Goal: Task Accomplishment & Management: Use online tool/utility

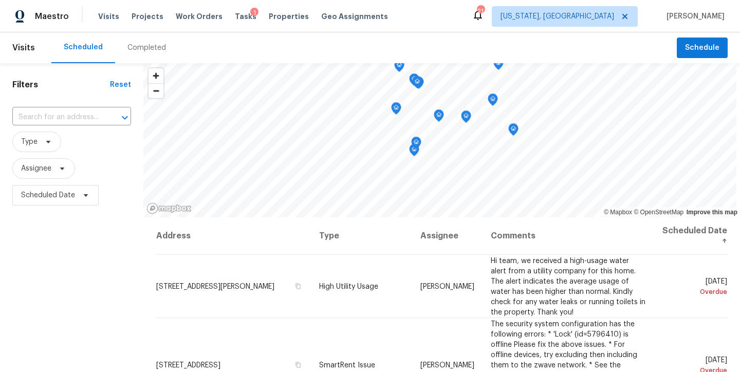
scroll to position [351, 0]
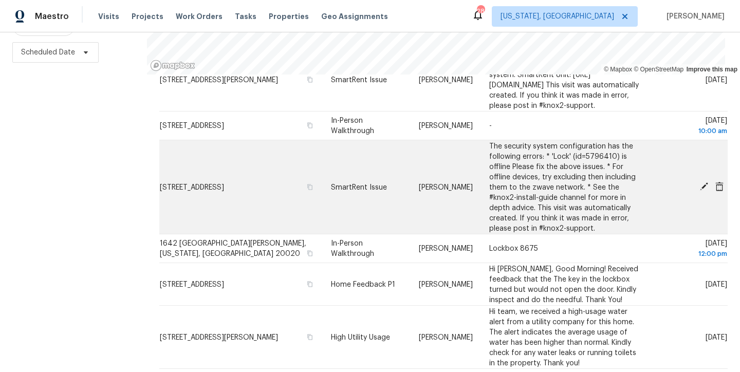
scroll to position [632, 0]
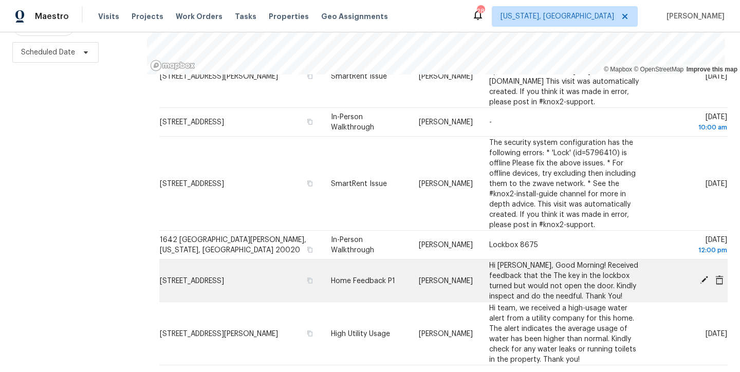
click at [700, 276] on icon at bounding box center [704, 280] width 8 height 8
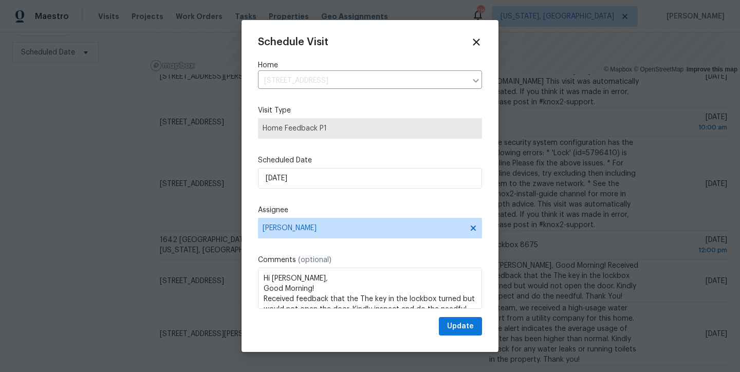
click at [336, 267] on div "Comments (optional) Hi Anthony, Good Morning! Received feedback that the The ke…" at bounding box center [370, 282] width 224 height 54
click at [337, 232] on span "Anthony Andreala" at bounding box center [370, 228] width 224 height 21
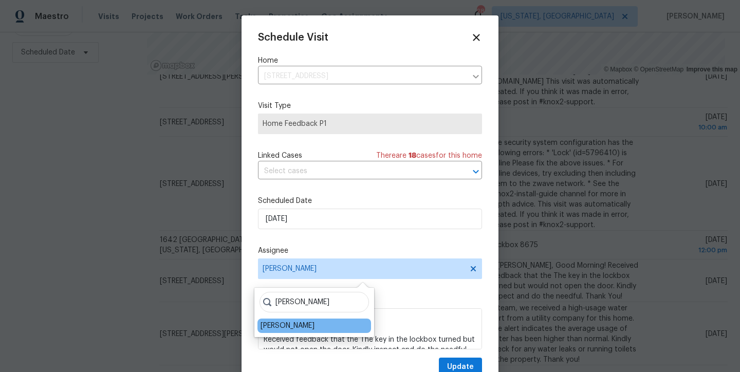
type input "nelson"
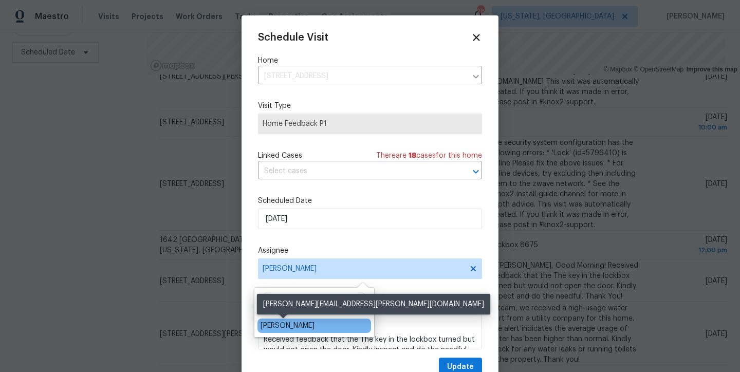
click at [265, 324] on div "Nelson Flores" at bounding box center [288, 326] width 54 height 10
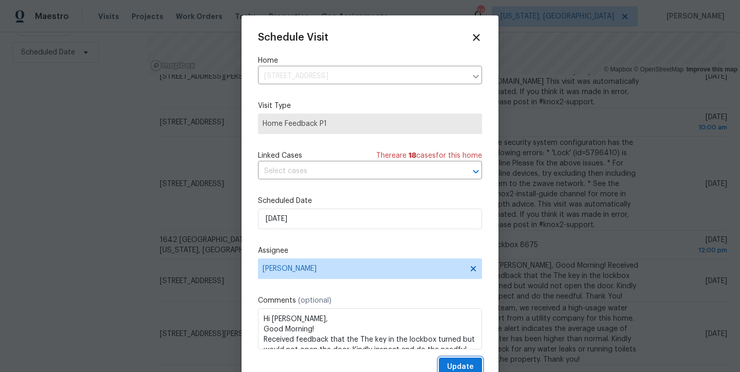
click at [447, 365] on span "Update" at bounding box center [460, 367] width 27 height 13
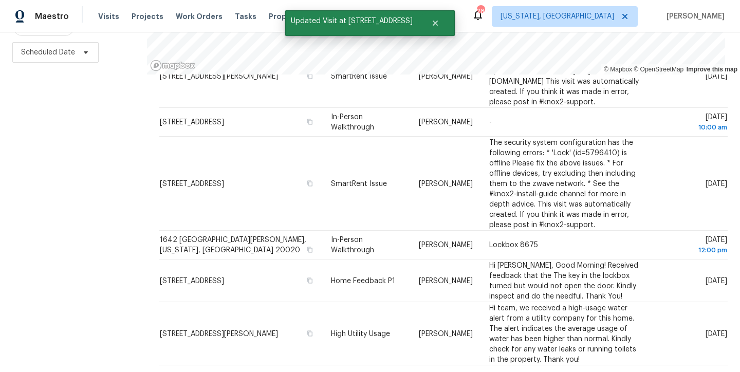
click at [469, 372] on icon at bounding box center [473, 378] width 9 height 9
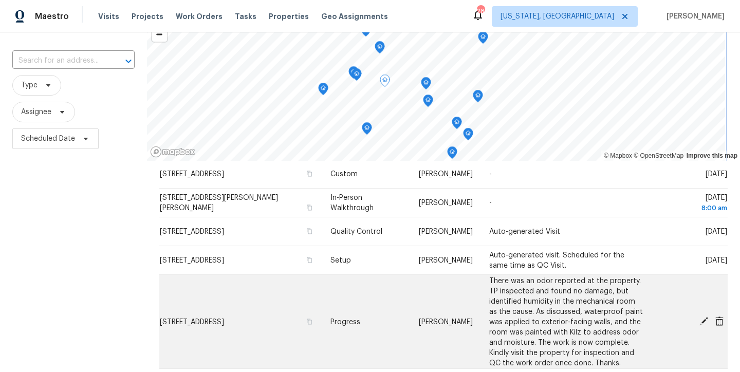
scroll to position [126, 0]
click at [700, 319] on icon at bounding box center [704, 320] width 8 height 8
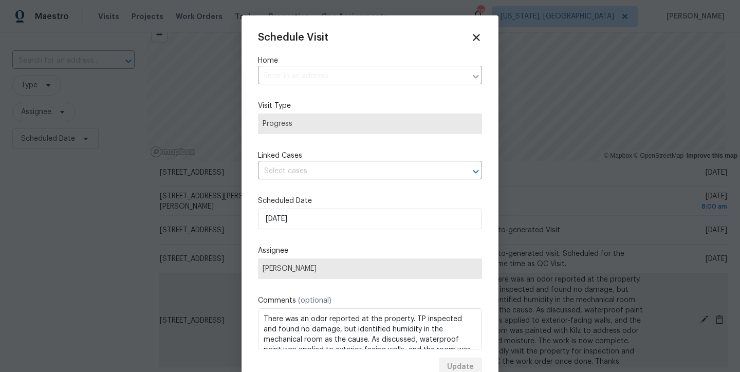
type input "10388 Hampshire Green Ave, Fairfax, VA 22032"
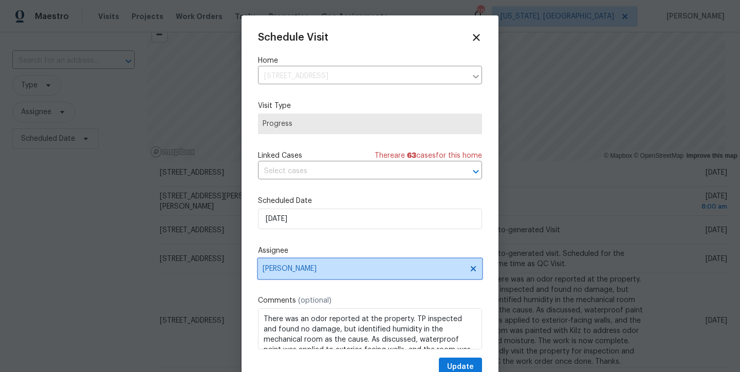
click at [282, 268] on span "[PERSON_NAME]" at bounding box center [364, 269] width 202 height 8
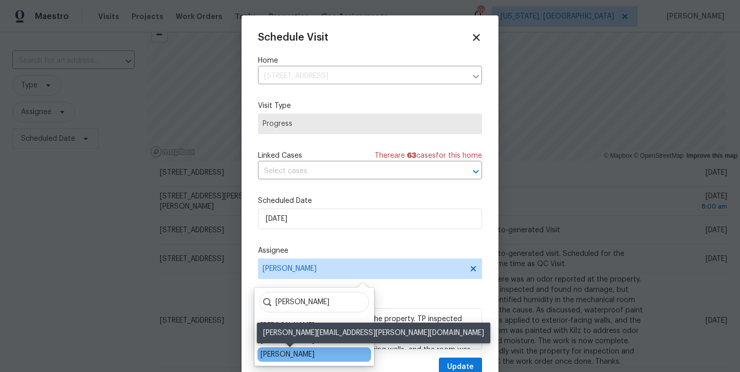
type input "chris"
click at [307, 354] on div "[PERSON_NAME]" at bounding box center [288, 355] width 54 height 10
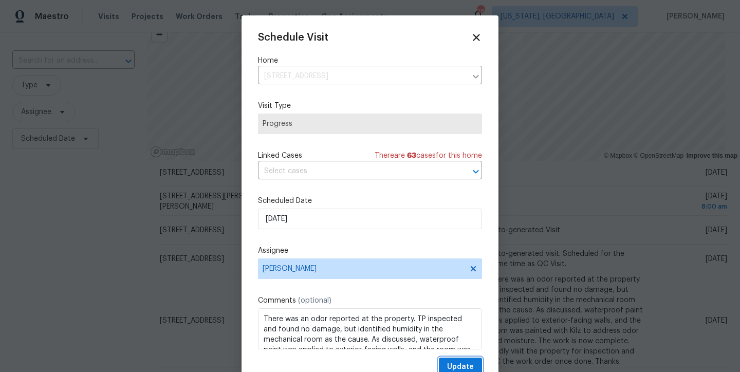
click at [455, 365] on span "Update" at bounding box center [460, 367] width 27 height 13
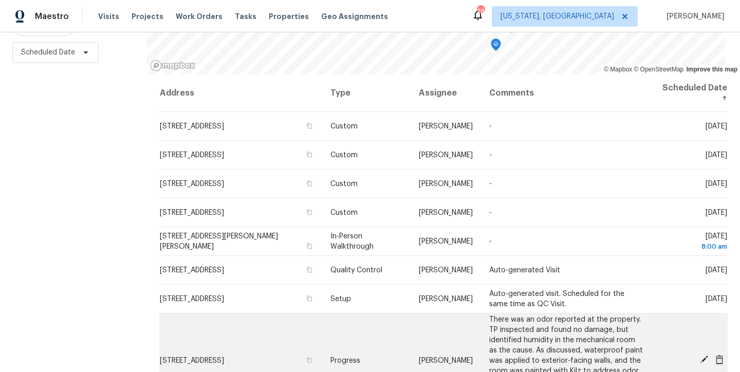
scroll to position [408, 0]
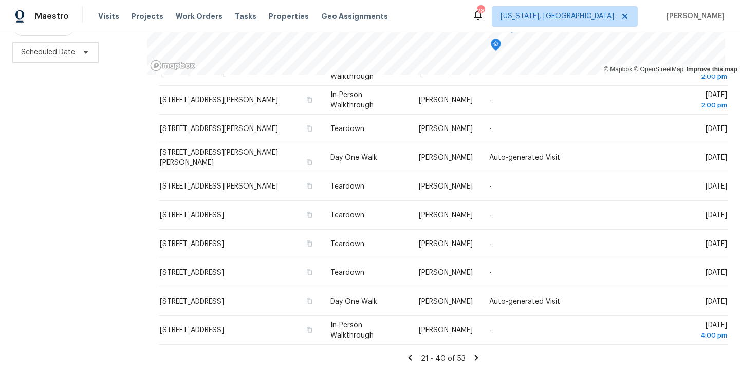
click at [409, 355] on icon at bounding box center [411, 358] width 4 height 6
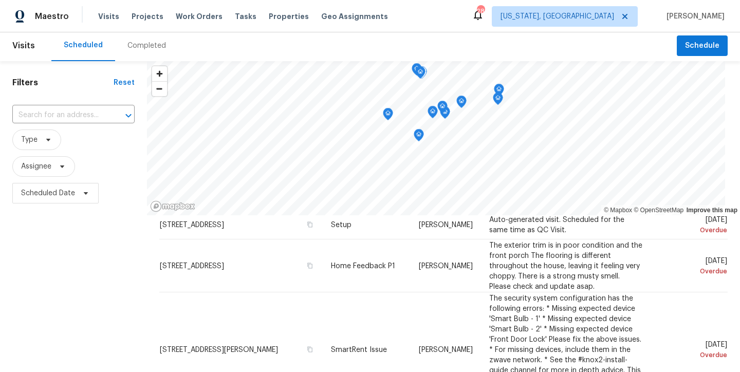
scroll to position [0, 0]
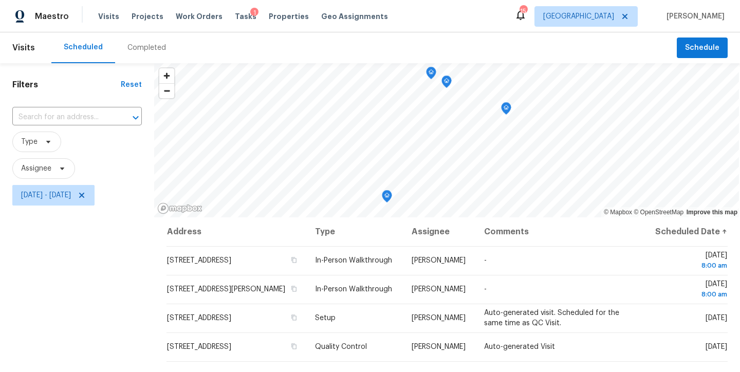
scroll to position [144, 0]
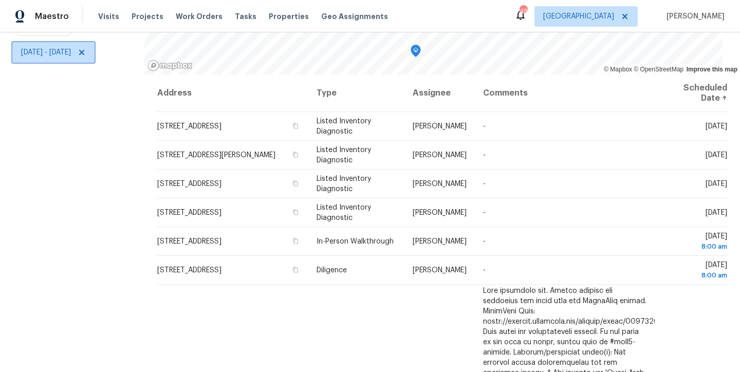
click at [61, 42] on span "Wed, Aug 27 - Wed, Aug 27" at bounding box center [53, 52] width 82 height 21
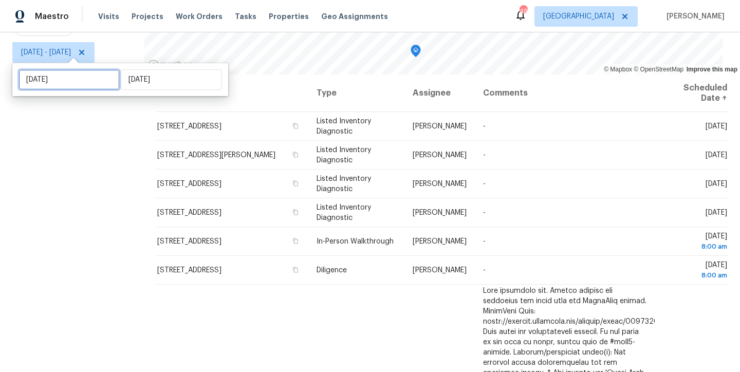
click at [82, 72] on input "Wed, Aug 27" at bounding box center [69, 79] width 101 height 21
select select "7"
select select "2025"
select select "8"
select select "2025"
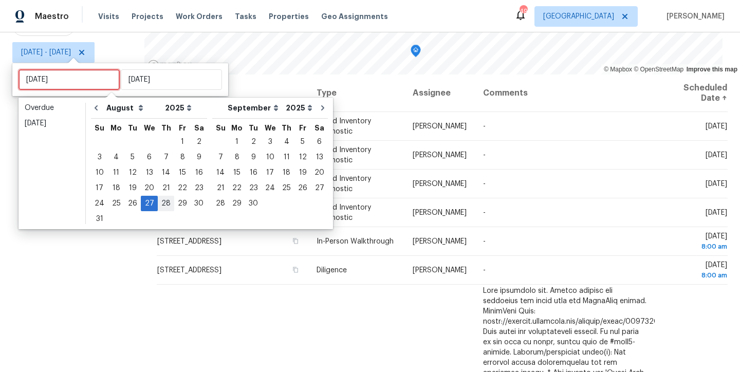
type input "[DATE]"
click at [160, 206] on div "28" at bounding box center [166, 203] width 16 height 14
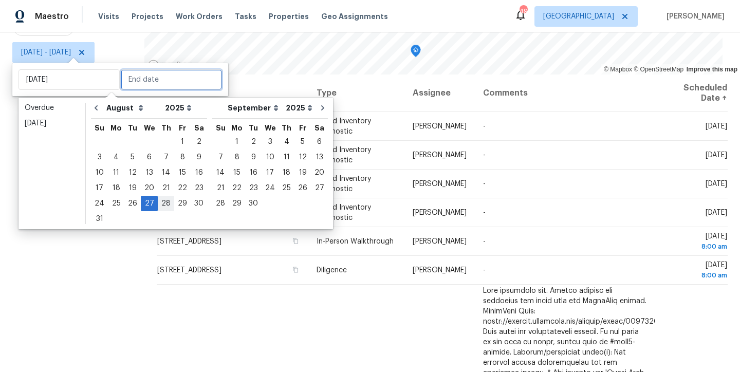
type input "[DATE]"
type input "Wed, Aug 27"
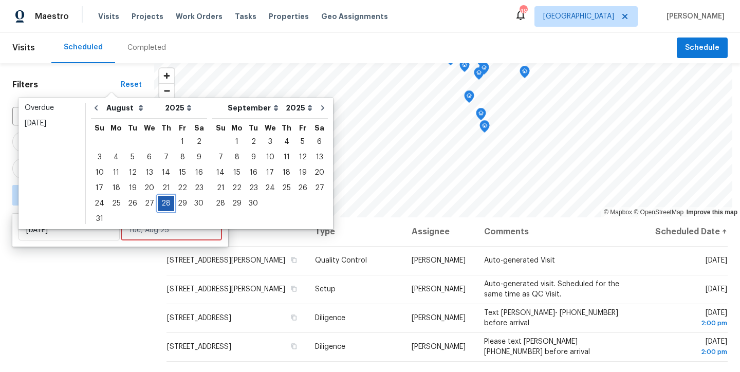
click at [161, 204] on div "28" at bounding box center [166, 203] width 16 height 14
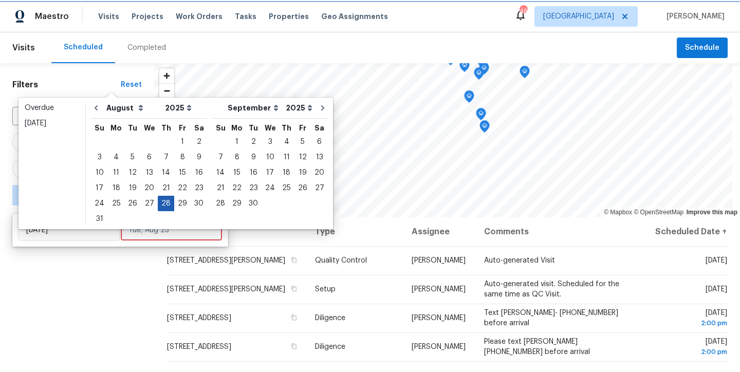
type input "[DATE]"
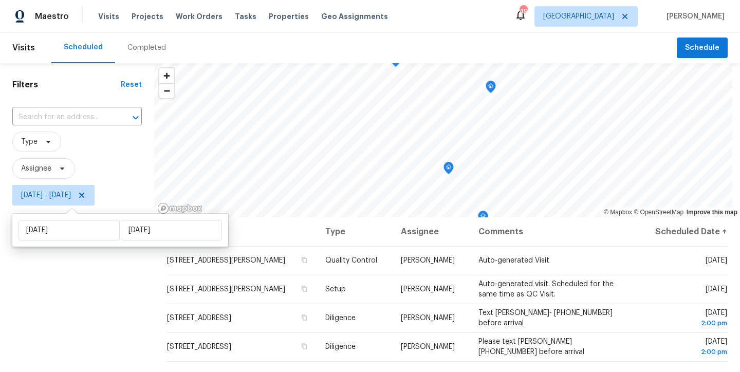
click at [40, 319] on div "Filters Reset ​ Type Assignee Thu, Aug 28 - Thu, Aug 28" at bounding box center [77, 289] width 154 height 452
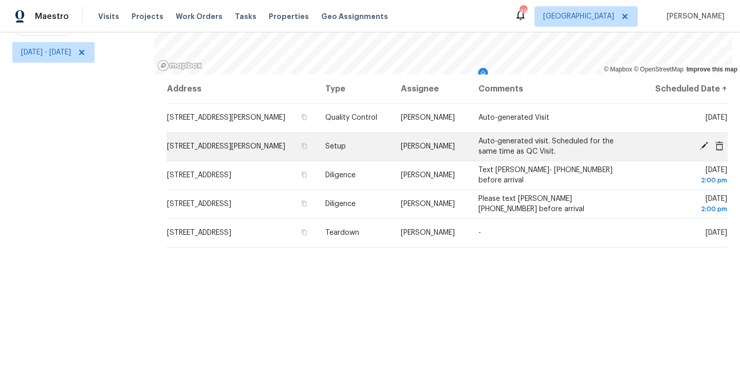
scroll to position [132, 0]
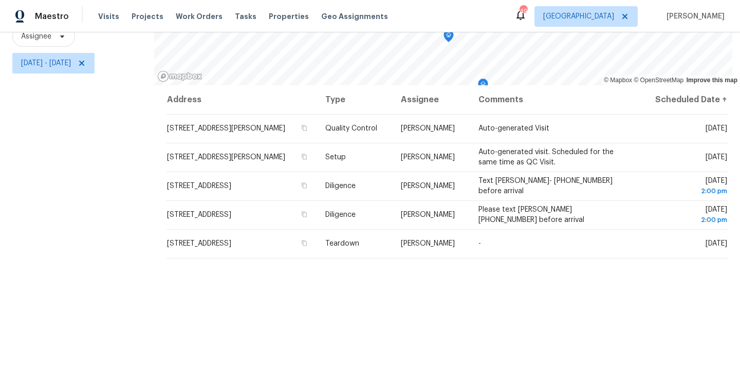
click at [99, 236] on div "Filters Reset ​ Type Assignee Thu, Aug 28 - Thu, Aug 28" at bounding box center [77, 157] width 154 height 452
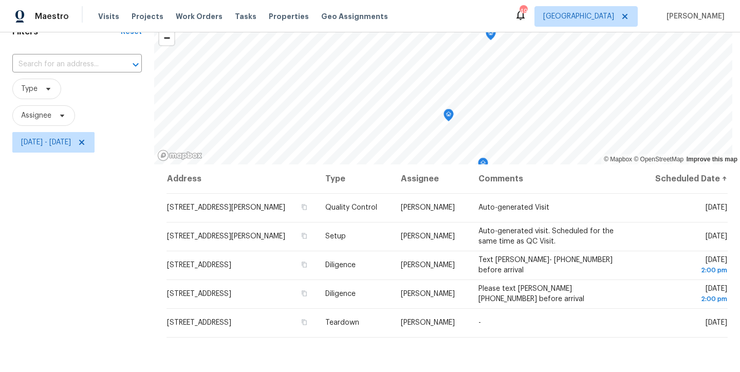
scroll to position [36, 0]
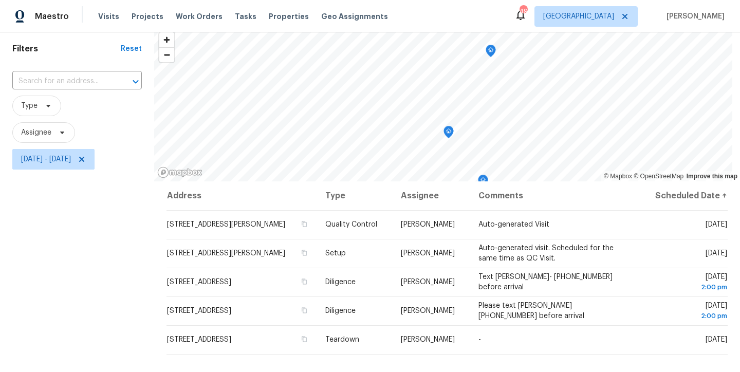
click at [96, 255] on div "Filters Reset ​ Type Assignee Thu, Aug 28 - Thu, Aug 28" at bounding box center [77, 253] width 154 height 452
click at [84, 160] on icon at bounding box center [81, 159] width 5 height 5
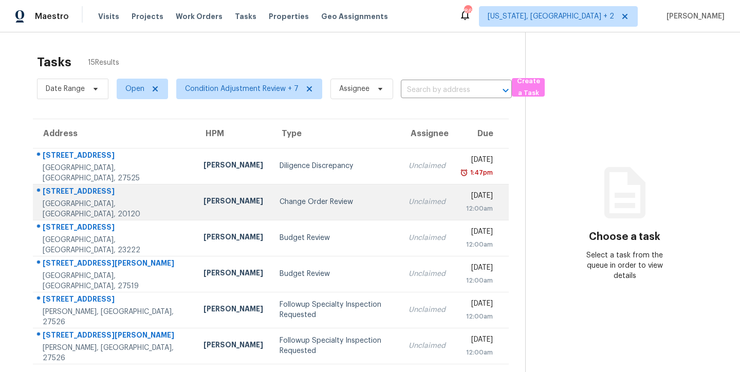
click at [271, 213] on td "Change Order Review" at bounding box center [335, 202] width 129 height 36
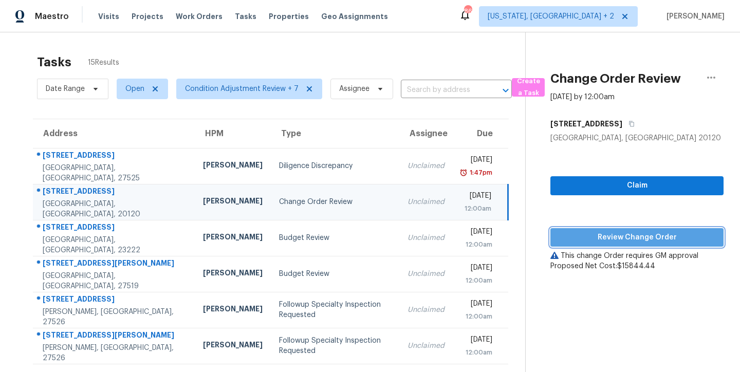
click at [647, 239] on span "Review Change Order" at bounding box center [637, 237] width 157 height 13
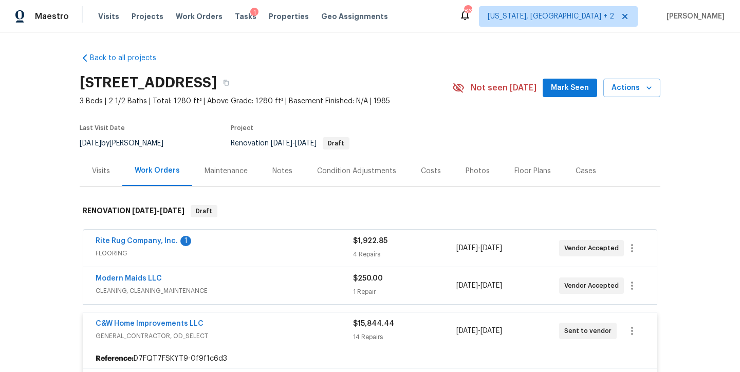
scroll to position [2, 0]
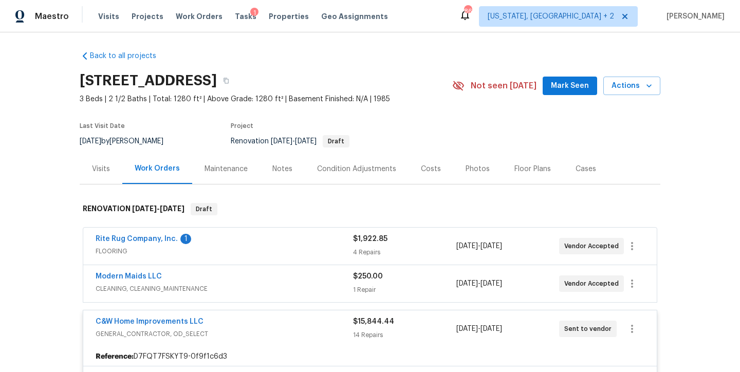
click at [220, 242] on div "Rite Rug Company, Inc. 1" at bounding box center [225, 240] width 258 height 12
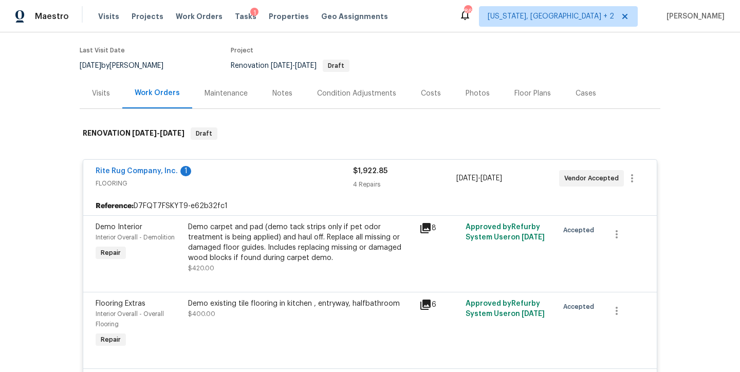
scroll to position [0, 0]
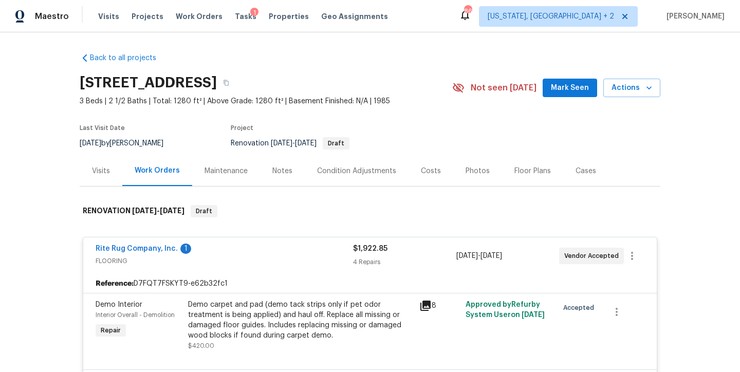
click at [226, 246] on div "Rite Rug Company, Inc. 1" at bounding box center [225, 250] width 258 height 12
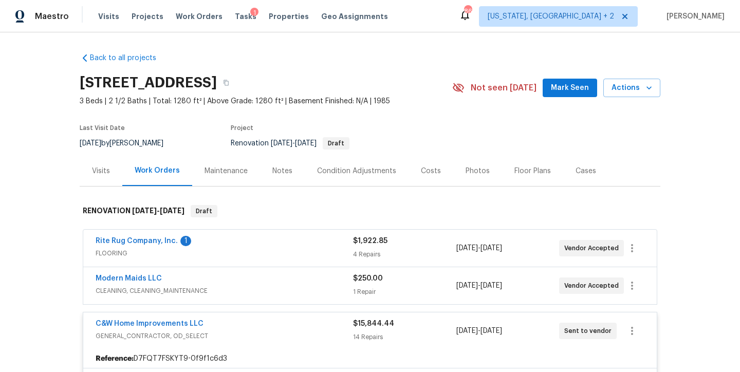
click at [426, 170] on div "Costs" at bounding box center [431, 171] width 20 height 10
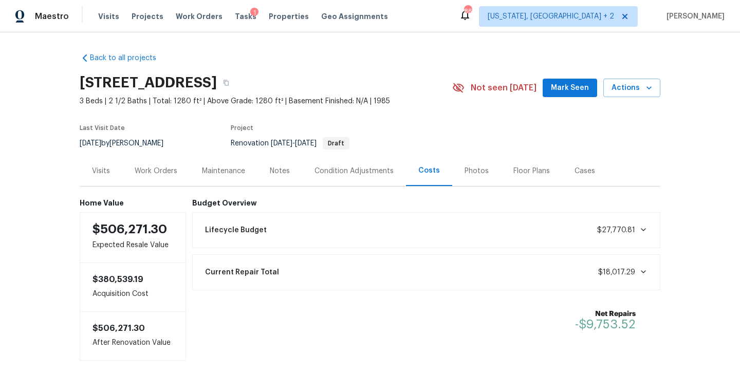
click at [281, 170] on div "Notes" at bounding box center [280, 171] width 20 height 10
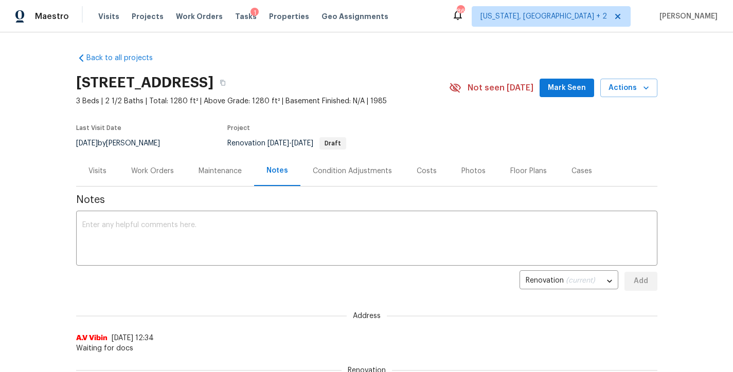
click at [150, 168] on div "Work Orders" at bounding box center [152, 171] width 43 height 10
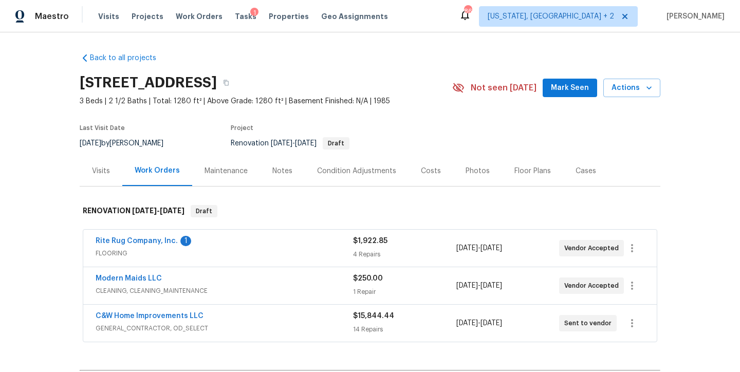
scroll to position [138, 0]
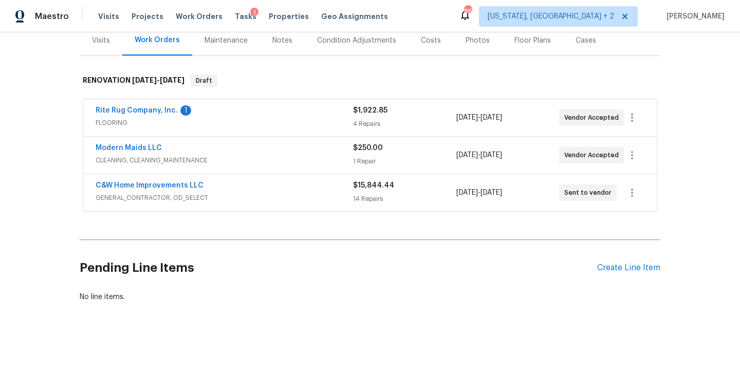
click at [234, 184] on div "C&W Home Improvements LLC" at bounding box center [225, 186] width 258 height 12
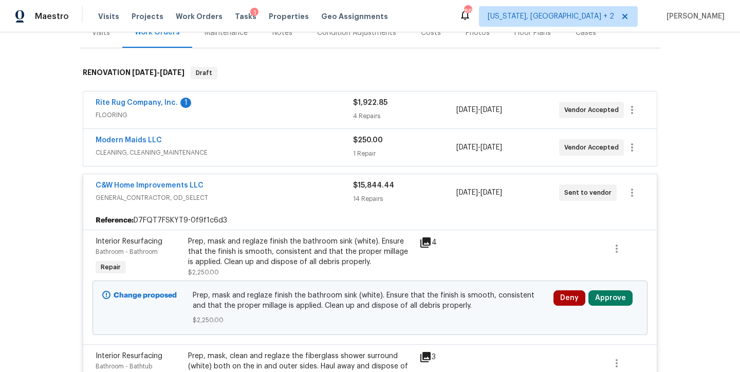
click at [212, 141] on div "Modern Maids LLC" at bounding box center [225, 141] width 258 height 12
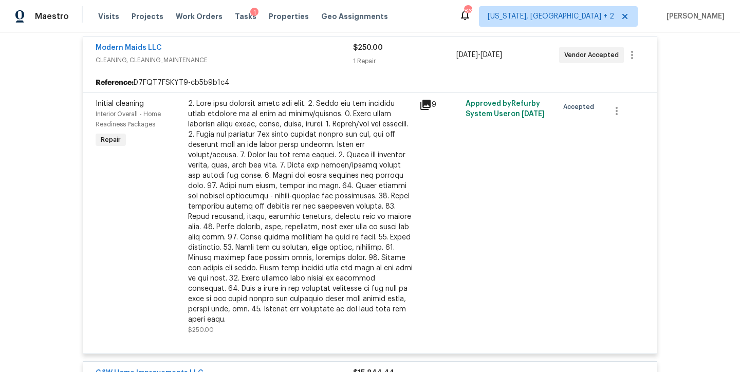
scroll to position [217, 0]
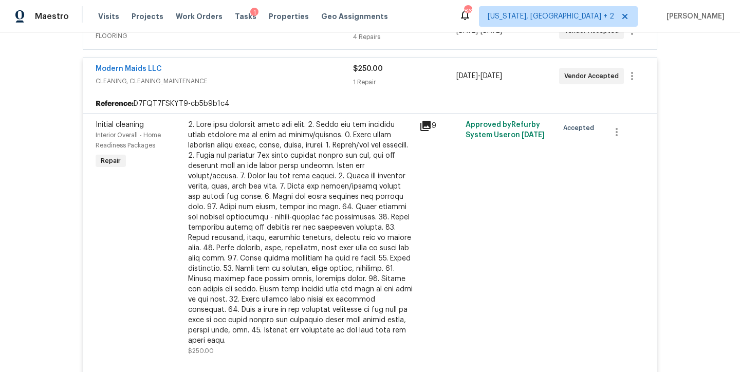
click at [252, 63] on div "Modern Maids LLC CLEANING, CLEANING_MAINTENANCE $250.00 1 Repair 9/8/2025 - 9/8…" at bounding box center [370, 76] width 574 height 37
click at [250, 74] on div "Modern Maids LLC" at bounding box center [225, 70] width 258 height 12
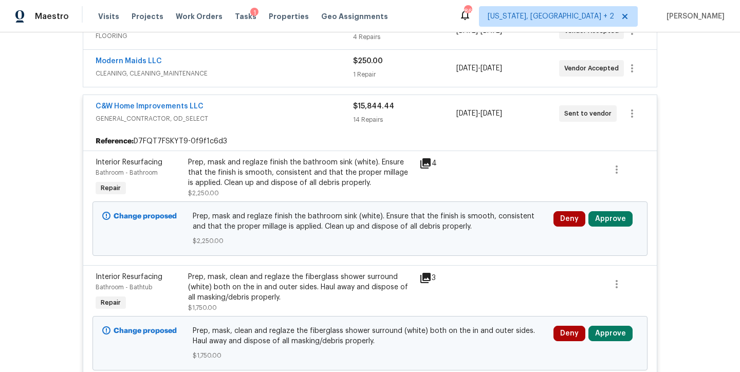
click at [424, 162] on icon at bounding box center [426, 163] width 10 height 10
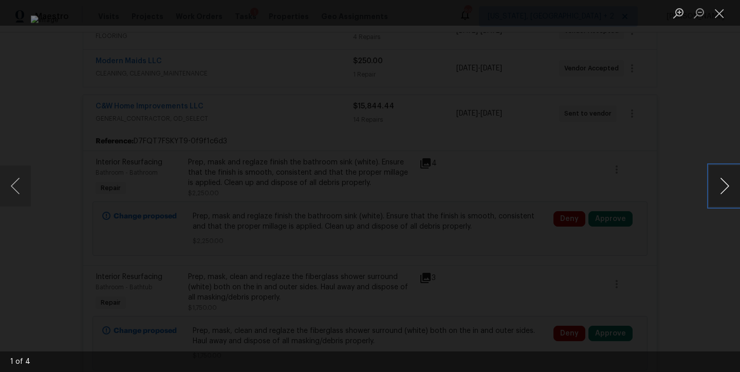
click at [728, 183] on button "Next image" at bounding box center [724, 186] width 31 height 41
click at [720, 16] on button "Close lightbox" at bounding box center [719, 13] width 21 height 18
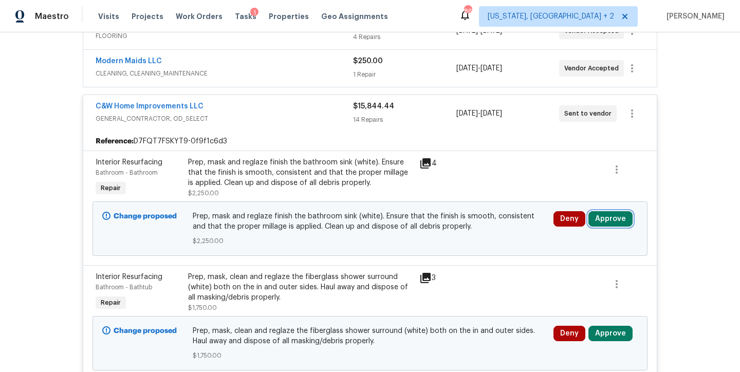
click at [609, 218] on button "Approve" at bounding box center [611, 218] width 44 height 15
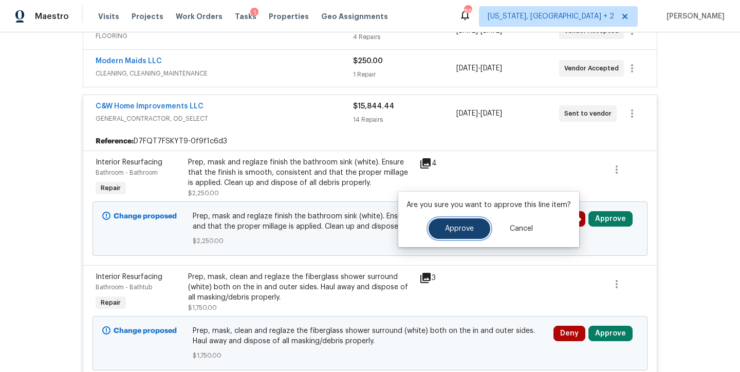
click at [465, 230] on span "Approve" at bounding box center [459, 229] width 29 height 8
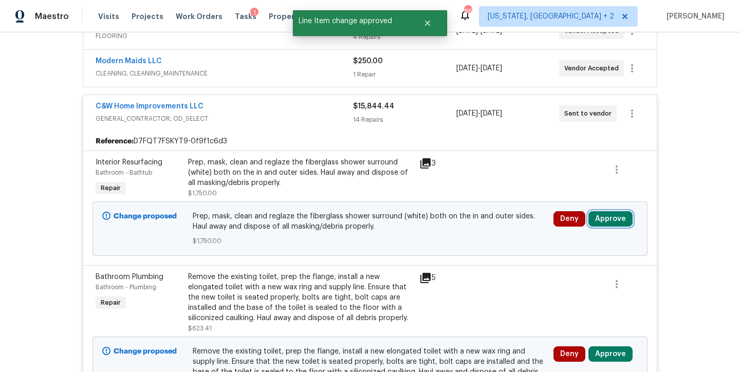
click at [609, 217] on button "Approve" at bounding box center [611, 218] width 44 height 15
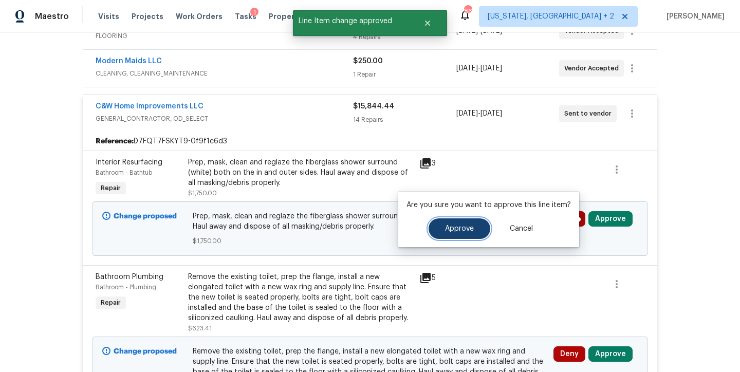
click at [440, 232] on button "Approve" at bounding box center [460, 228] width 62 height 21
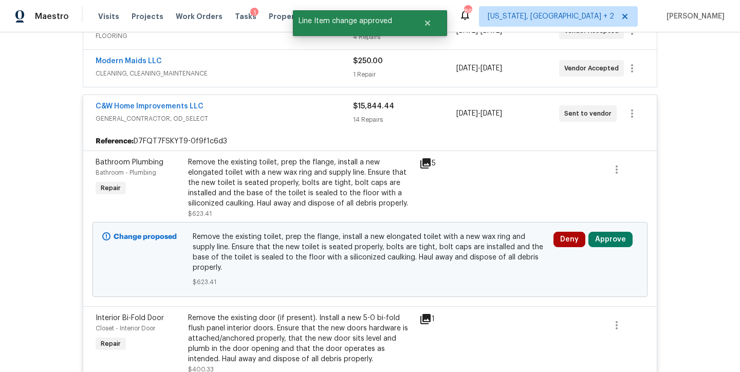
click at [259, 178] on div "Remove the existing toilet, prep the flange, install a new elongated toilet wit…" at bounding box center [300, 182] width 225 height 51
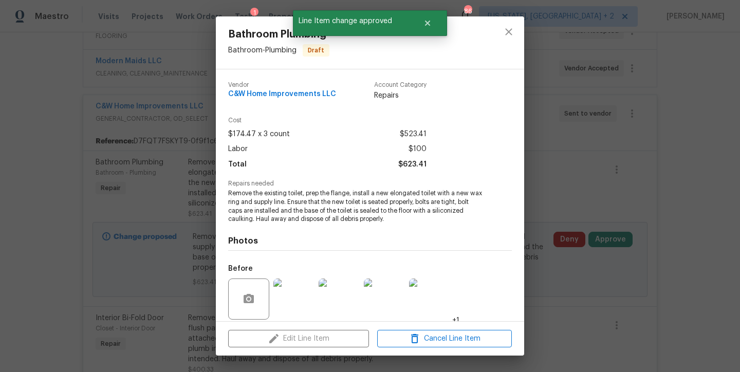
scroll to position [76, 0]
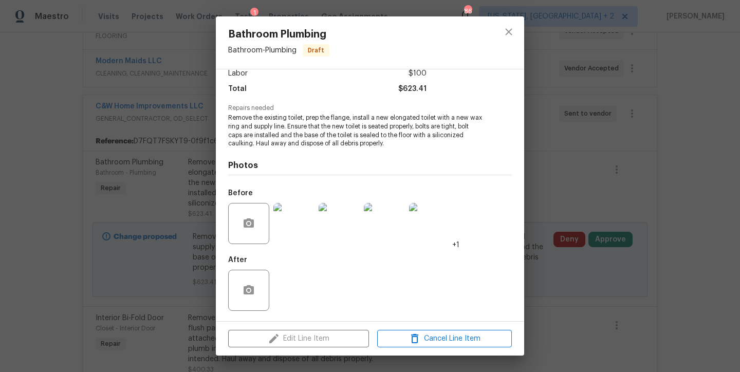
click at [286, 227] on img at bounding box center [293, 223] width 41 height 41
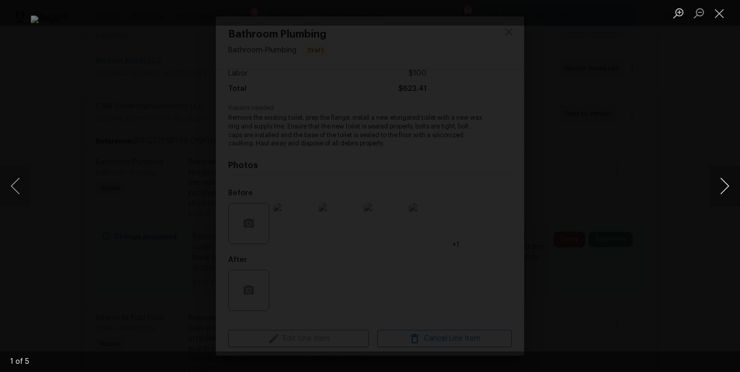
click at [726, 189] on button "Next image" at bounding box center [724, 186] width 31 height 41
click at [728, 19] on button "Close lightbox" at bounding box center [719, 13] width 21 height 18
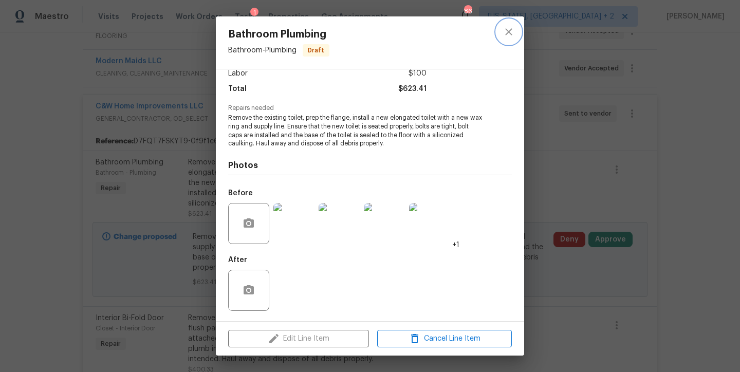
click at [506, 39] on button "close" at bounding box center [509, 32] width 25 height 25
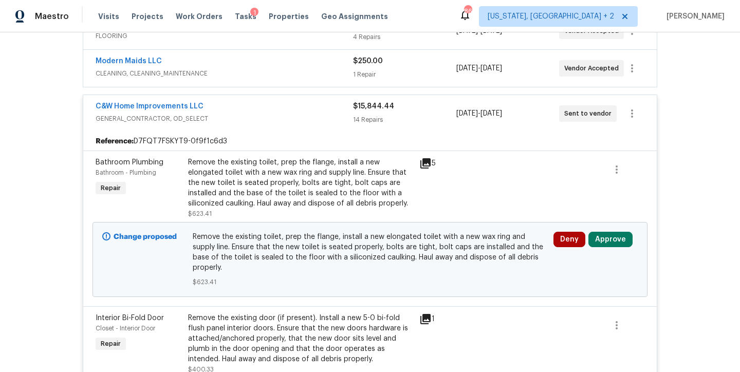
click at [293, 185] on div "Remove the existing toilet, prep the flange, install a new elongated toilet wit…" at bounding box center [300, 182] width 225 height 51
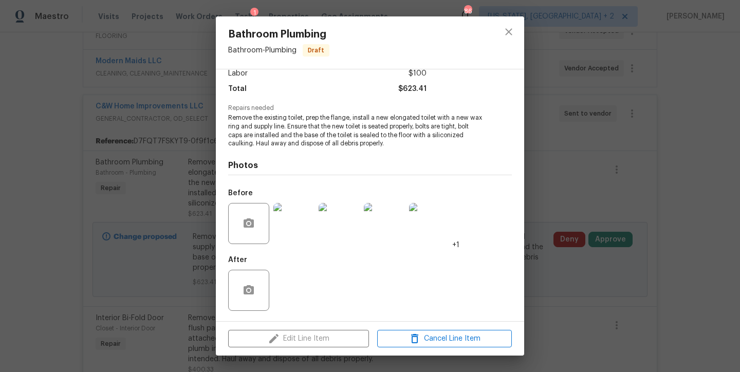
scroll to position [0, 0]
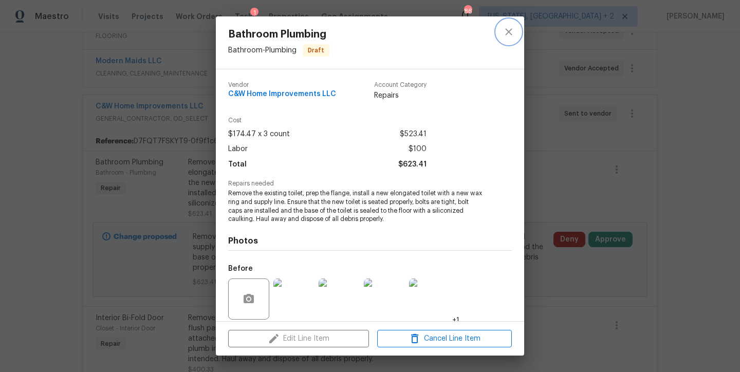
click at [513, 37] on icon "close" at bounding box center [509, 32] width 12 height 12
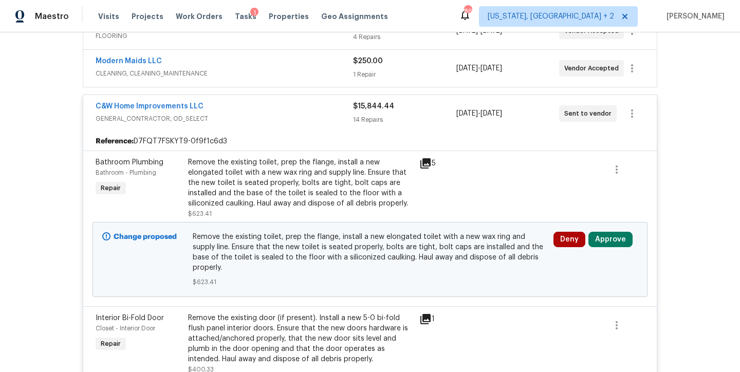
click at [298, 203] on div "Remove the existing toilet, prep the flange, install a new elongated toilet wit…" at bounding box center [300, 182] width 225 height 51
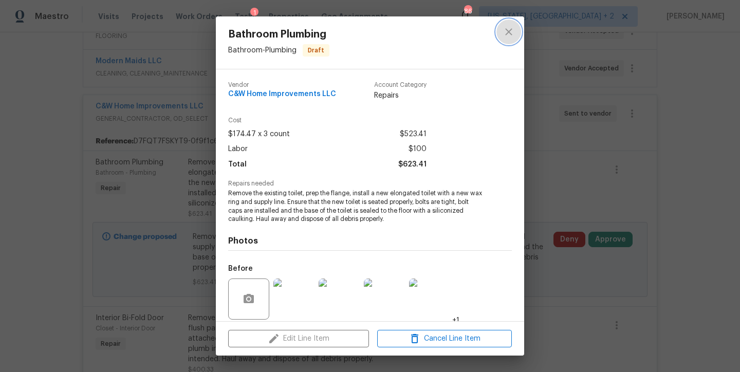
click at [513, 28] on icon "close" at bounding box center [509, 32] width 12 height 12
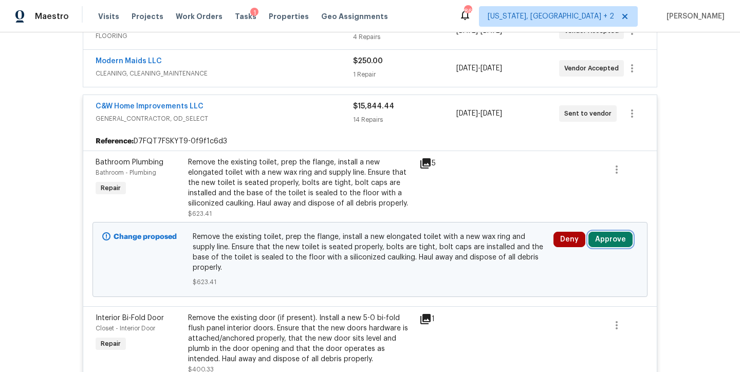
click at [619, 238] on button "Approve" at bounding box center [611, 239] width 44 height 15
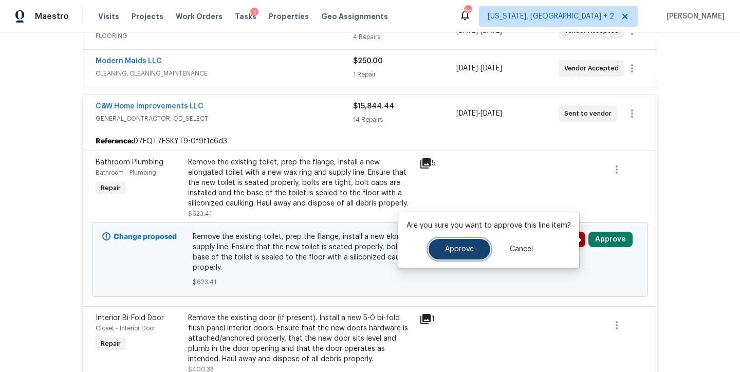
click at [450, 247] on span "Approve" at bounding box center [459, 250] width 29 height 8
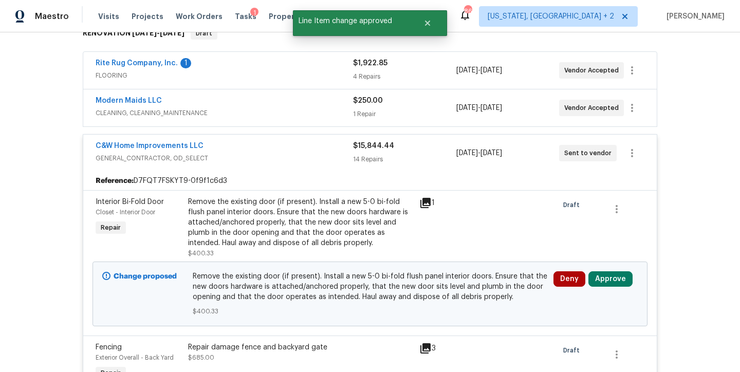
scroll to position [217, 0]
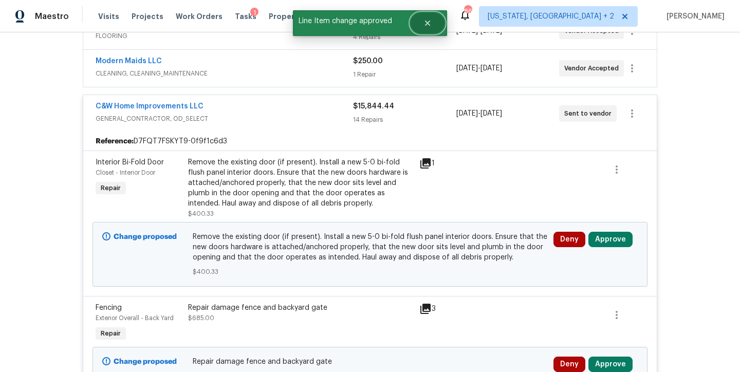
click at [429, 20] on icon "Close" at bounding box center [428, 23] width 8 height 8
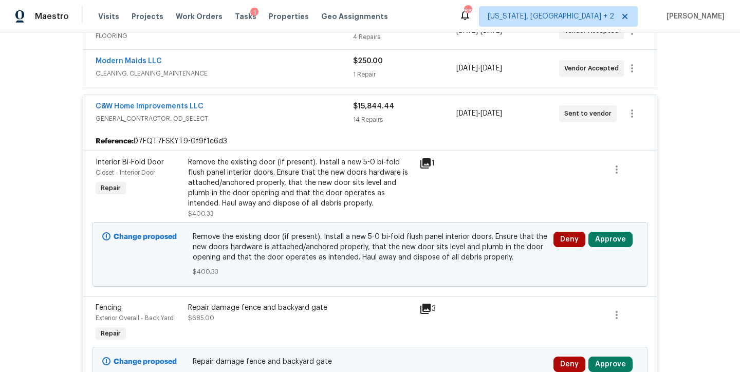
click at [249, 191] on div "Remove the existing door (if present). Install a new 5-0 bi-fold flush panel in…" at bounding box center [300, 182] width 225 height 51
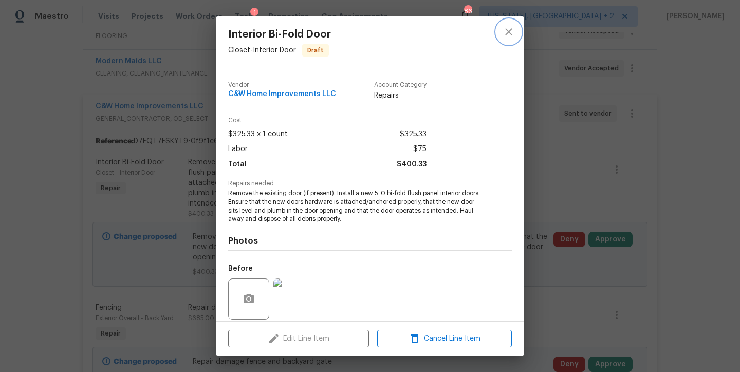
click at [507, 38] on icon "close" at bounding box center [509, 32] width 12 height 12
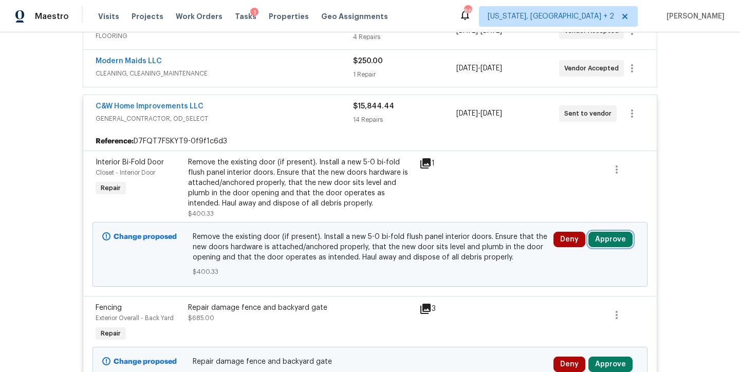
click at [615, 243] on button "Approve" at bounding box center [611, 239] width 44 height 15
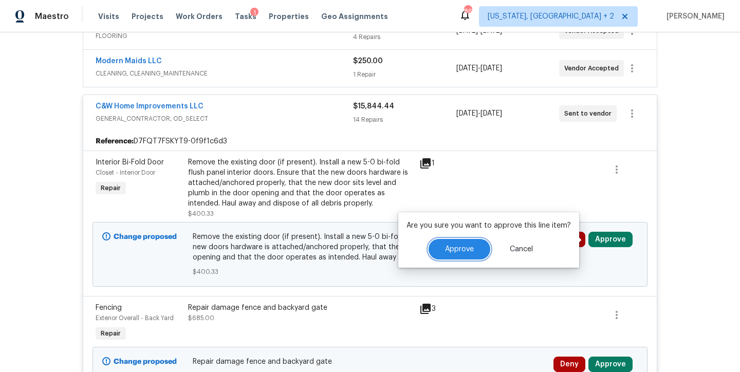
click at [472, 250] on button "Approve" at bounding box center [460, 249] width 62 height 21
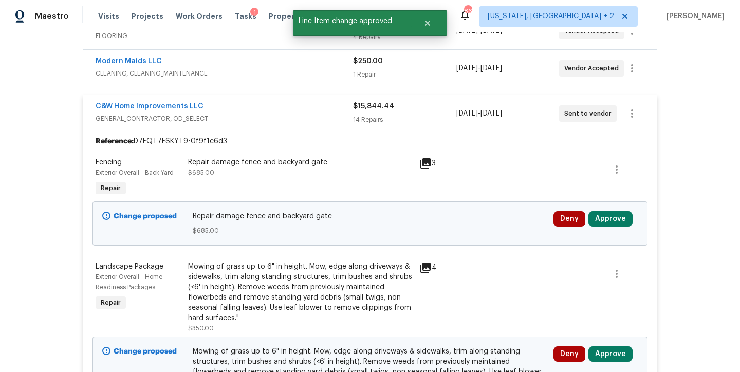
click at [308, 171] on div "Repair damage fence and backyard gate $685.00" at bounding box center [300, 167] width 225 height 21
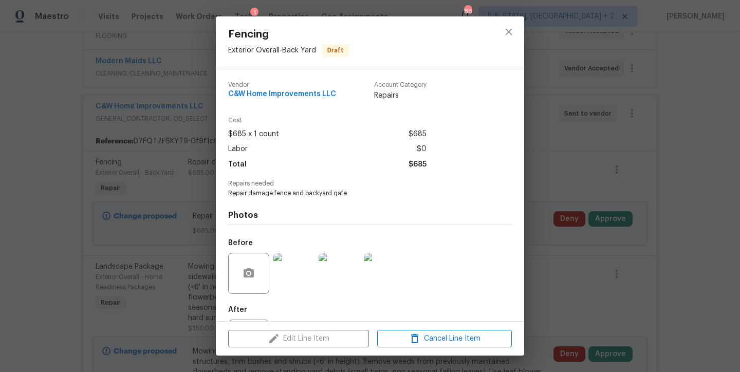
click at [291, 272] on img at bounding box center [293, 273] width 41 height 41
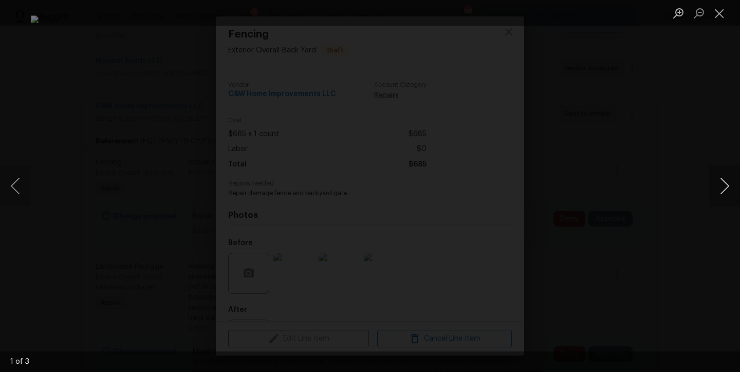
click at [725, 189] on button "Next image" at bounding box center [724, 186] width 31 height 41
click at [714, 13] on button "Close lightbox" at bounding box center [719, 13] width 21 height 18
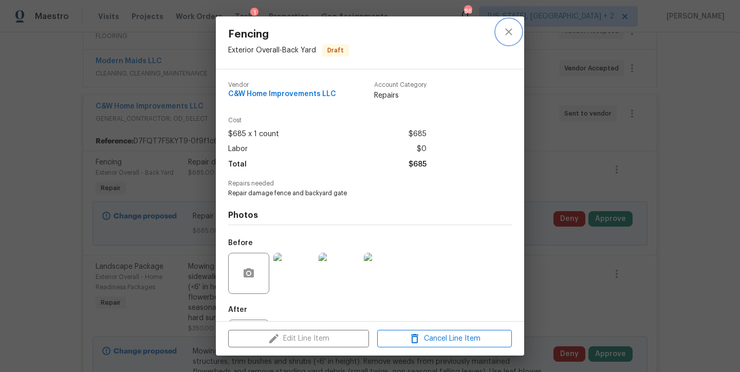
click at [514, 33] on icon "close" at bounding box center [509, 32] width 12 height 12
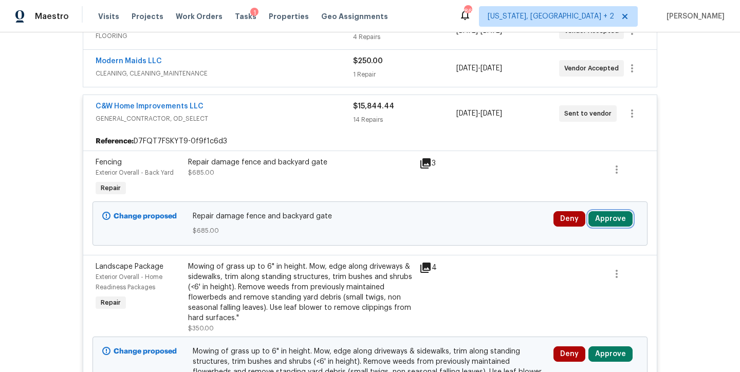
click at [615, 225] on button "Approve" at bounding box center [611, 218] width 44 height 15
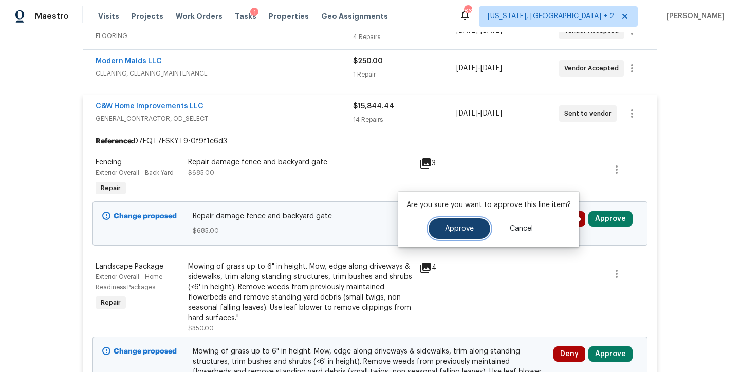
click at [464, 220] on button "Approve" at bounding box center [460, 228] width 62 height 21
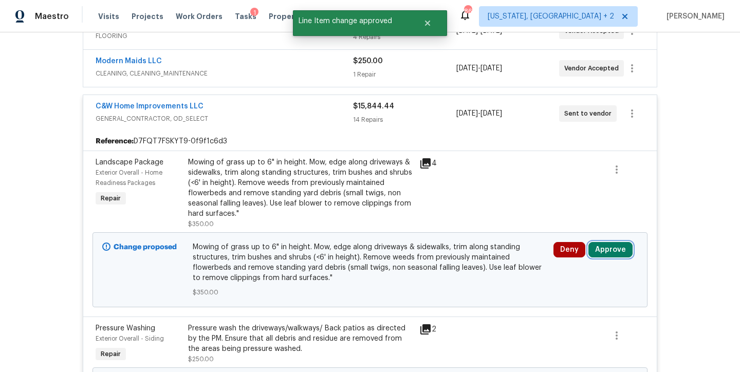
click at [619, 249] on button "Approve" at bounding box center [611, 249] width 44 height 15
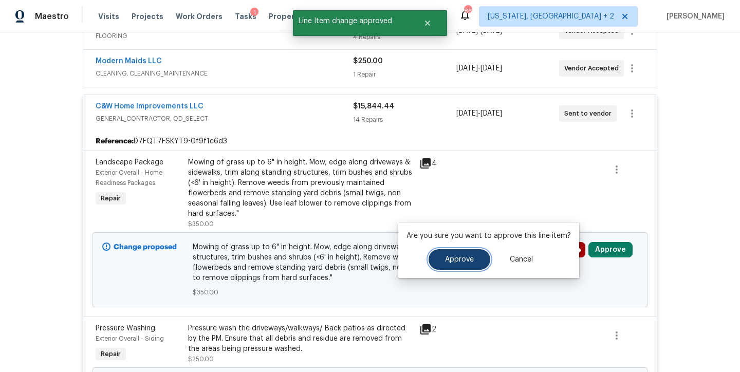
click at [464, 264] on button "Approve" at bounding box center [460, 259] width 62 height 21
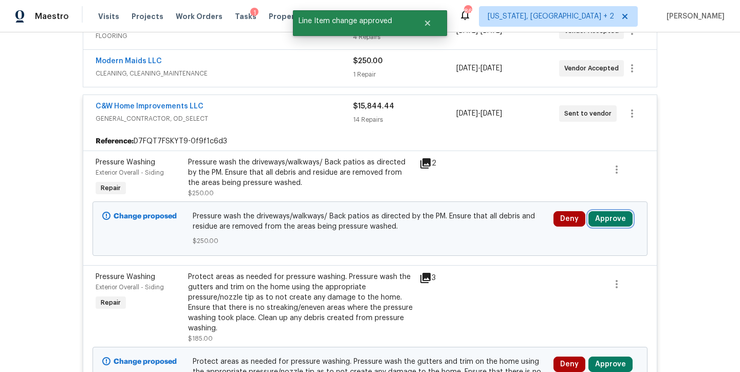
drag, startPoint x: 607, startPoint y: 224, endPoint x: 599, endPoint y: 225, distance: 8.2
click at [608, 225] on button "Approve" at bounding box center [611, 218] width 44 height 15
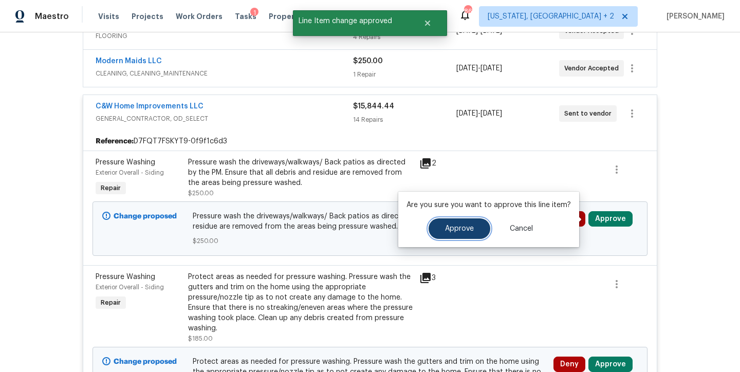
click at [462, 232] on span "Approve" at bounding box center [459, 229] width 29 height 8
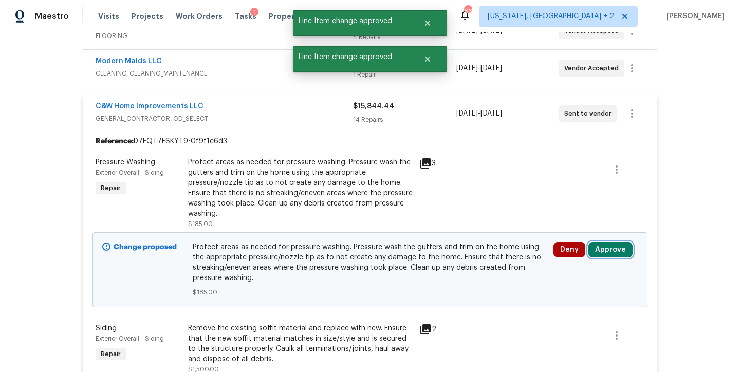
click at [603, 248] on button "Approve" at bounding box center [611, 249] width 44 height 15
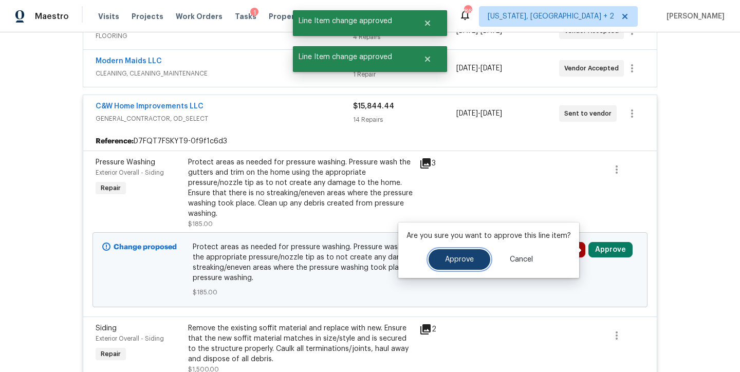
click at [469, 257] on span "Approve" at bounding box center [459, 260] width 29 height 8
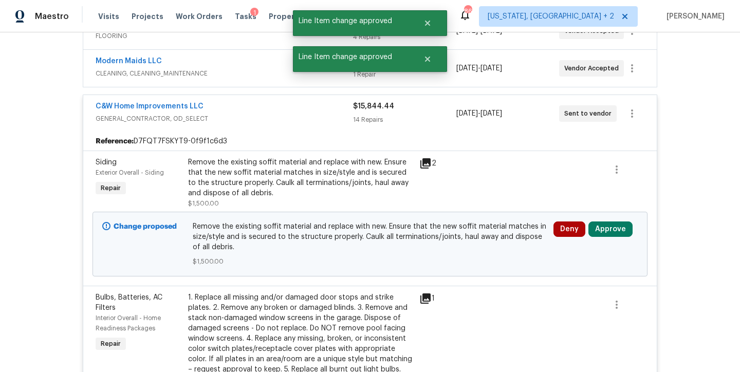
click at [333, 181] on div "Remove the existing soffit material and replace with new. Ensure that the new s…" at bounding box center [300, 177] width 225 height 41
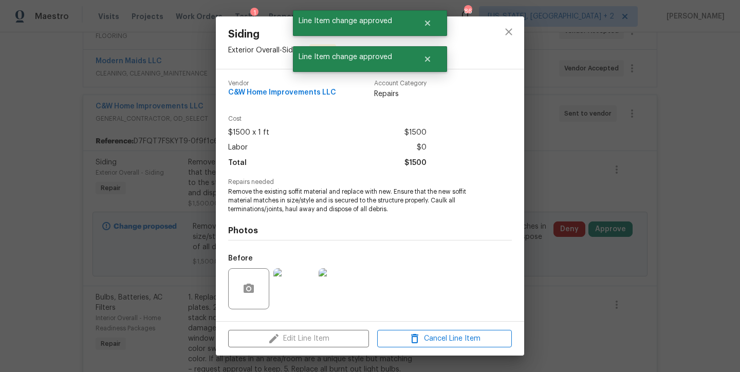
scroll to position [2, 0]
click at [297, 287] on img at bounding box center [293, 288] width 41 height 41
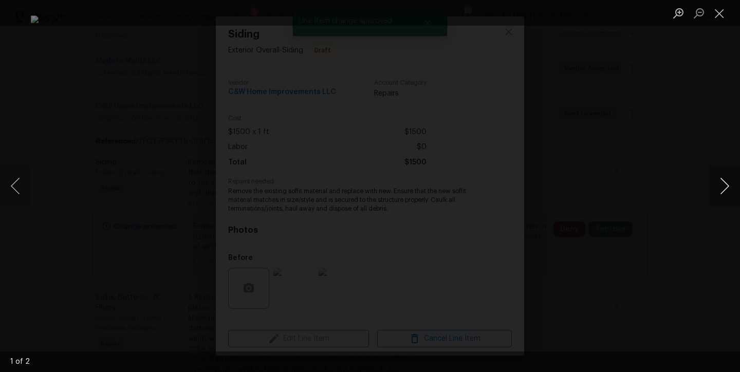
click at [734, 188] on button "Next image" at bounding box center [724, 186] width 31 height 41
click at [726, 17] on button "Close lightbox" at bounding box center [719, 13] width 21 height 18
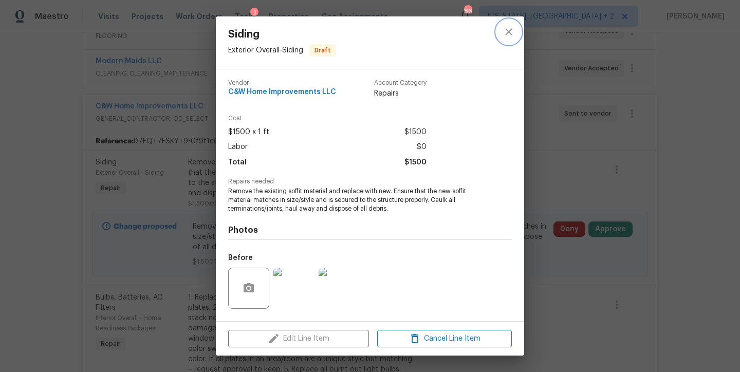
click at [513, 35] on icon "close" at bounding box center [509, 32] width 12 height 12
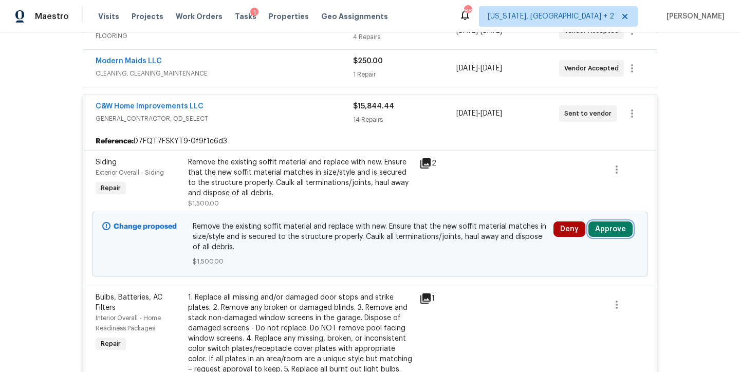
click at [619, 233] on button "Approve" at bounding box center [611, 229] width 44 height 15
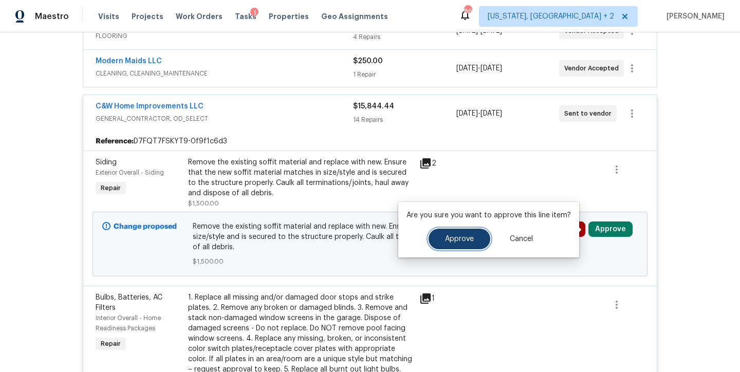
click at [459, 234] on button "Approve" at bounding box center [460, 239] width 62 height 21
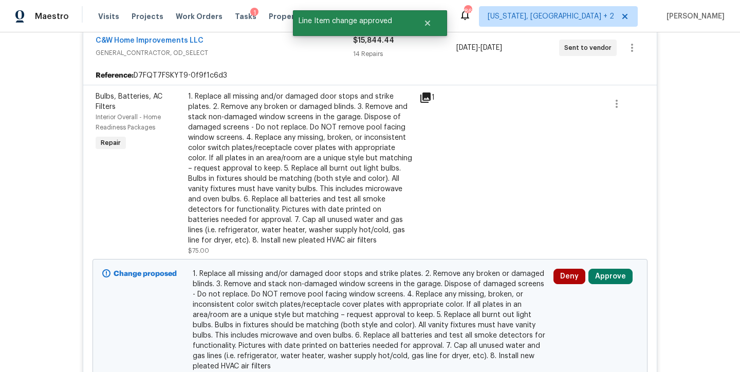
scroll to position [306, 0]
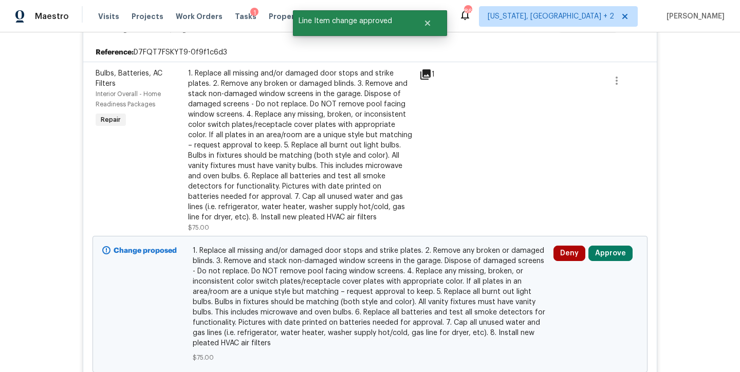
click at [325, 136] on div "1. Replace all missing and/or damaged door stops and strike plates. 2. Remove a…" at bounding box center [300, 145] width 225 height 154
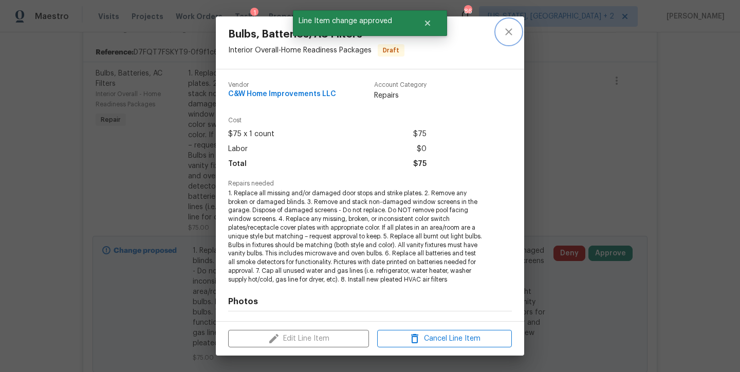
click at [513, 32] on icon "close" at bounding box center [509, 32] width 12 height 12
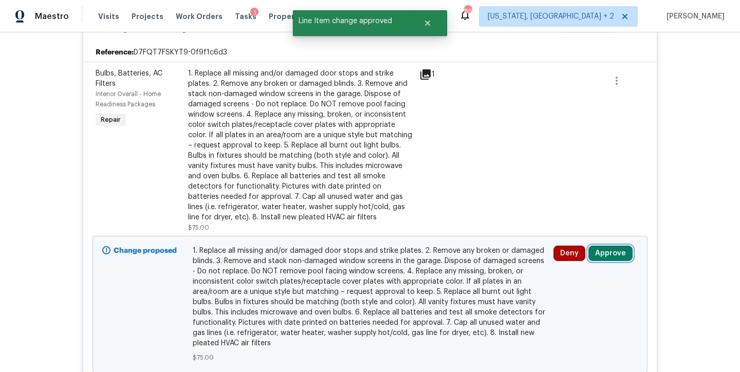
click at [603, 255] on button "Approve" at bounding box center [611, 253] width 44 height 15
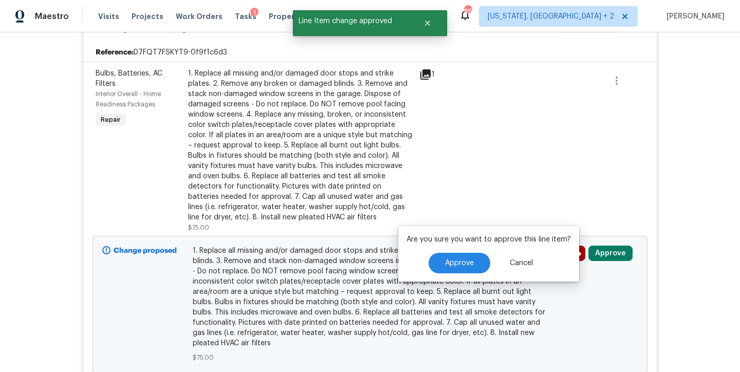
click at [451, 275] on div "Are you sure you want to approve this line item? Approve Cancel" at bounding box center [488, 254] width 181 height 56
click at [464, 258] on button "Approve" at bounding box center [460, 263] width 62 height 21
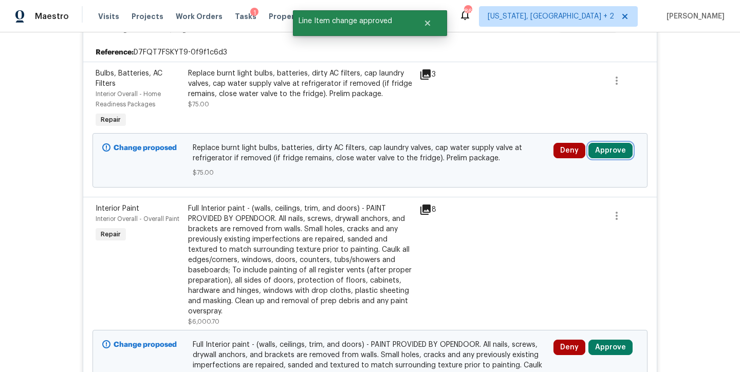
click at [609, 143] on button "Approve" at bounding box center [611, 150] width 44 height 15
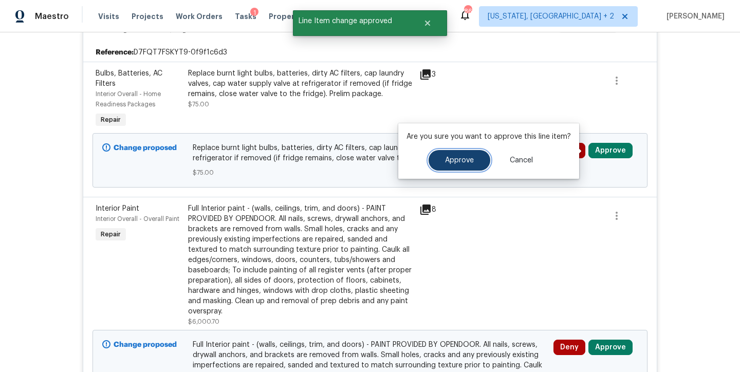
click at [462, 164] on button "Approve" at bounding box center [460, 160] width 62 height 21
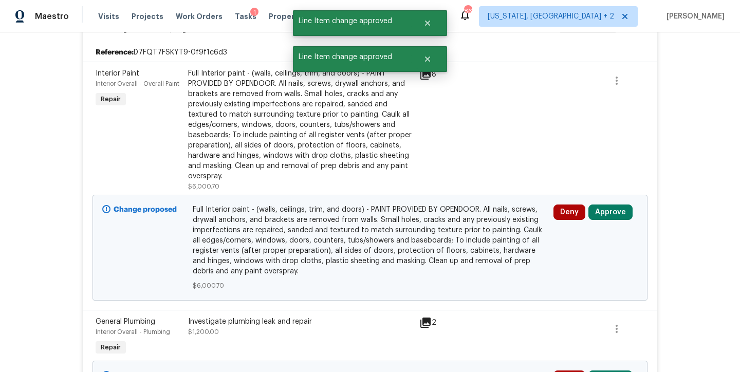
click at [613, 222] on div "Deny Approve" at bounding box center [596, 248] width 90 height 93
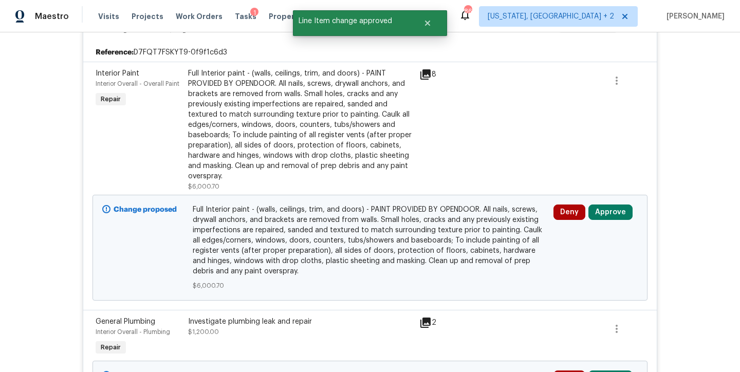
click at [306, 132] on div "Full Interior paint - (walls, ceilings, trim, and doors) - PAINT PROVIDED BY OP…" at bounding box center [300, 124] width 225 height 113
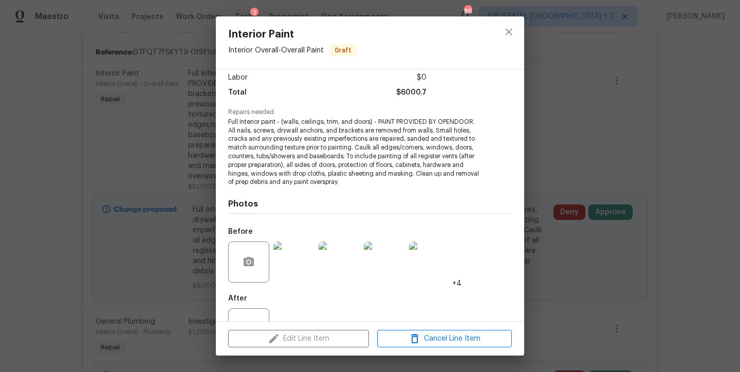
scroll to position [0, 0]
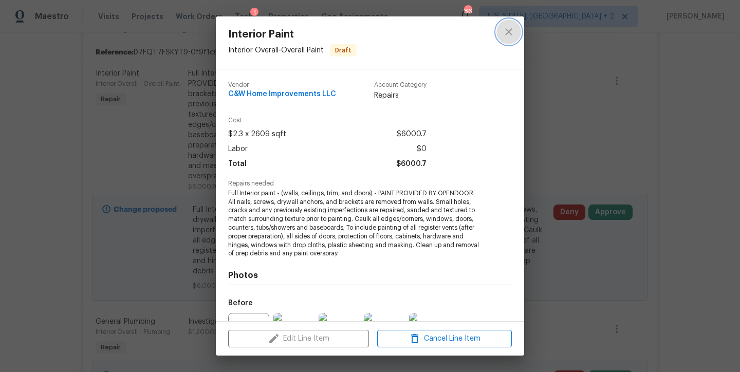
click at [509, 29] on icon "close" at bounding box center [509, 32] width 12 height 12
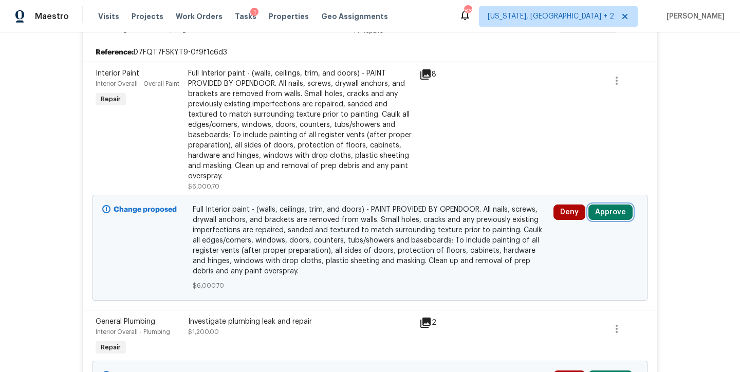
click at [619, 216] on button "Approve" at bounding box center [611, 212] width 44 height 15
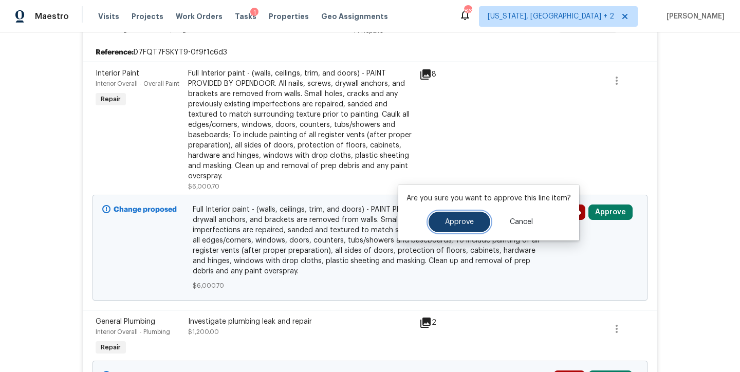
click at [466, 222] on span "Approve" at bounding box center [459, 222] width 29 height 8
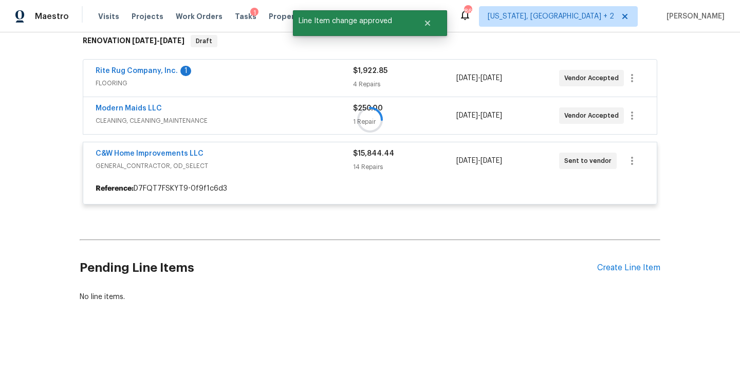
scroll to position [306, 0]
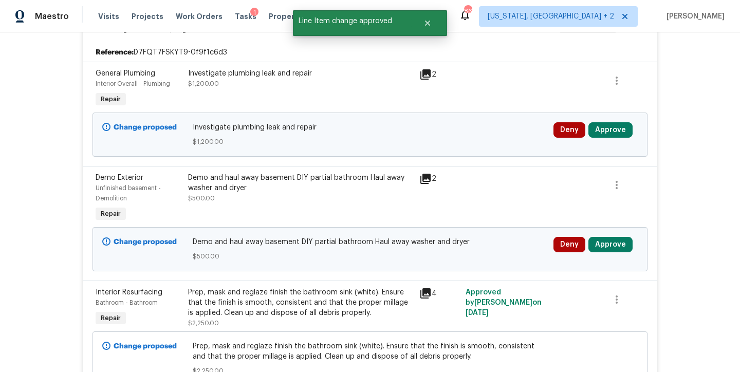
click at [223, 83] on div "Investigate plumbing leak and repair $1,200.00" at bounding box center [300, 78] width 225 height 21
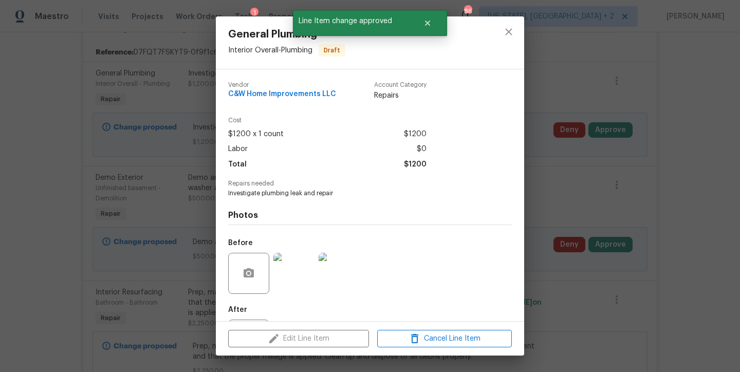
scroll to position [50, 0]
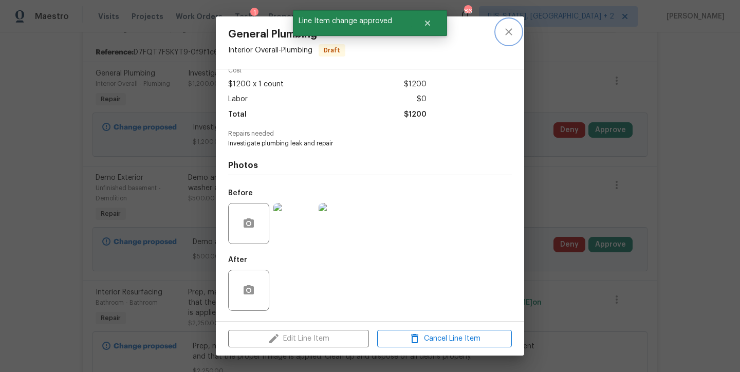
click at [504, 33] on icon "close" at bounding box center [509, 32] width 12 height 12
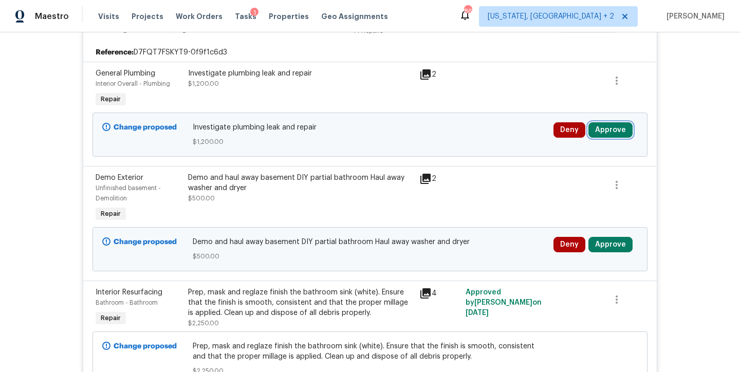
click at [606, 134] on button "Approve" at bounding box center [611, 129] width 44 height 15
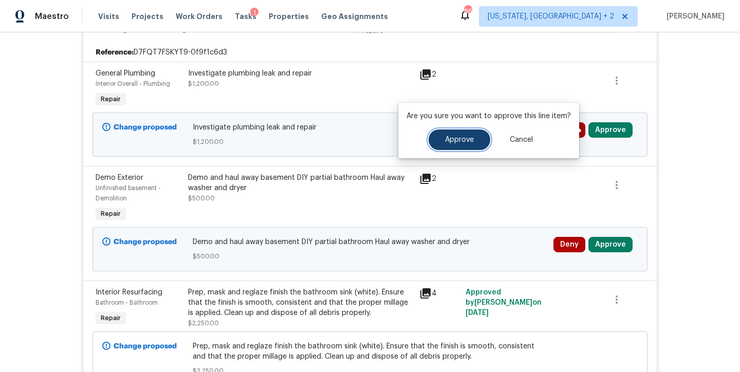
click at [465, 139] on span "Approve" at bounding box center [459, 140] width 29 height 8
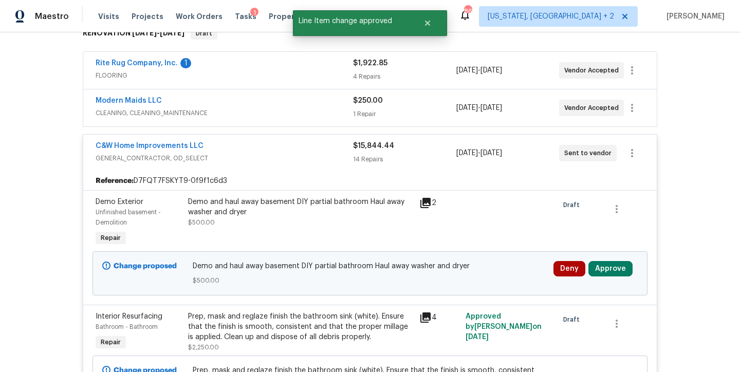
scroll to position [306, 0]
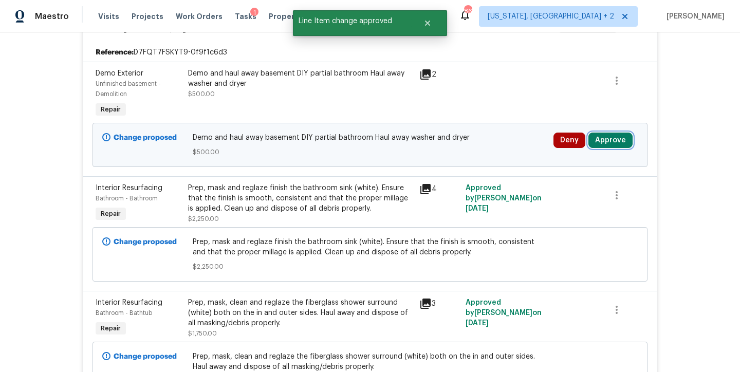
click at [604, 143] on button "Approve" at bounding box center [611, 140] width 44 height 15
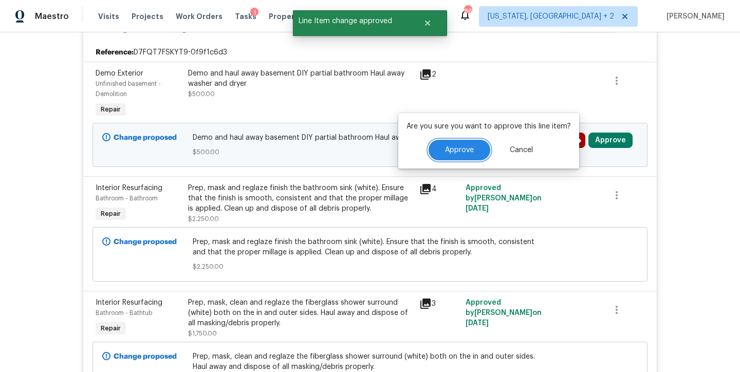
click at [466, 149] on span "Approve" at bounding box center [459, 151] width 29 height 8
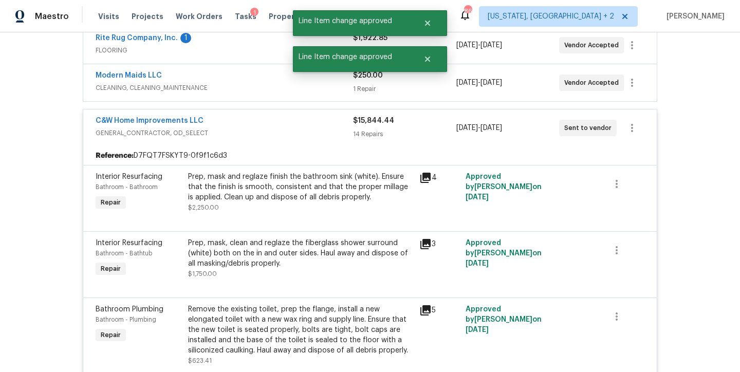
scroll to position [0, 0]
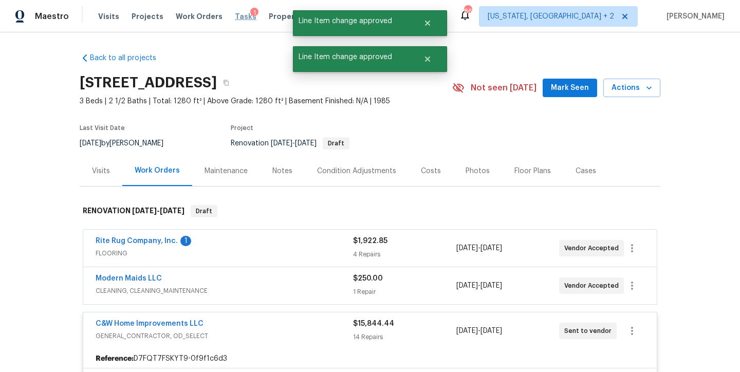
click at [235, 17] on span "Tasks" at bounding box center [246, 16] width 22 height 7
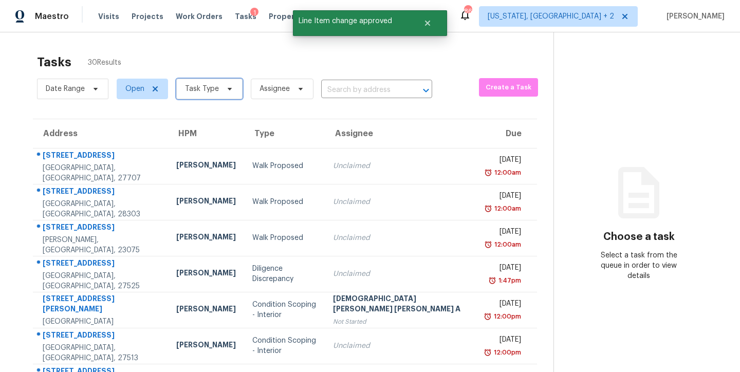
click at [223, 91] on span at bounding box center [228, 89] width 11 height 8
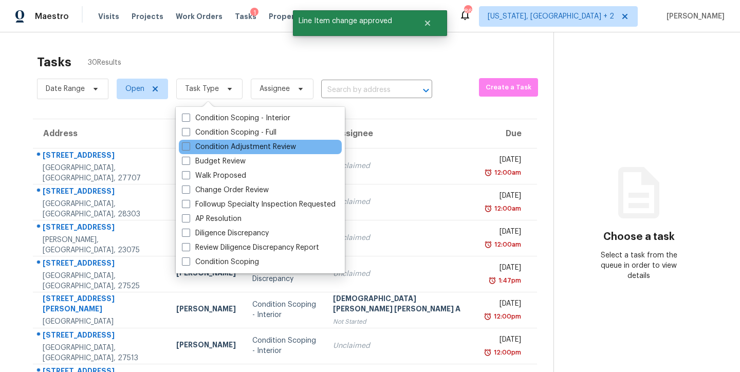
click at [211, 141] on div "Condition Adjustment Review" at bounding box center [260, 147] width 163 height 14
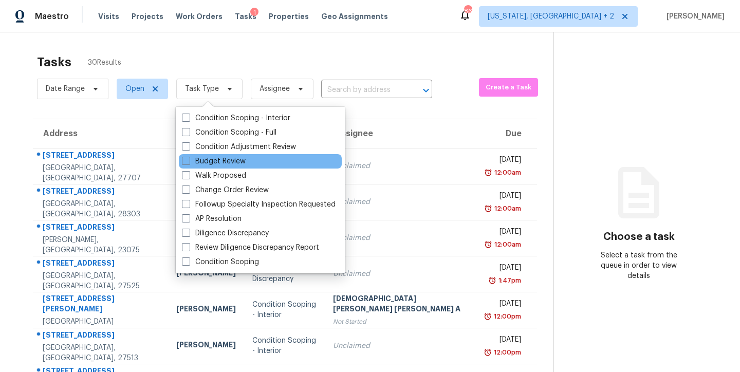
click at [213, 154] on div "Budget Review" at bounding box center [260, 161] width 163 height 14
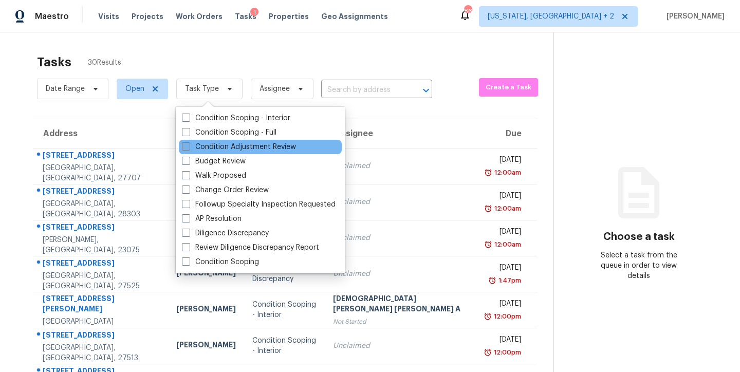
click at [214, 151] on label "Condition Adjustment Review" at bounding box center [239, 147] width 114 height 10
click at [189, 149] on input "Condition Adjustment Review" at bounding box center [185, 145] width 7 height 7
checkbox input "true"
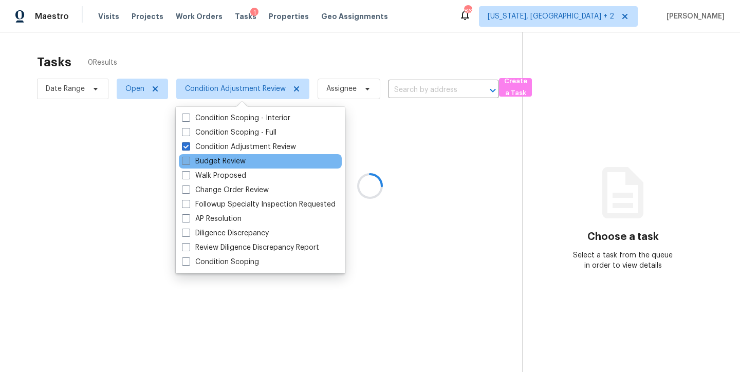
click at [211, 163] on label "Budget Review" at bounding box center [214, 161] width 64 height 10
click at [189, 163] on input "Budget Review" at bounding box center [185, 159] width 7 height 7
checkbox input "true"
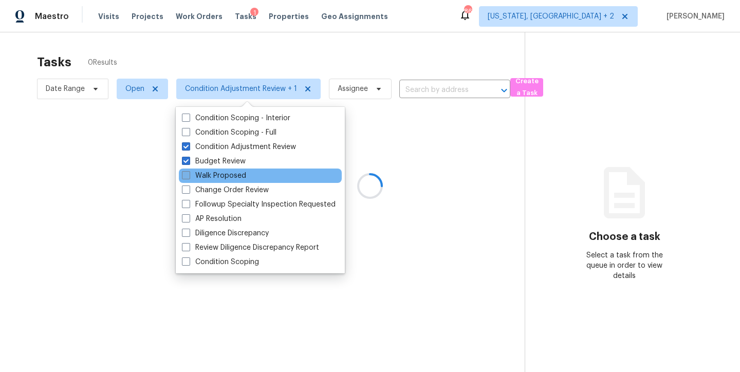
click at [208, 179] on label "Walk Proposed" at bounding box center [214, 176] width 64 height 10
click at [189, 177] on input "Walk Proposed" at bounding box center [185, 174] width 7 height 7
checkbox input "true"
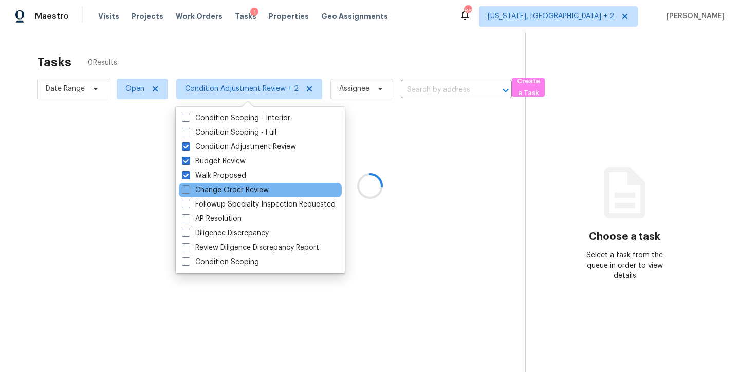
click at [210, 196] on div "Change Order Review" at bounding box center [260, 190] width 163 height 14
click at [212, 188] on label "Change Order Review" at bounding box center [225, 190] width 87 height 10
click at [189, 188] on input "Change Order Review" at bounding box center [185, 188] width 7 height 7
checkbox input "true"
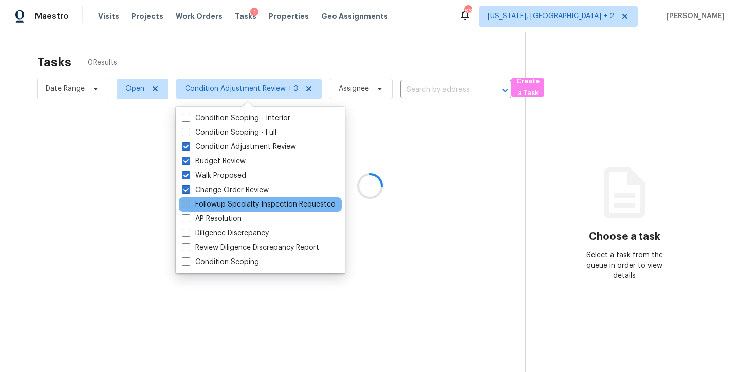
click at [209, 206] on label "Followup Specialty Inspection Requested" at bounding box center [259, 204] width 154 height 10
click at [189, 206] on input "Followup Specialty Inspection Requested" at bounding box center [185, 202] width 7 height 7
checkbox input "true"
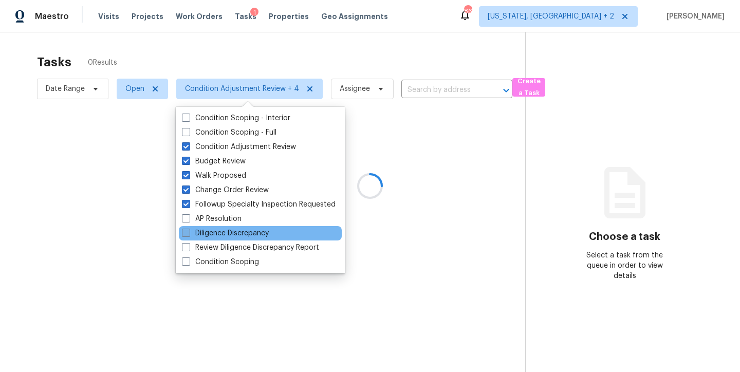
drag, startPoint x: 208, startPoint y: 218, endPoint x: 208, endPoint y: 237, distance: 19.0
click at [208, 219] on label "AP Resolution" at bounding box center [212, 219] width 60 height 10
click at [189, 219] on input "AP Resolution" at bounding box center [185, 217] width 7 height 7
checkbox input "true"
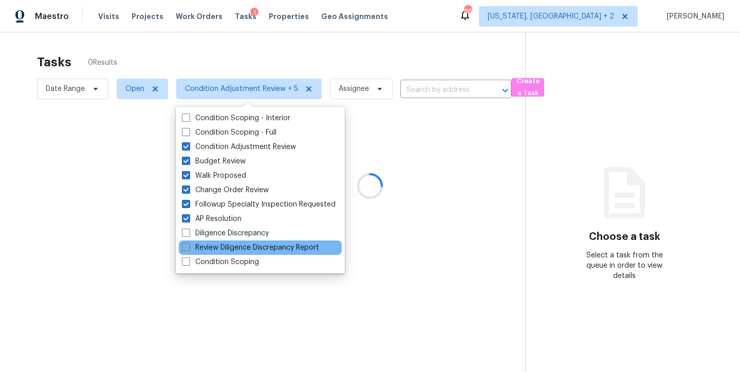
drag, startPoint x: 208, startPoint y: 236, endPoint x: 210, endPoint y: 247, distance: 11.1
click at [208, 237] on label "Diligence Discrepancy" at bounding box center [225, 233] width 87 height 10
click at [189, 235] on input "Diligence Discrepancy" at bounding box center [185, 231] width 7 height 7
checkbox input "true"
click at [210, 250] on label "Review Diligence Discrepancy Report" at bounding box center [250, 248] width 137 height 10
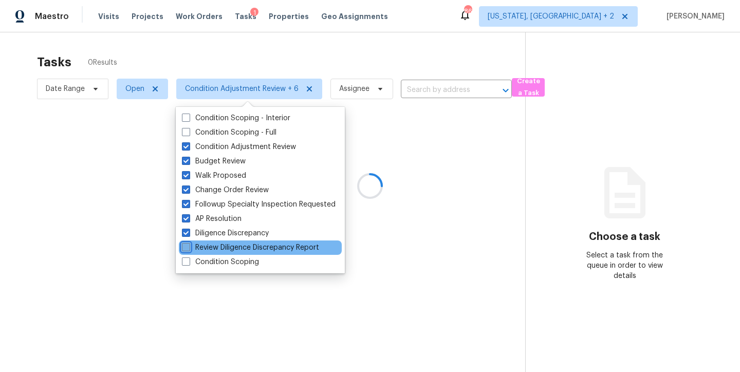
click at [189, 249] on input "Review Diligence Discrepancy Report" at bounding box center [185, 246] width 7 height 7
checkbox input "true"
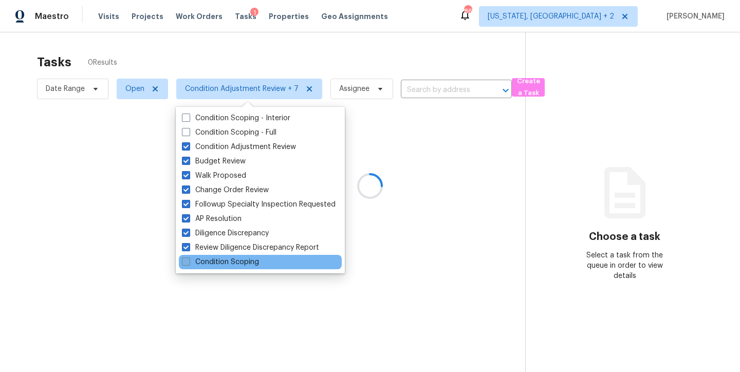
click at [208, 260] on label "Condition Scoping" at bounding box center [220, 262] width 77 height 10
click at [189, 260] on input "Condition Scoping" at bounding box center [185, 260] width 7 height 7
checkbox input "true"
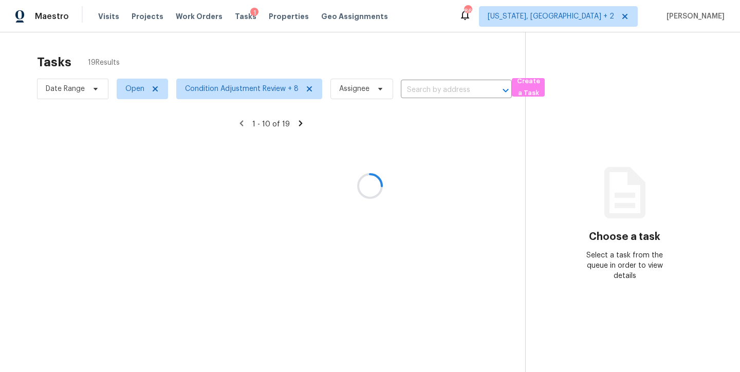
click at [333, 47] on div at bounding box center [370, 186] width 740 height 372
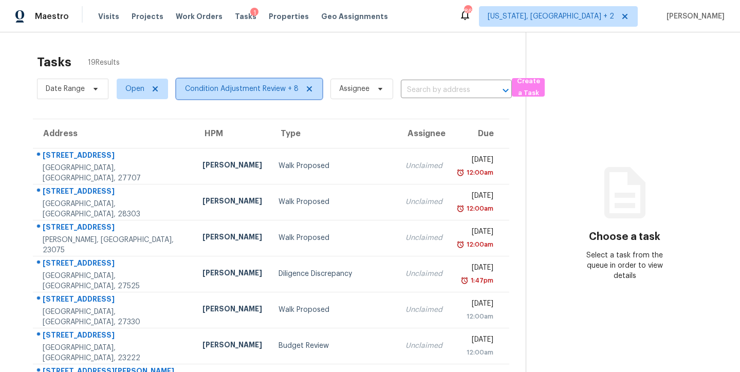
click at [232, 84] on span "Condition Adjustment Review + 8" at bounding box center [242, 89] width 114 height 10
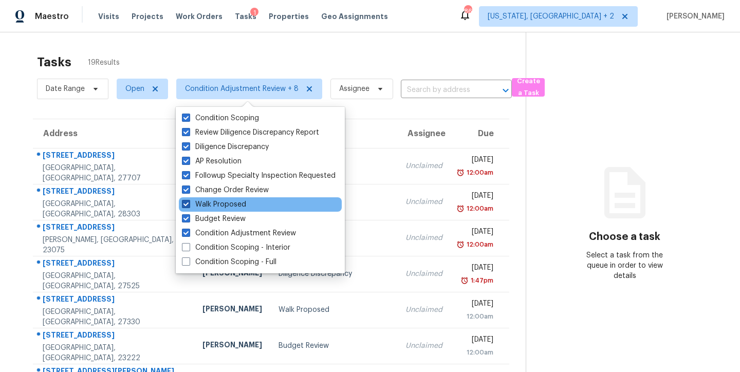
click at [222, 205] on label "Walk Proposed" at bounding box center [214, 204] width 64 height 10
click at [189, 205] on input "Walk Proposed" at bounding box center [185, 202] width 7 height 7
checkbox input "false"
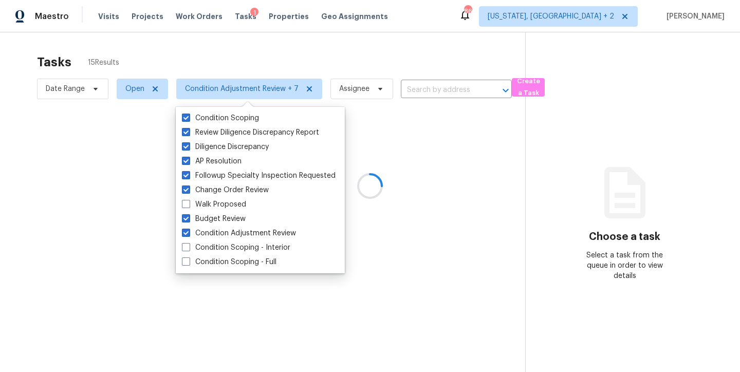
click at [385, 48] on div at bounding box center [370, 186] width 740 height 372
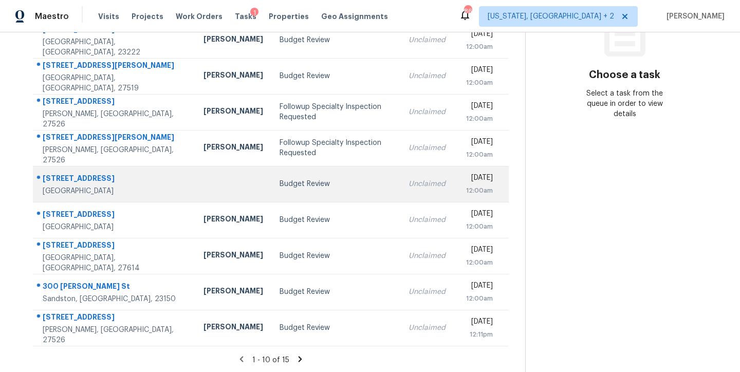
scroll to position [171, 0]
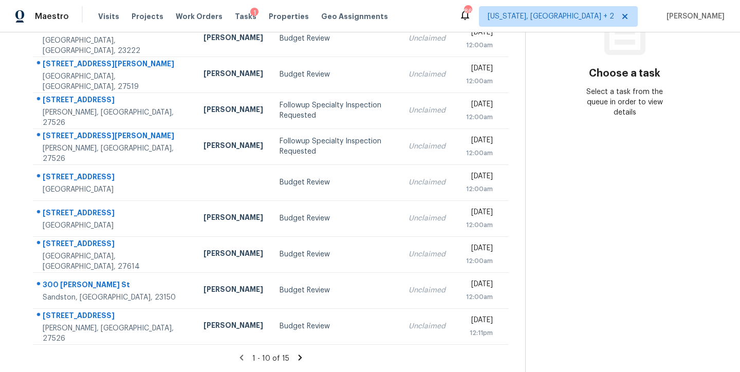
click at [299, 355] on icon at bounding box center [301, 358] width 4 height 6
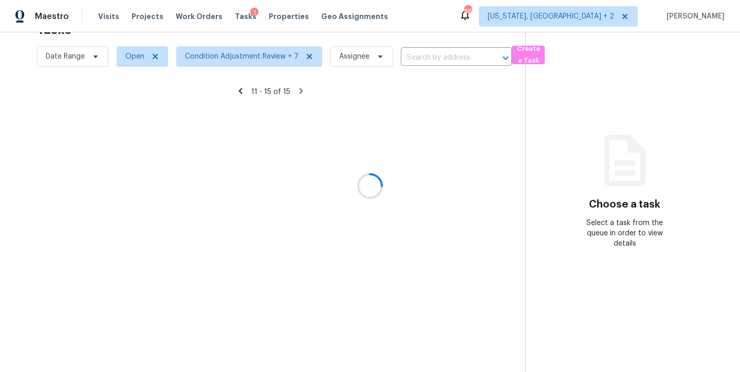
scroll to position [40, 0]
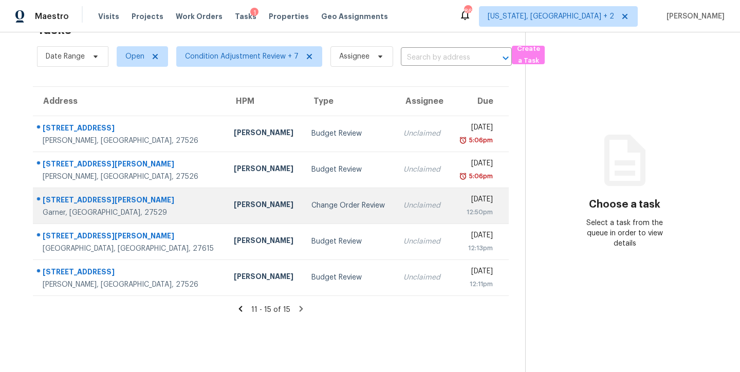
click at [234, 203] on div "Amanda Horton" at bounding box center [264, 205] width 61 height 13
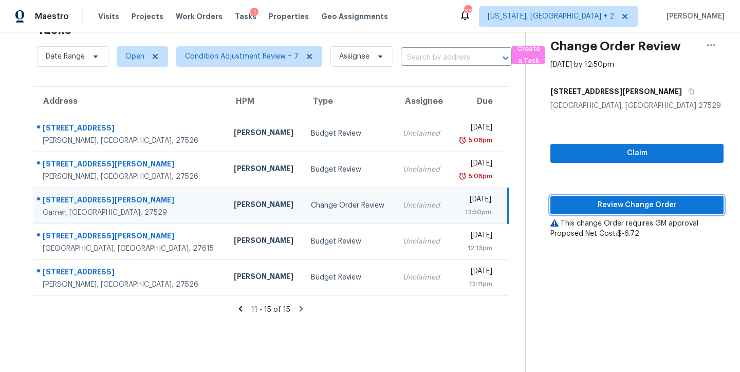
click at [628, 199] on span "Review Change Order" at bounding box center [637, 205] width 157 height 13
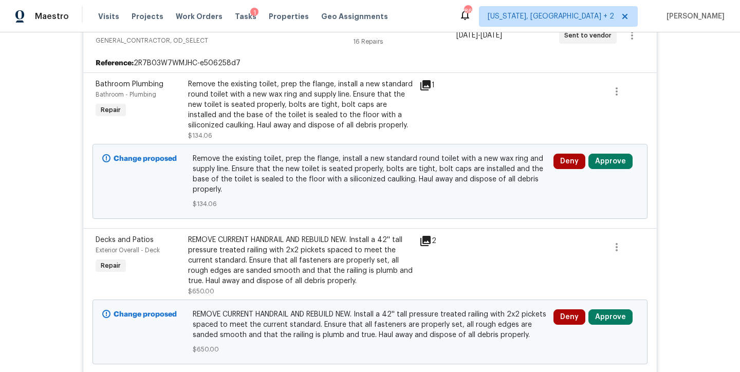
scroll to position [45, 0]
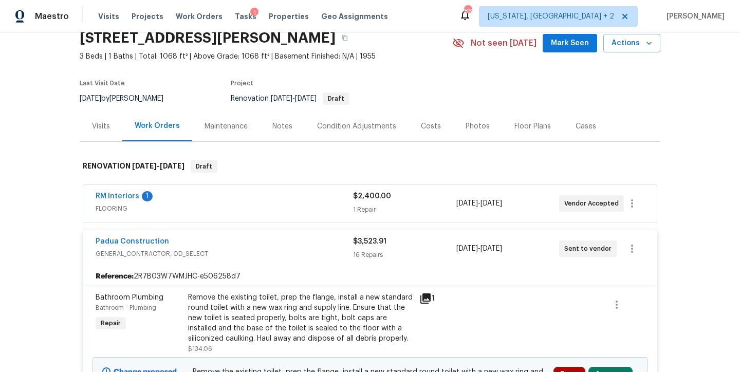
click at [281, 130] on div "Notes" at bounding box center [282, 126] width 20 height 10
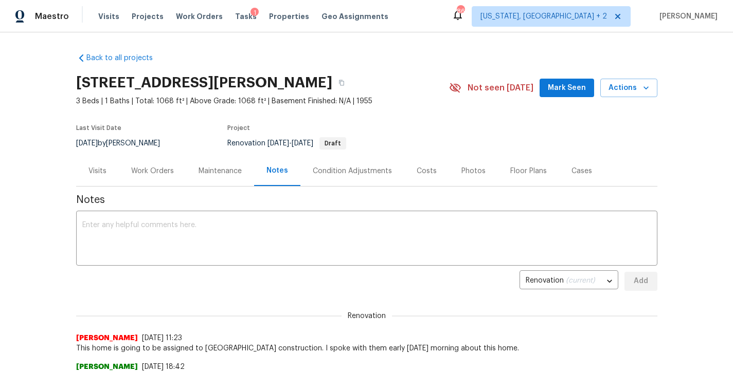
click at [404, 174] on div "Costs" at bounding box center [426, 171] width 45 height 30
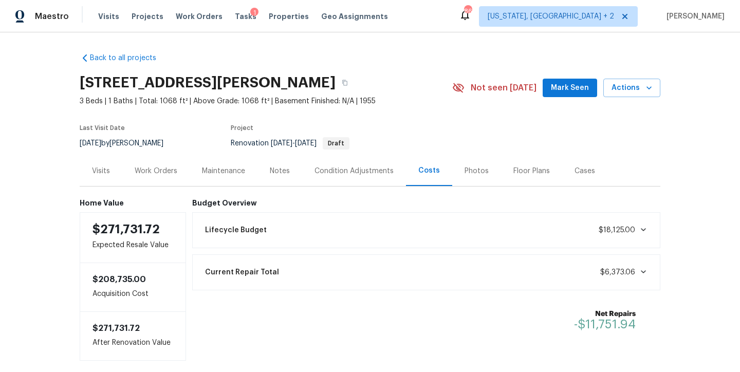
click at [166, 174] on div "Work Orders" at bounding box center [156, 171] width 43 height 10
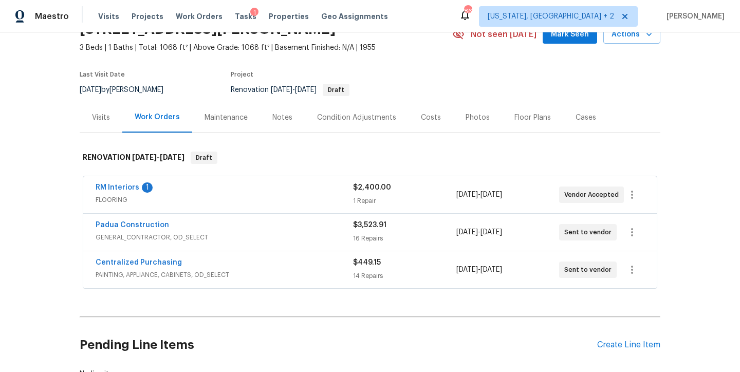
scroll to position [90, 0]
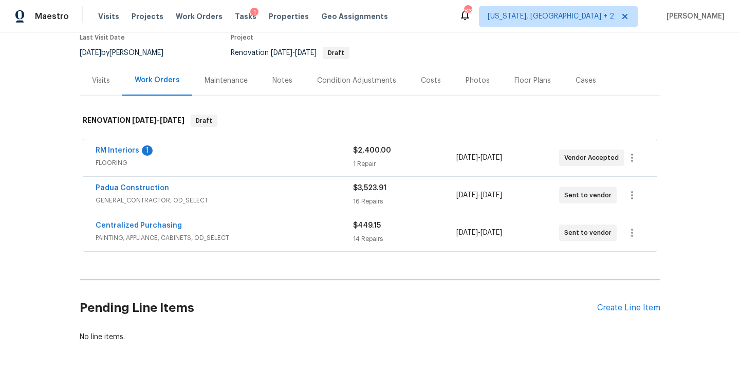
click at [165, 148] on div "RM Interiors 1" at bounding box center [225, 151] width 258 height 12
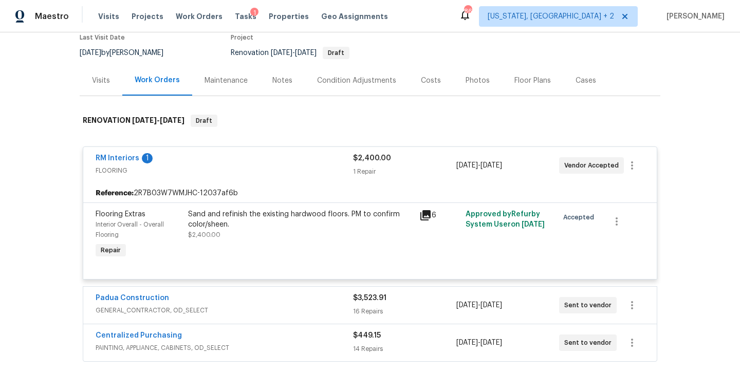
click at [309, 236] on div "Sand and refinish the existing hardwood floors. PM to confirm color/sheen. $2,4…" at bounding box center [300, 224] width 225 height 31
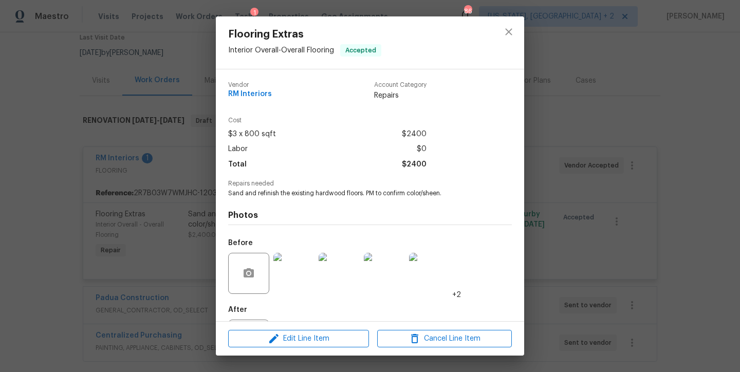
scroll to position [50, 0]
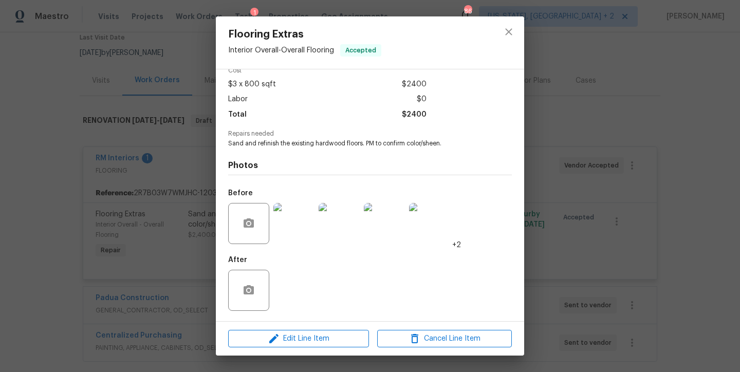
click at [296, 226] on img at bounding box center [293, 223] width 41 height 41
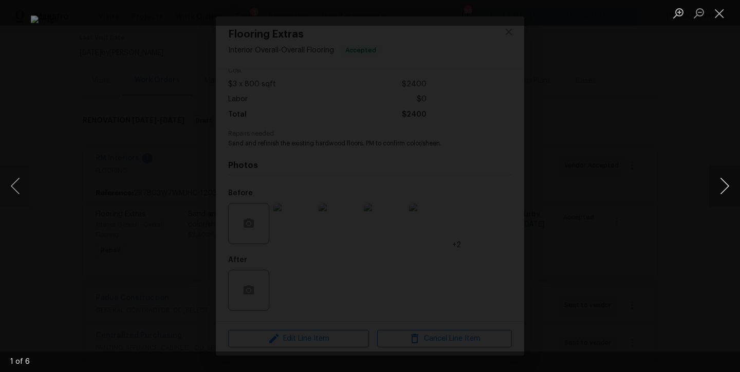
click at [724, 186] on button "Next image" at bounding box center [724, 186] width 31 height 41
click at [718, 17] on button "Close lightbox" at bounding box center [719, 13] width 21 height 18
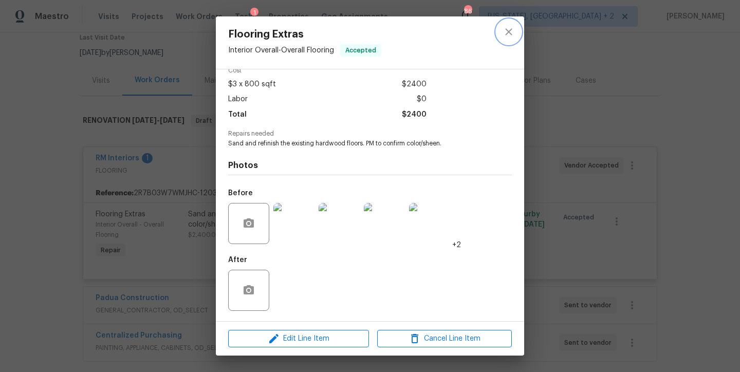
click at [511, 27] on icon "close" at bounding box center [509, 32] width 12 height 12
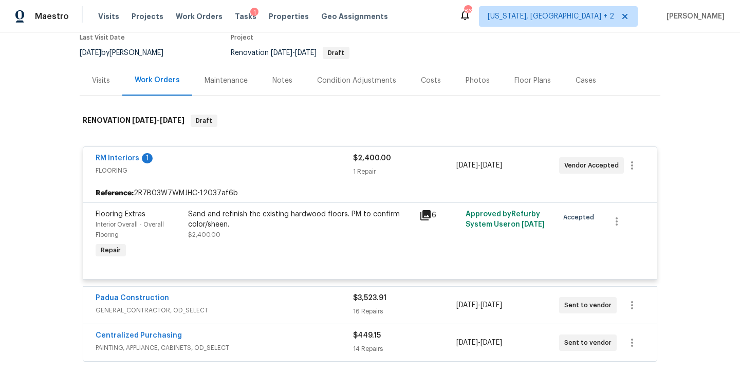
click at [167, 159] on div "RM Interiors 1" at bounding box center [225, 159] width 258 height 12
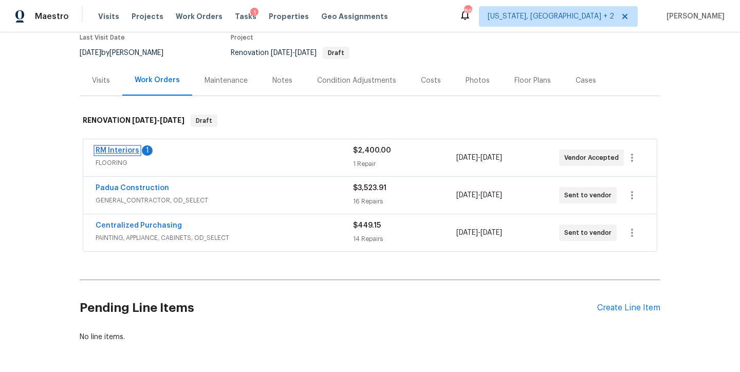
click at [106, 148] on link "RM Interiors" at bounding box center [118, 150] width 44 height 7
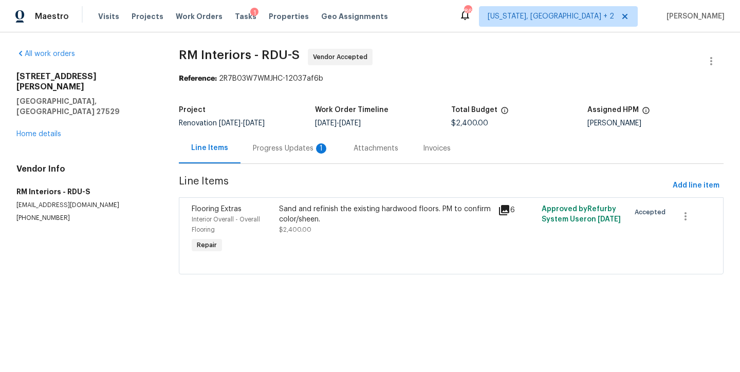
click at [268, 154] on div "Progress Updates 1" at bounding box center [291, 148] width 101 height 30
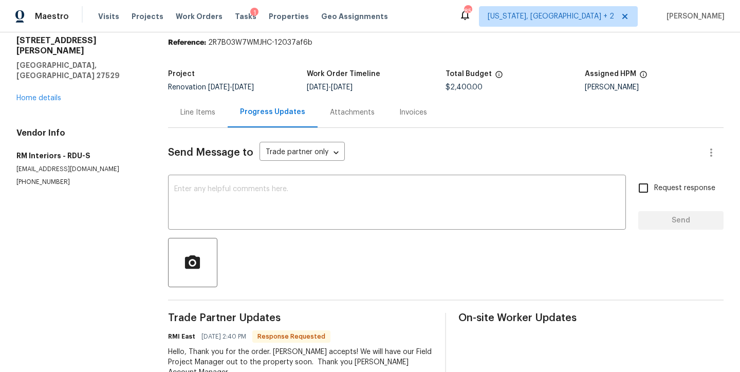
scroll to position [22, 0]
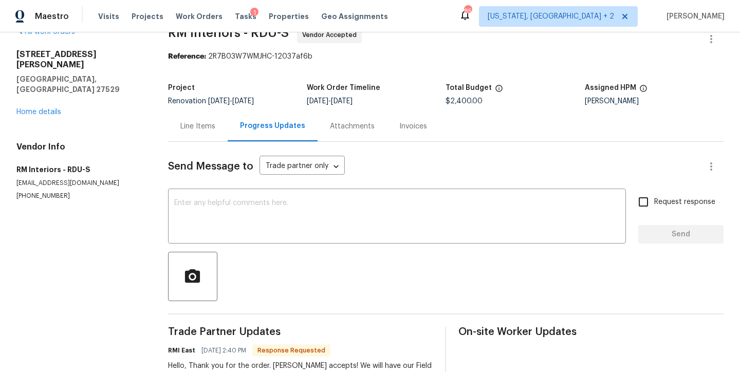
click at [195, 136] on div "Line Items" at bounding box center [198, 126] width 60 height 30
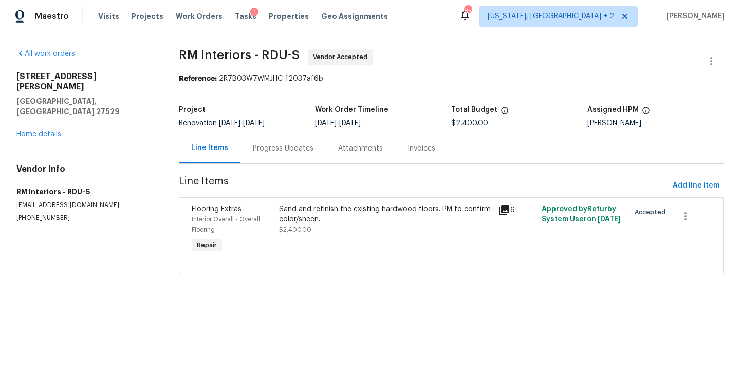
click at [27, 105] on div "3817 Cason St Garner, NC 27529 Home details" at bounding box center [85, 105] width 138 height 68
click at [26, 117] on div "3817 Cason St Garner, NC 27529 Home details" at bounding box center [85, 105] width 138 height 68
click at [41, 131] on link "Home details" at bounding box center [38, 134] width 45 height 7
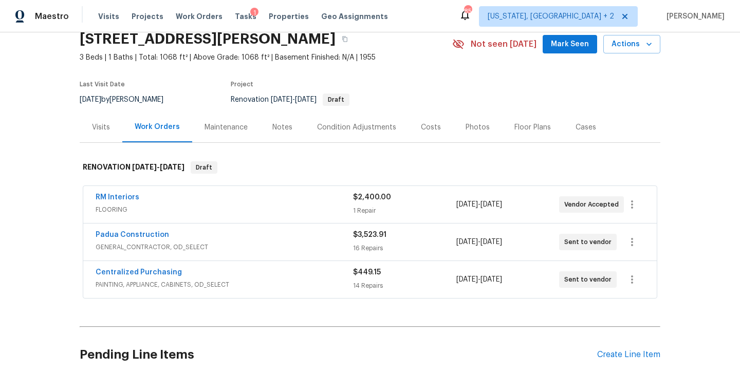
scroll to position [67, 0]
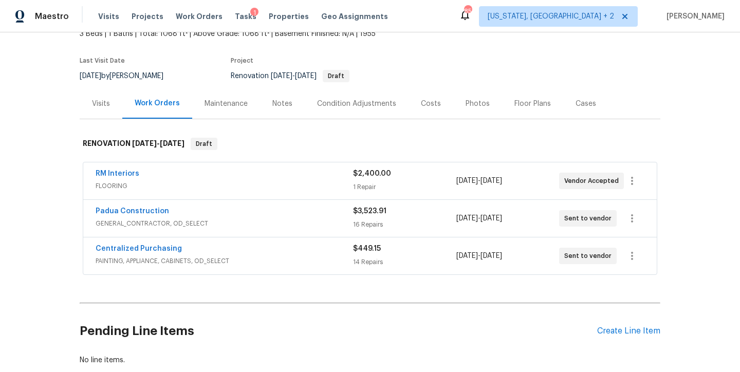
click at [235, 247] on div "Centralized Purchasing" at bounding box center [225, 250] width 258 height 12
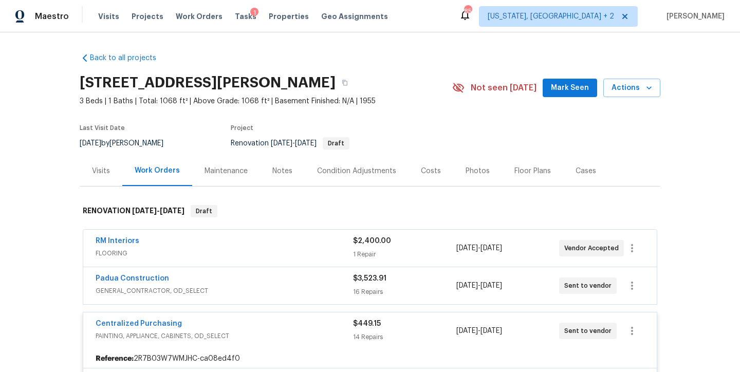
scroll to position [98, 0]
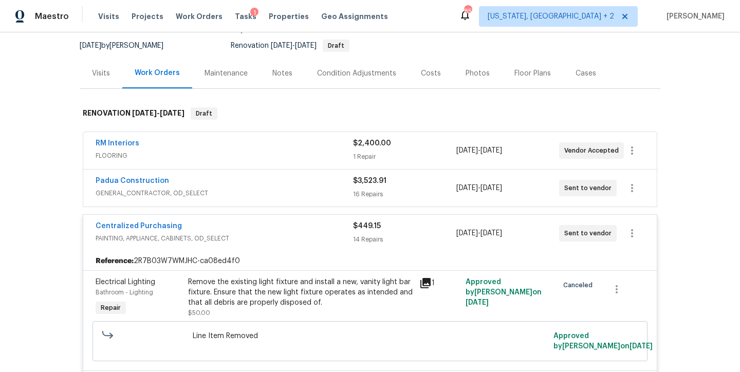
click at [234, 228] on div "Centralized Purchasing" at bounding box center [225, 227] width 258 height 12
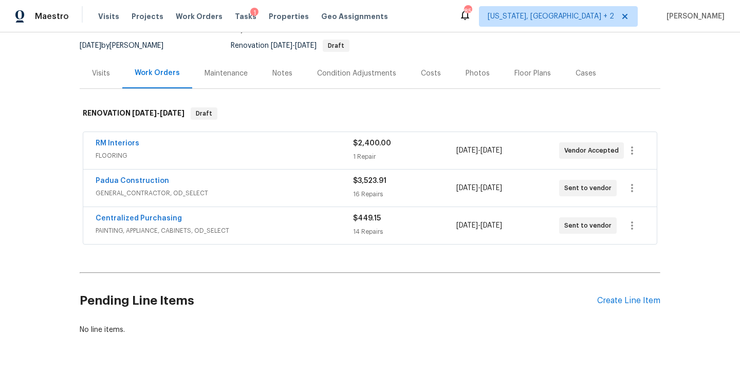
click at [219, 182] on div "Padua Construction" at bounding box center [225, 182] width 258 height 12
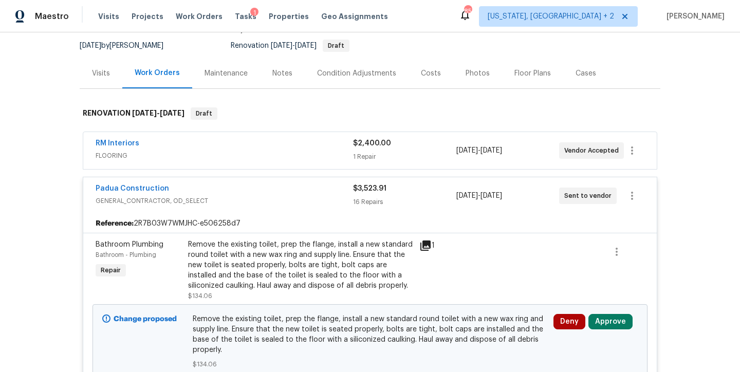
click at [236, 190] on div "Padua Construction" at bounding box center [225, 190] width 258 height 12
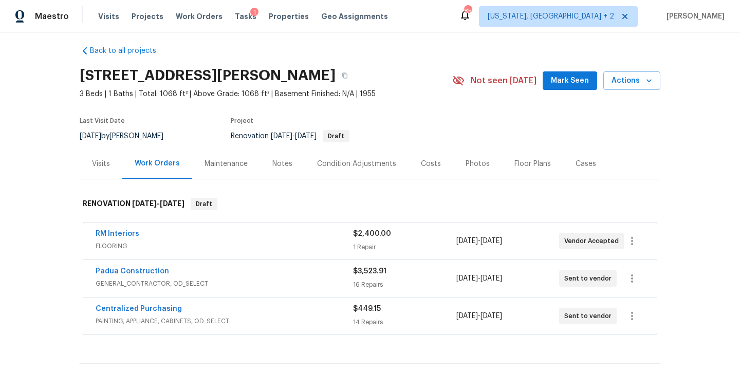
scroll to position [0, 0]
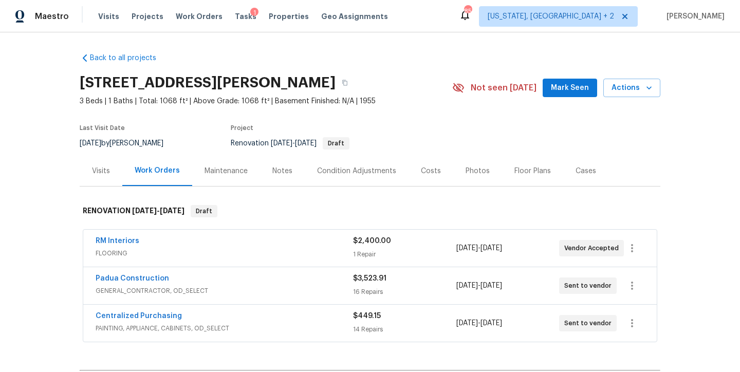
click at [260, 307] on div "Centralized Purchasing PAINTING, APPLIANCE, CABINETS, OD_SELECT $449.15 14 Repa…" at bounding box center [370, 323] width 574 height 37
click at [208, 280] on div "Padua Construction" at bounding box center [225, 279] width 258 height 12
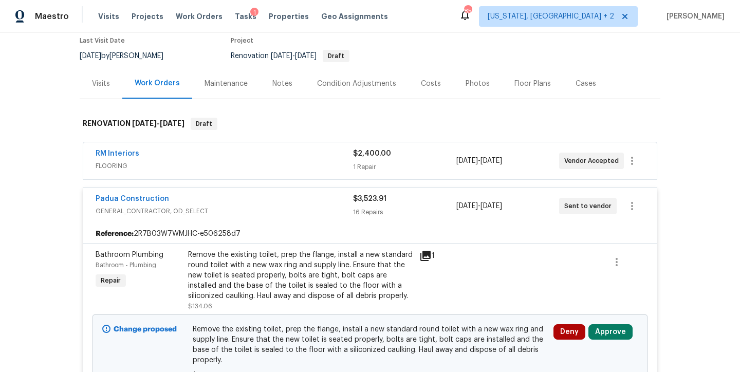
scroll to position [205, 0]
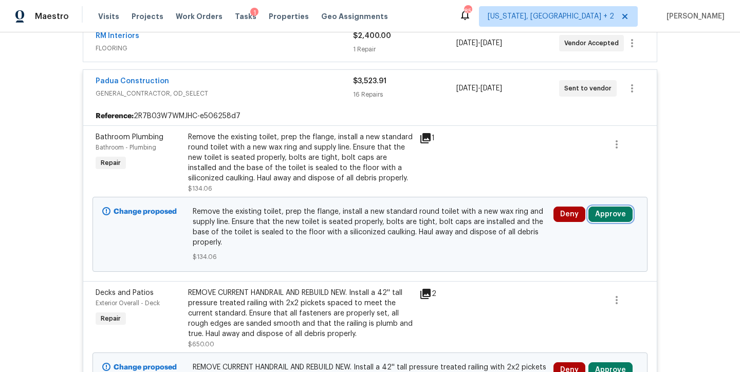
click at [613, 214] on button "Approve" at bounding box center [611, 214] width 44 height 15
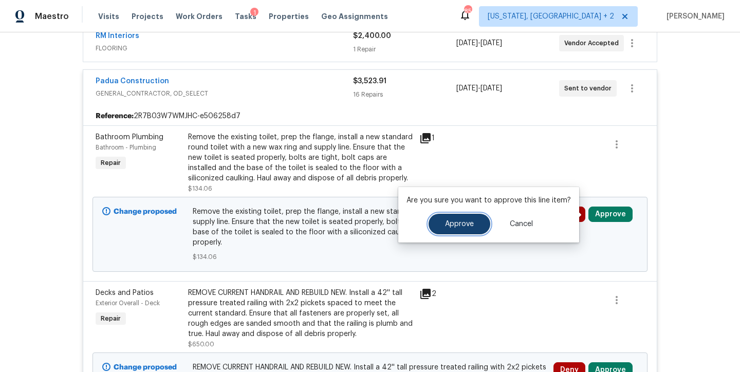
click at [468, 225] on span "Approve" at bounding box center [459, 225] width 29 height 8
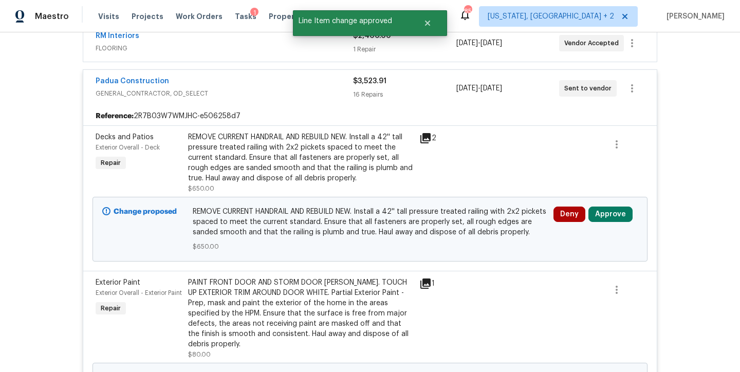
click at [426, 138] on icon at bounding box center [426, 138] width 10 height 10
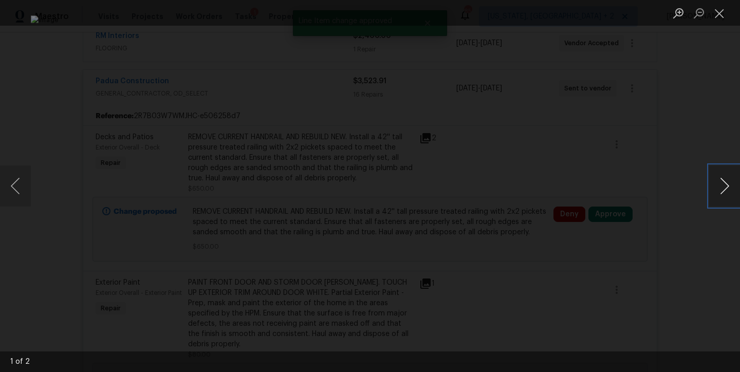
click at [723, 190] on button "Next image" at bounding box center [724, 186] width 31 height 41
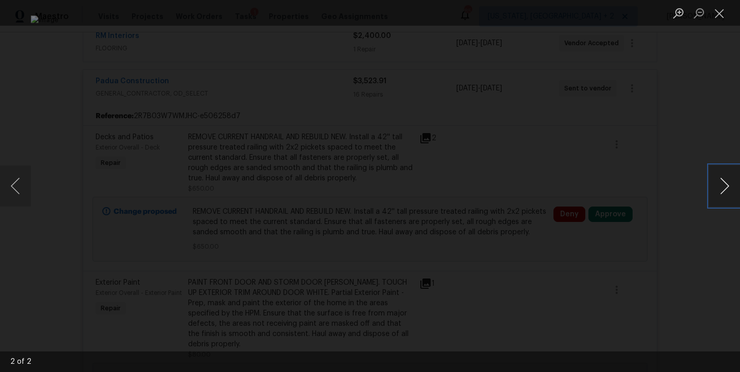
click at [723, 190] on button "Next image" at bounding box center [724, 186] width 31 height 41
click at [722, 11] on button "Close lightbox" at bounding box center [719, 13] width 21 height 18
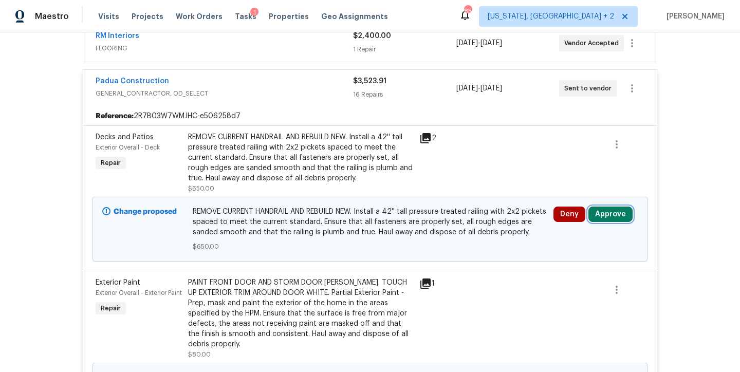
click at [600, 214] on button "Approve" at bounding box center [611, 214] width 44 height 15
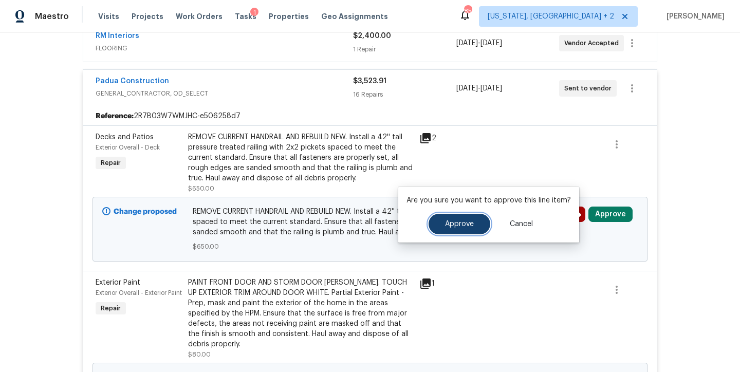
click at [467, 221] on span "Approve" at bounding box center [459, 225] width 29 height 8
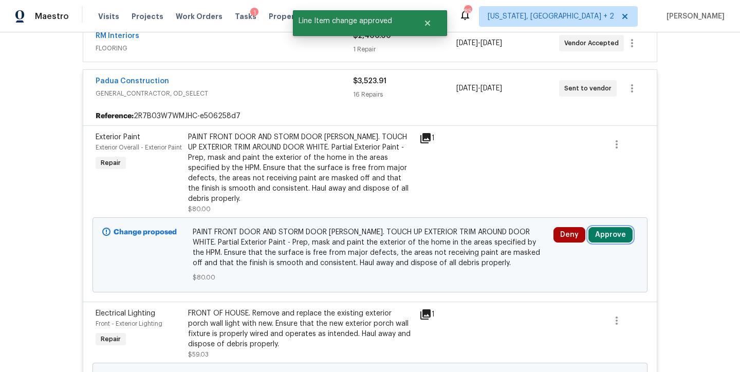
click at [607, 239] on button "Approve" at bounding box center [611, 234] width 44 height 15
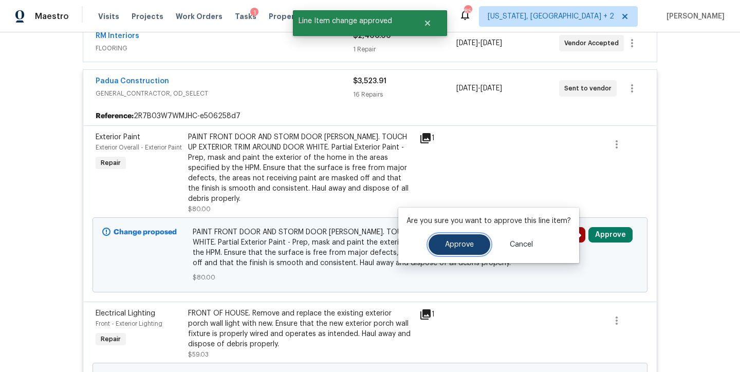
click at [430, 249] on button "Approve" at bounding box center [460, 244] width 62 height 21
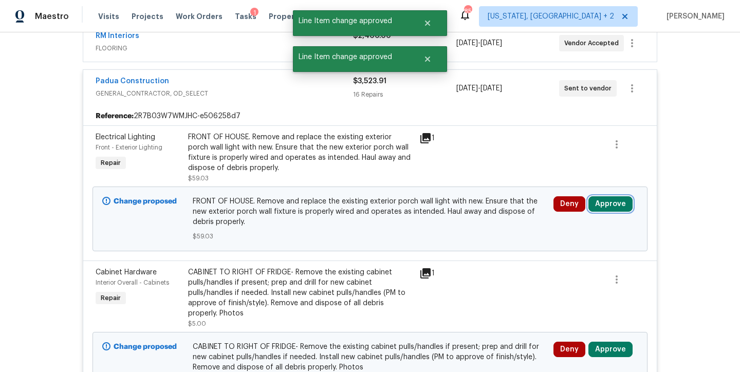
click at [613, 204] on button "Approve" at bounding box center [611, 203] width 44 height 15
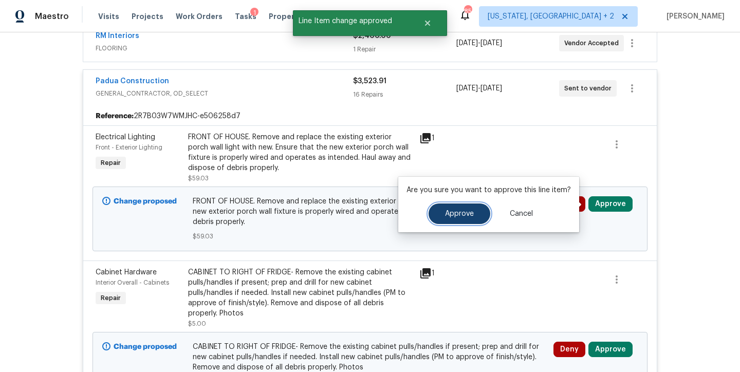
click at [438, 215] on button "Approve" at bounding box center [460, 214] width 62 height 21
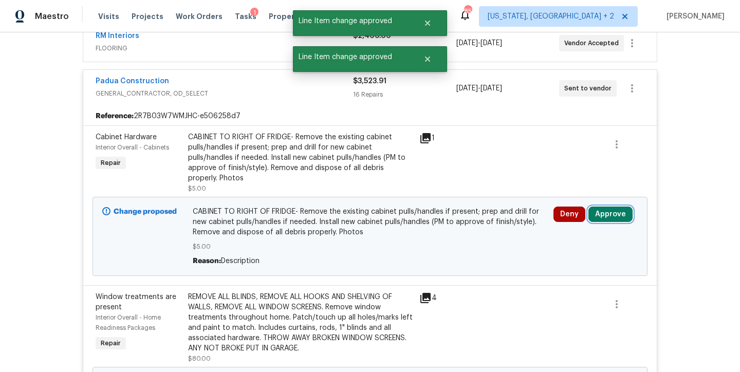
click at [608, 208] on button "Approve" at bounding box center [611, 214] width 44 height 15
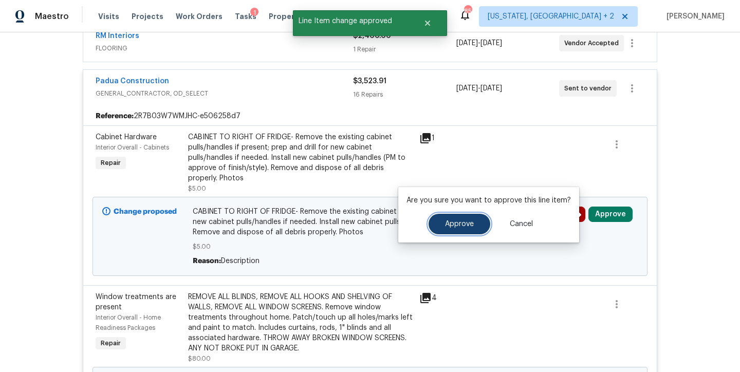
click at [455, 222] on span "Approve" at bounding box center [459, 225] width 29 height 8
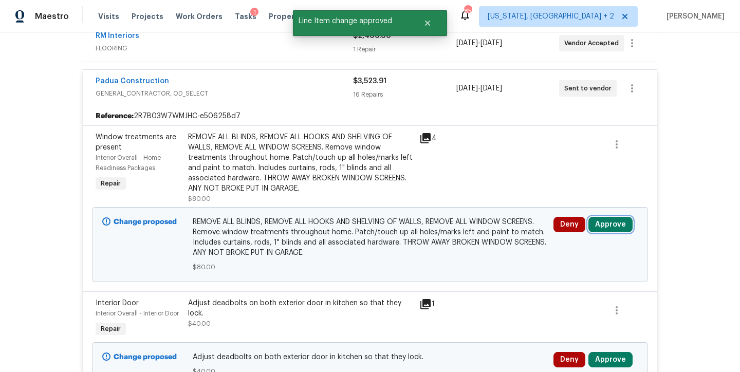
click at [595, 229] on button "Approve" at bounding box center [611, 224] width 44 height 15
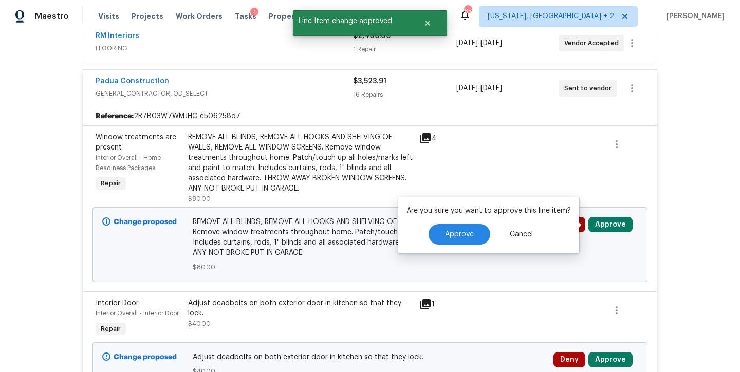
click at [425, 235] on div "Approve Cancel" at bounding box center [489, 234] width 164 height 21
click at [446, 235] on span "Approve" at bounding box center [459, 235] width 29 height 8
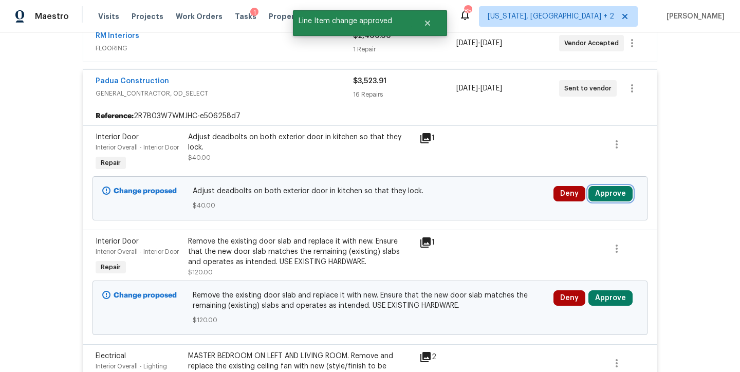
click at [595, 197] on button "Approve" at bounding box center [611, 193] width 44 height 15
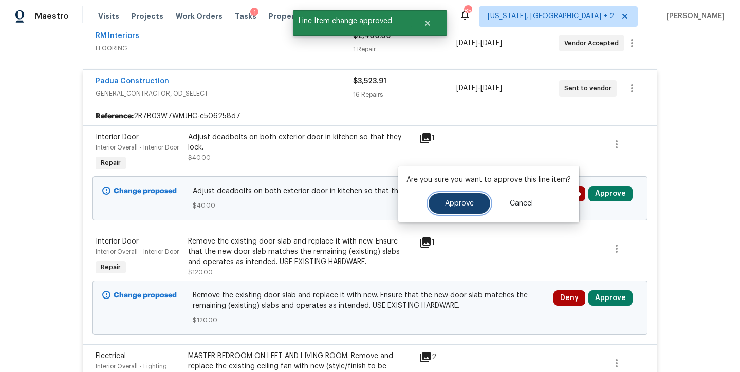
click at [464, 208] on button "Approve" at bounding box center [460, 203] width 62 height 21
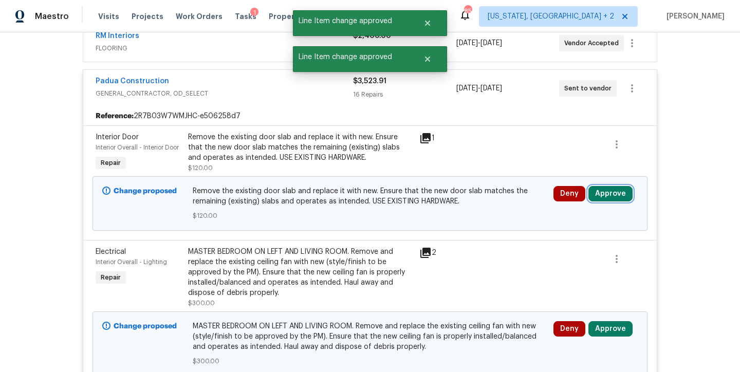
click at [596, 195] on button "Approve" at bounding box center [611, 193] width 44 height 15
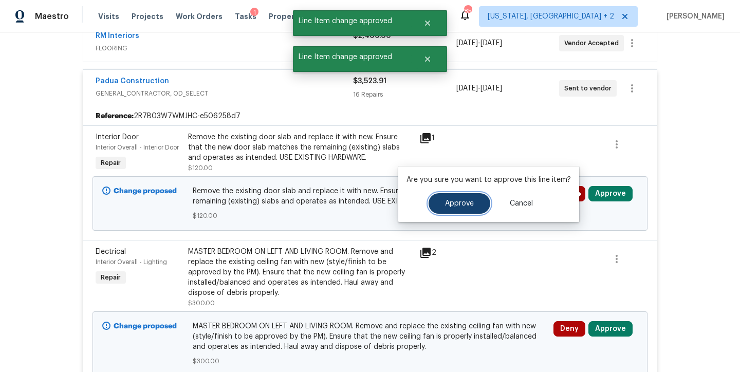
click at [464, 207] on button "Approve" at bounding box center [460, 203] width 62 height 21
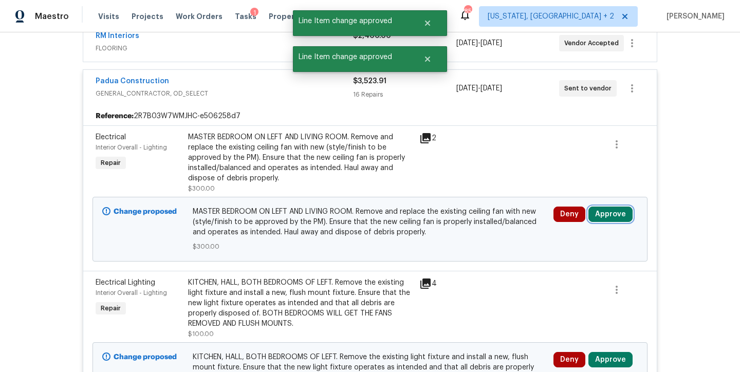
click at [608, 213] on button "Approve" at bounding box center [611, 214] width 44 height 15
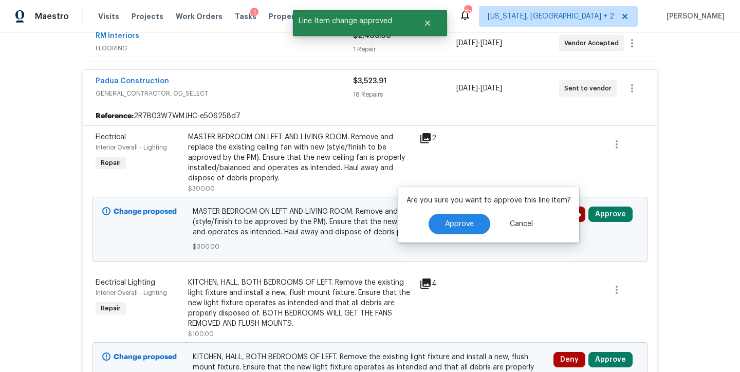
click at [353, 176] on div "MASTER BEDROOM ON LEFT AND LIVING ROOM. Remove and replace the existing ceiling…" at bounding box center [300, 157] width 225 height 51
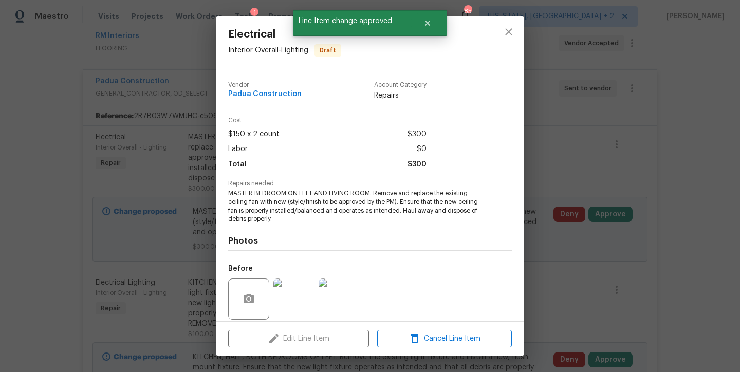
click at [293, 302] on img at bounding box center [293, 299] width 41 height 41
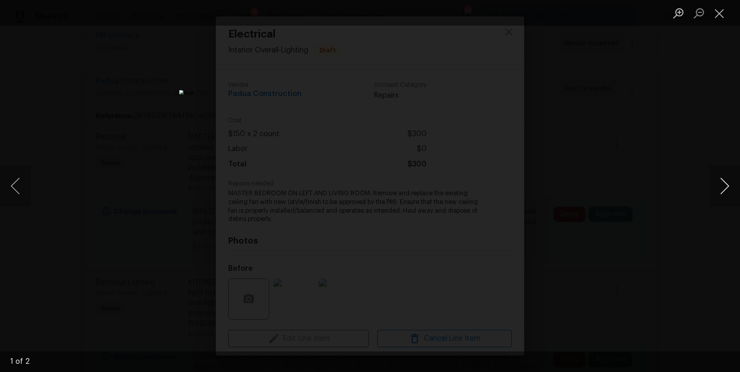
click at [726, 186] on button "Next image" at bounding box center [724, 186] width 31 height 41
click at [719, 19] on button "Close lightbox" at bounding box center [719, 13] width 21 height 18
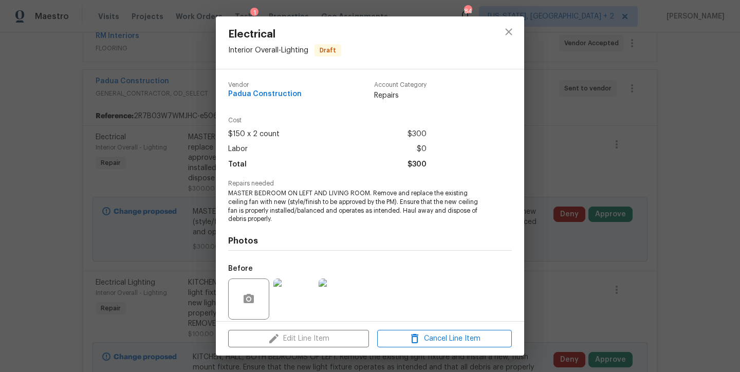
click at [287, 293] on img at bounding box center [293, 299] width 41 height 41
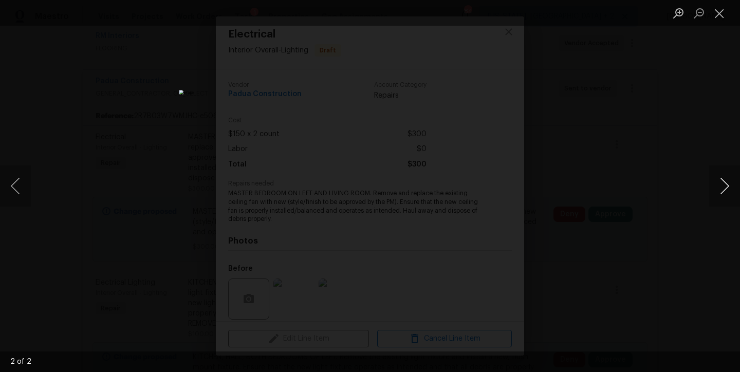
click at [731, 188] on button "Next image" at bounding box center [724, 186] width 31 height 41
click at [719, 15] on button "Close lightbox" at bounding box center [719, 13] width 21 height 18
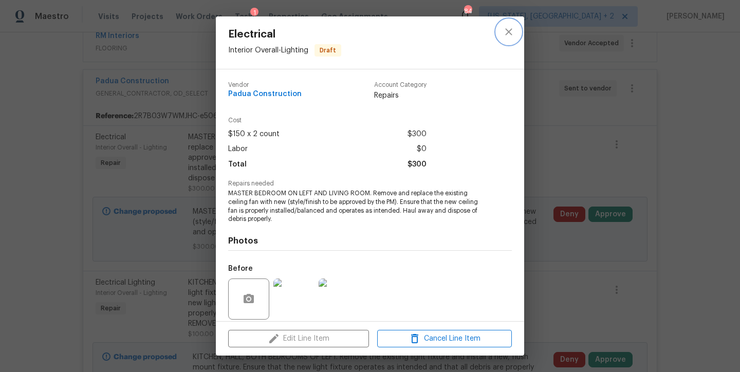
click at [507, 36] on icon "close" at bounding box center [509, 32] width 12 height 12
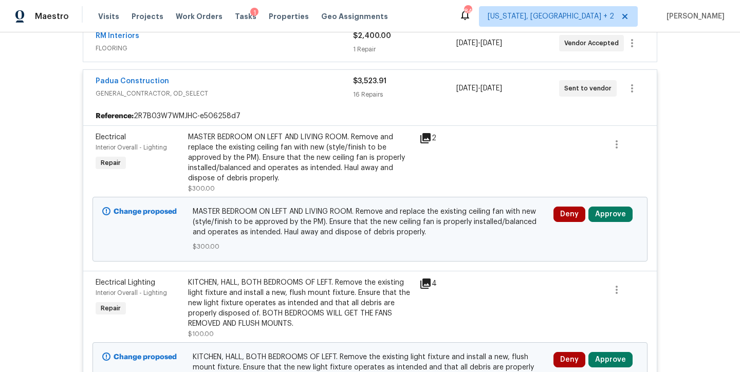
click at [702, 190] on div "Back to all projects 3817 Cason St, Garner, NC 27529 3 Beds | 1 Baths | Total: …" at bounding box center [370, 202] width 740 height 340
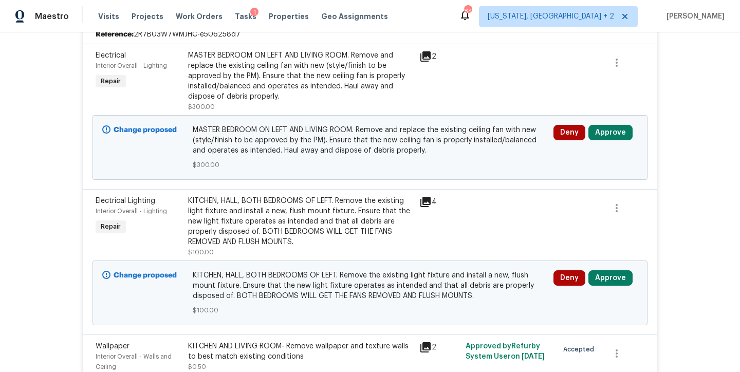
click at [350, 222] on div "KITCHEN, HALL, BOTH BEDROOMS OF LEFT. Remove the existing light fixture and ins…" at bounding box center [300, 221] width 225 height 51
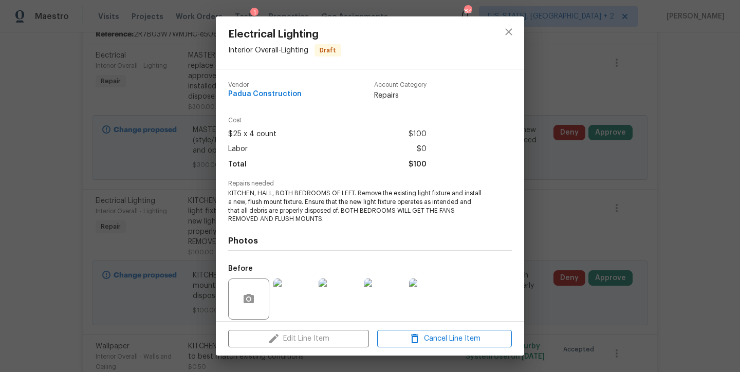
scroll to position [76, 0]
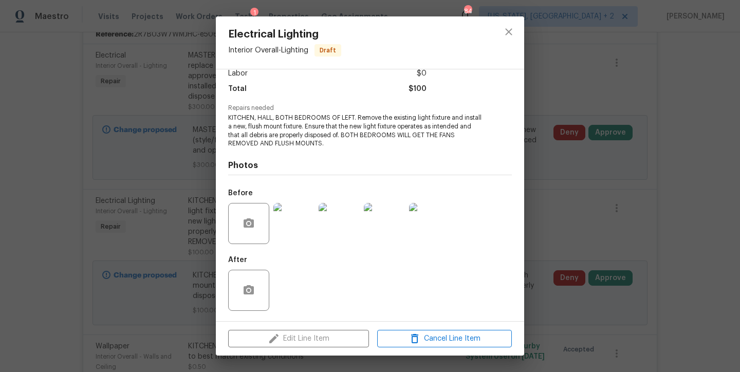
click at [297, 213] on img at bounding box center [293, 223] width 41 height 41
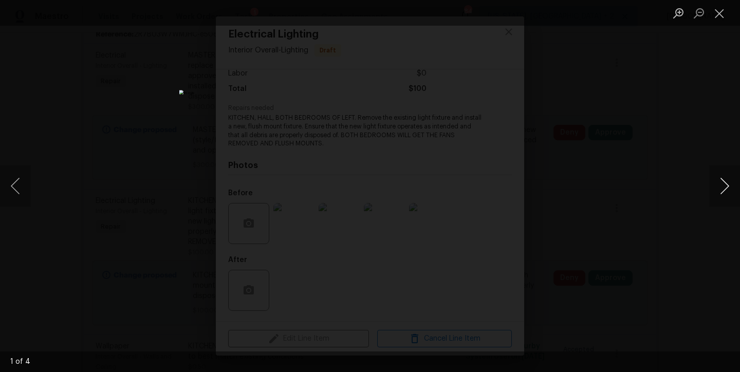
click at [725, 193] on button "Next image" at bounding box center [724, 186] width 31 height 41
click at [727, 195] on button "Next image" at bounding box center [724, 186] width 31 height 41
click at [721, 20] on button "Close lightbox" at bounding box center [719, 13] width 21 height 18
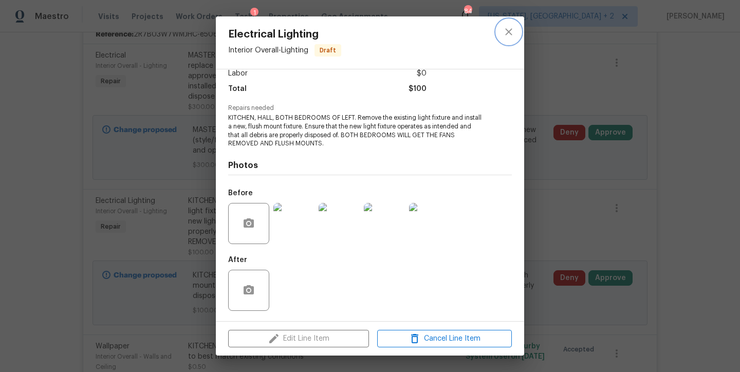
click at [507, 42] on button "close" at bounding box center [509, 32] width 25 height 25
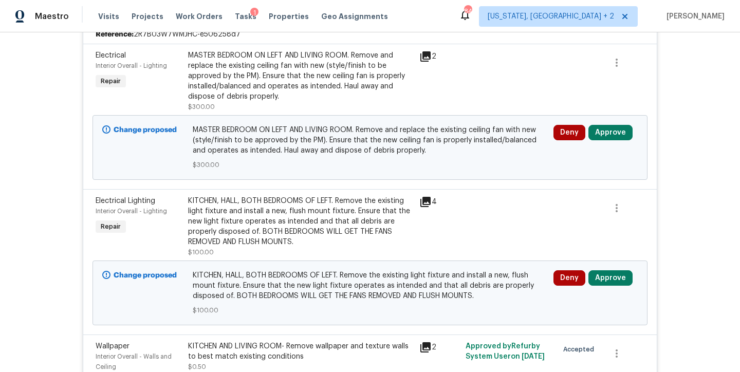
click at [677, 175] on div "Back to all projects 3817 Cason St, Garner, NC 27529 3 Beds | 1 Baths | Total: …" at bounding box center [370, 202] width 740 height 340
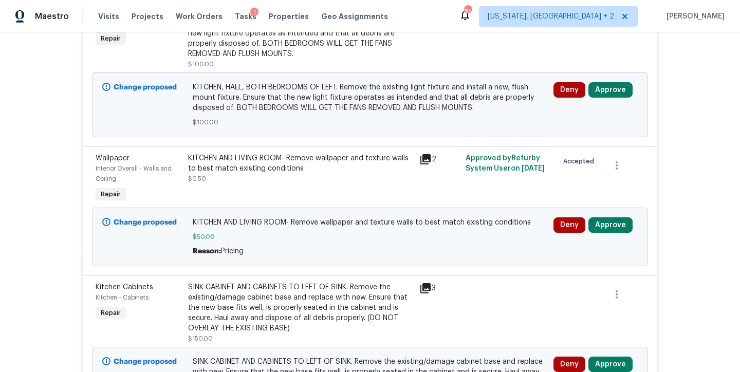
scroll to position [476, 0]
click at [611, 226] on button "Approve" at bounding box center [611, 224] width 44 height 15
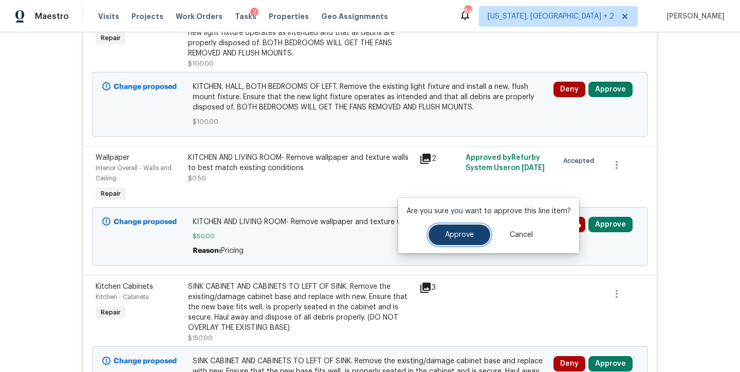
click at [450, 234] on span "Approve" at bounding box center [459, 235] width 29 height 8
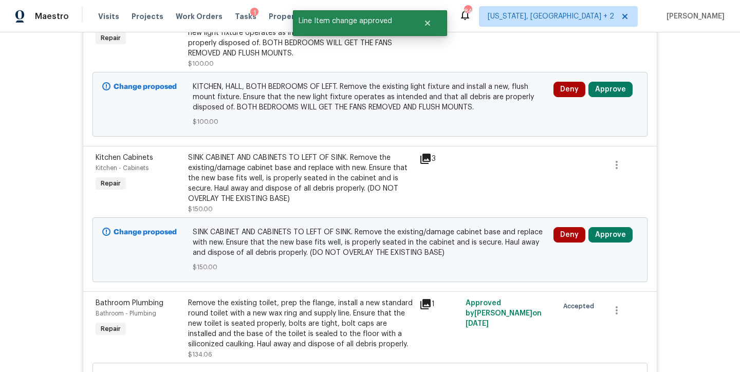
click at [347, 175] on div "SINK CABINET AND CABINETS TO LEFT OF SINK. Remove the existing/damage cabinet b…" at bounding box center [300, 178] width 225 height 51
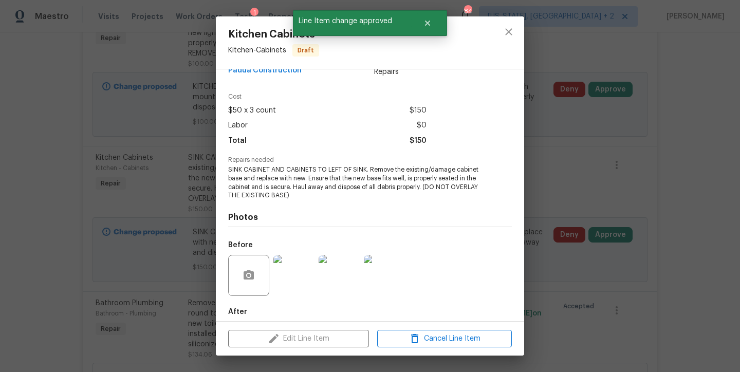
scroll to position [76, 0]
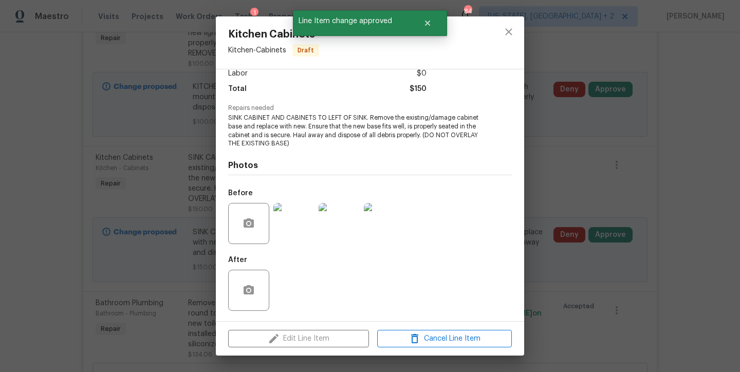
click at [297, 223] on img at bounding box center [293, 223] width 41 height 41
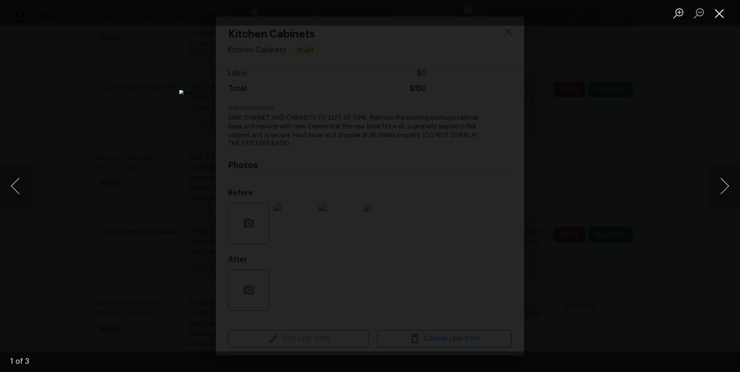
click at [726, 14] on button "Close lightbox" at bounding box center [719, 13] width 21 height 18
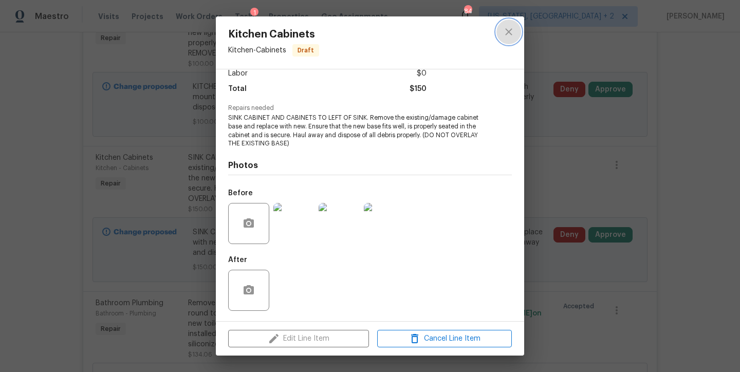
click at [503, 30] on icon "close" at bounding box center [509, 32] width 12 height 12
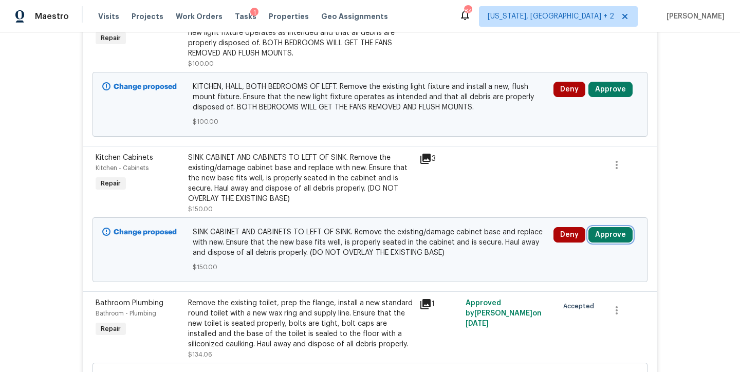
click at [613, 233] on button "Approve" at bounding box center [611, 234] width 44 height 15
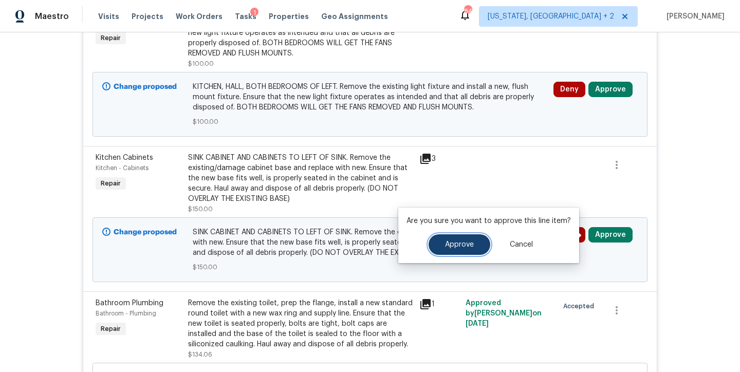
click at [446, 247] on span "Approve" at bounding box center [459, 245] width 29 height 8
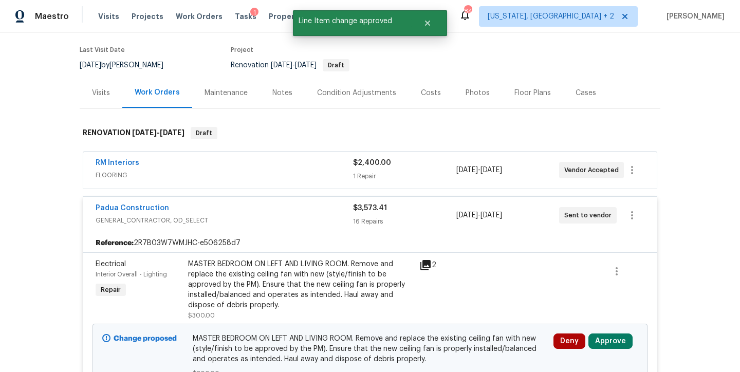
scroll to position [0, 0]
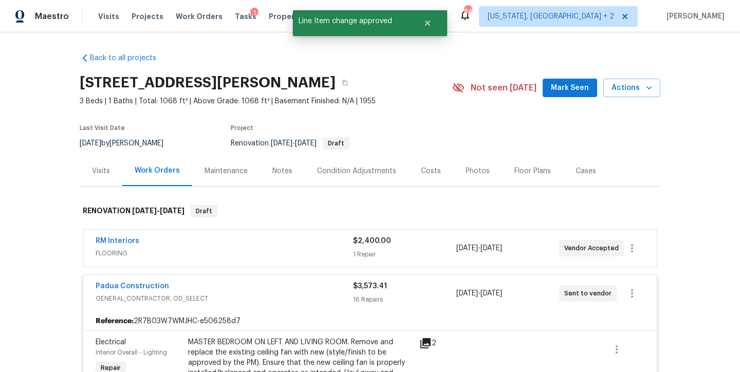
click at [709, 168] on div "Back to all projects 3817 Cason St, Garner, NC 27529 3 Beds | 1 Baths | Total: …" at bounding box center [370, 202] width 740 height 340
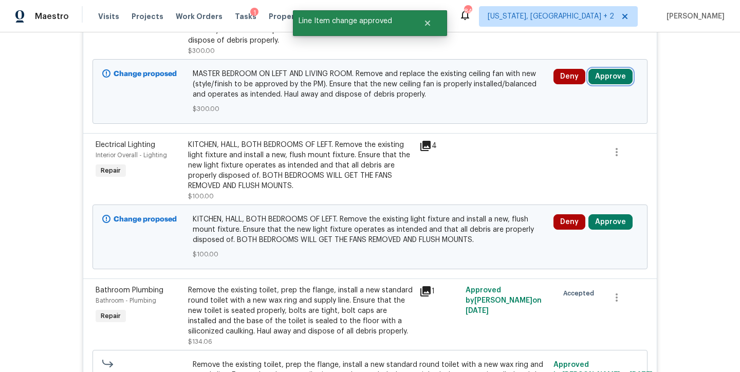
click at [609, 77] on button "Approve" at bounding box center [611, 76] width 44 height 15
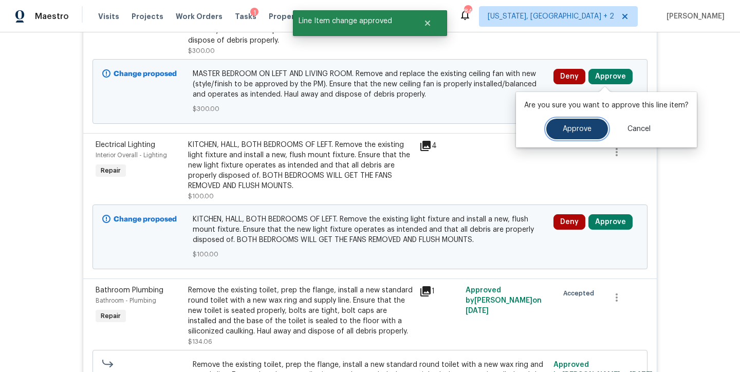
click at [563, 126] on span "Approve" at bounding box center [577, 129] width 29 height 8
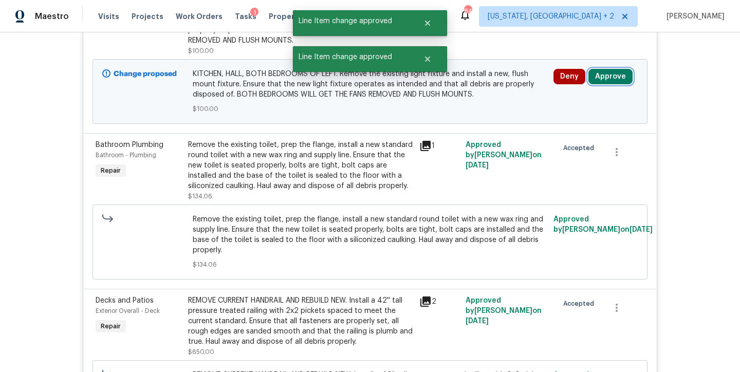
click at [606, 72] on button "Approve" at bounding box center [611, 76] width 44 height 15
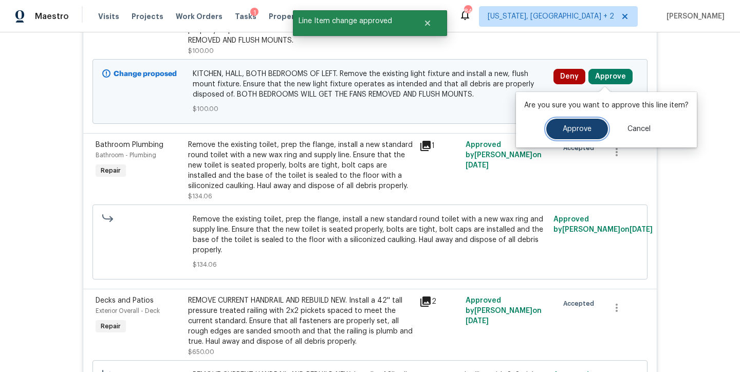
click at [568, 125] on span "Approve" at bounding box center [577, 129] width 29 height 8
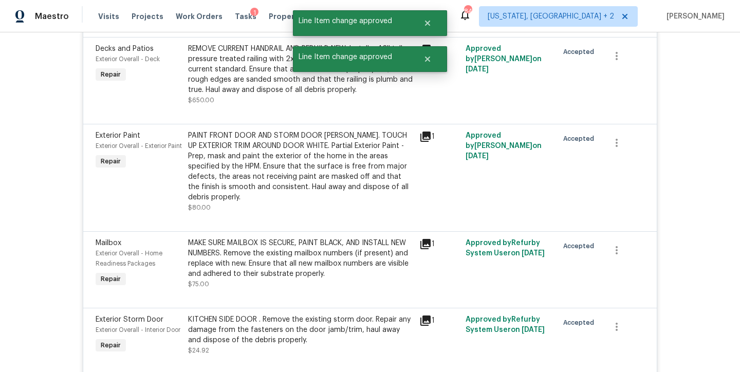
scroll to position [305, 0]
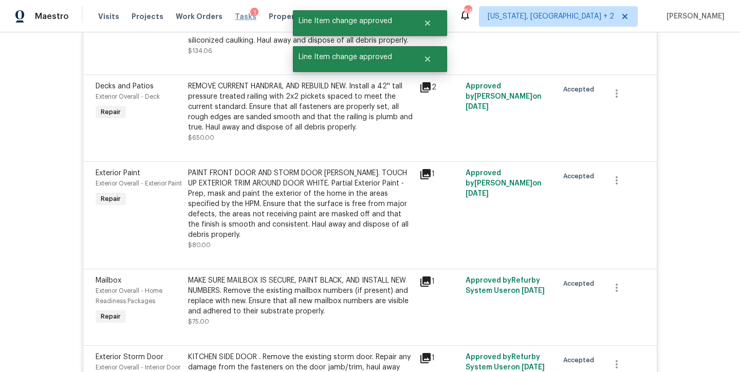
click at [237, 16] on span "Tasks" at bounding box center [246, 16] width 22 height 7
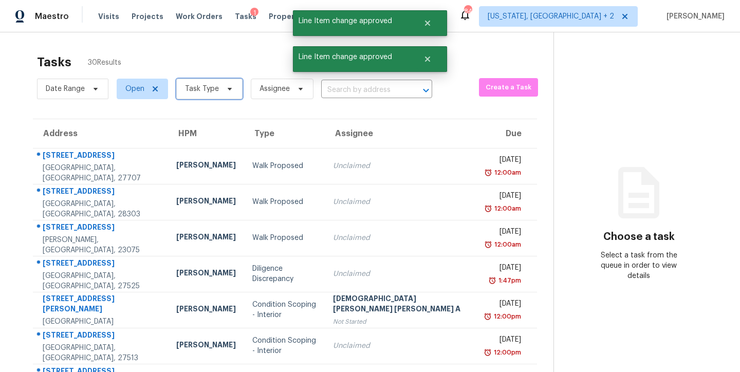
click at [211, 91] on span "Task Type" at bounding box center [202, 89] width 34 height 10
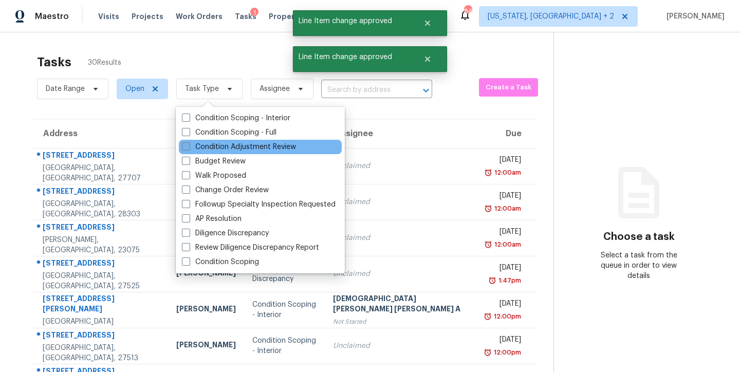
click at [248, 147] on label "Condition Adjustment Review" at bounding box center [239, 147] width 114 height 10
click at [189, 147] on input "Condition Adjustment Review" at bounding box center [185, 145] width 7 height 7
checkbox input "true"
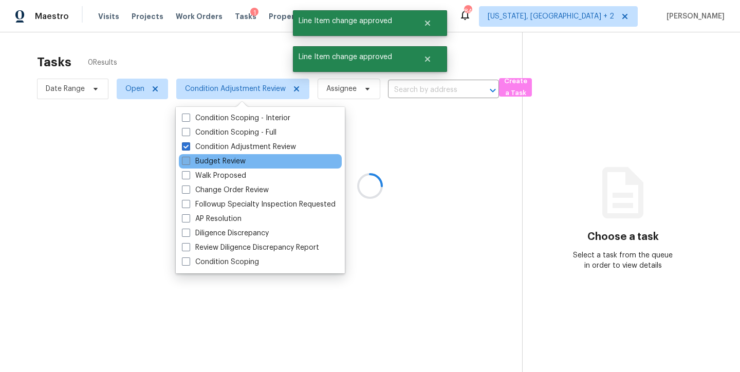
click at [228, 161] on label "Budget Review" at bounding box center [214, 161] width 64 height 10
click at [189, 161] on input "Budget Review" at bounding box center [185, 159] width 7 height 7
checkbox input "true"
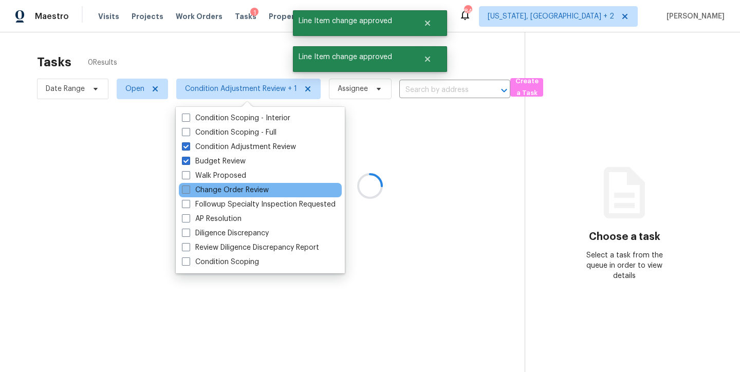
click at [228, 191] on label "Change Order Review" at bounding box center [225, 190] width 87 height 10
click at [189, 191] on input "Change Order Review" at bounding box center [185, 188] width 7 height 7
checkbox input "true"
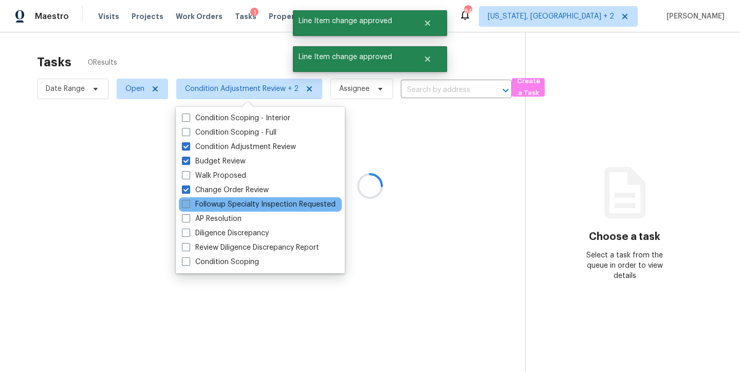
click at [226, 200] on label "Followup Specialty Inspection Requested" at bounding box center [259, 204] width 154 height 10
click at [189, 200] on input "Followup Specialty Inspection Requested" at bounding box center [185, 202] width 7 height 7
checkbox input "true"
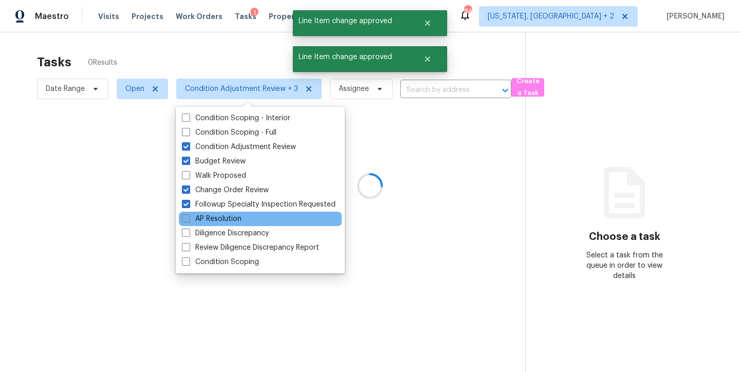
click at [220, 215] on label "AP Resolution" at bounding box center [212, 219] width 60 height 10
click at [189, 215] on input "AP Resolution" at bounding box center [185, 217] width 7 height 7
checkbox input "true"
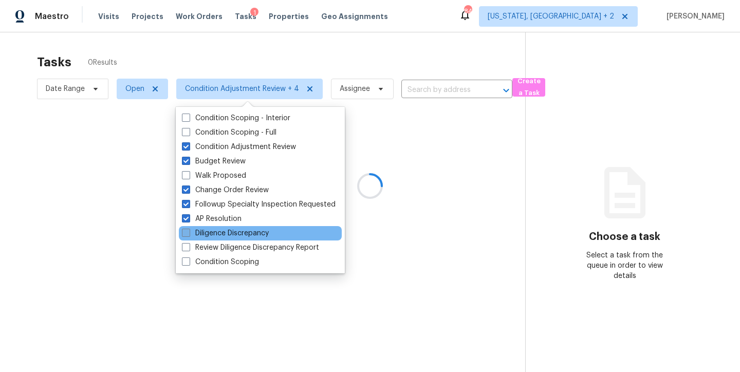
click at [216, 234] on label "Diligence Discrepancy" at bounding box center [225, 233] width 87 height 10
click at [189, 234] on input "Diligence Discrepancy" at bounding box center [185, 231] width 7 height 7
checkbox input "true"
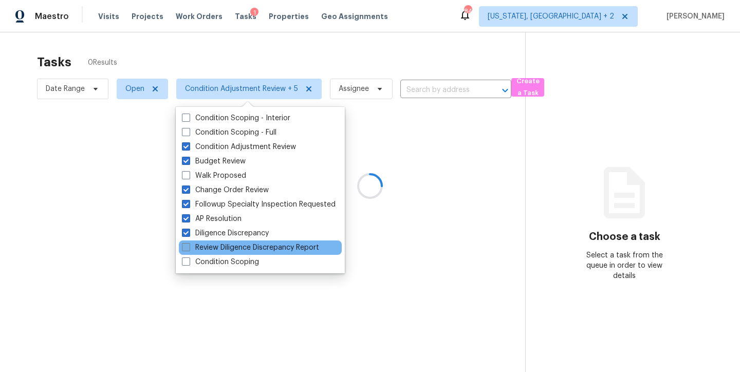
click at [216, 248] on label "Review Diligence Discrepancy Report" at bounding box center [250, 248] width 137 height 10
click at [189, 248] on input "Review Diligence Discrepancy Report" at bounding box center [185, 246] width 7 height 7
checkbox input "true"
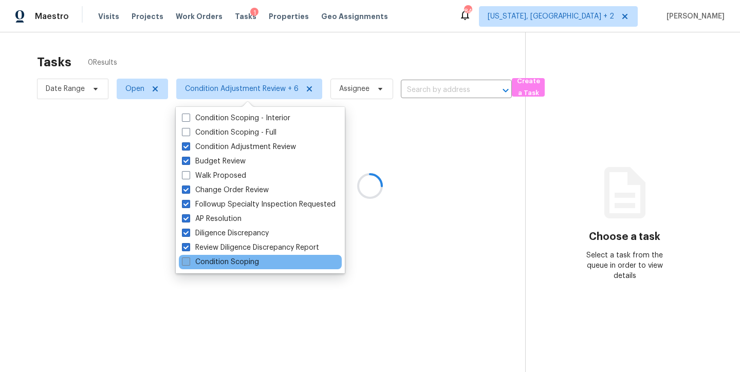
click at [215, 264] on label "Condition Scoping" at bounding box center [220, 262] width 77 height 10
click at [189, 264] on input "Condition Scoping" at bounding box center [185, 260] width 7 height 7
checkbox input "true"
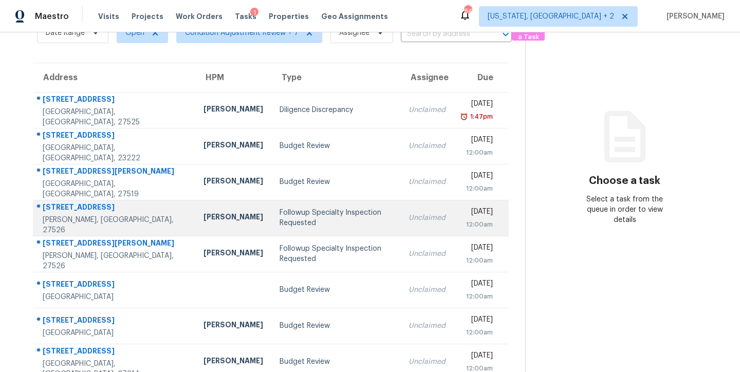
scroll to position [171, 0]
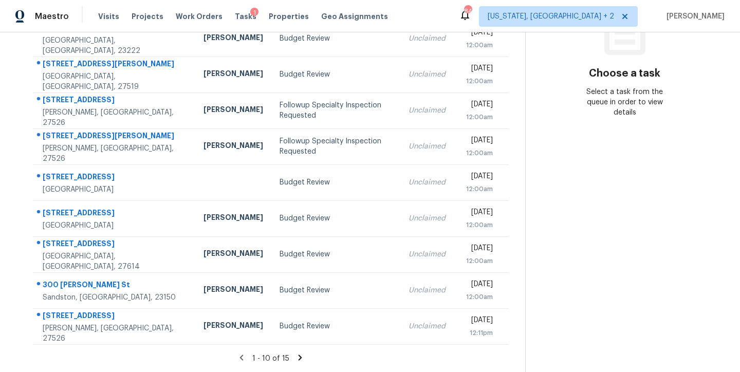
click at [296, 353] on icon at bounding box center [300, 357] width 9 height 9
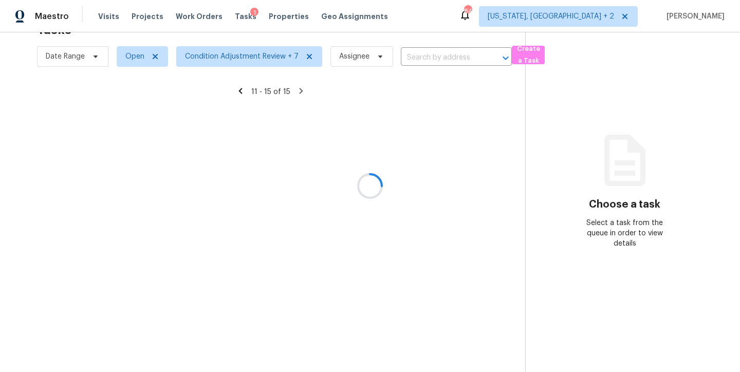
scroll to position [40, 0]
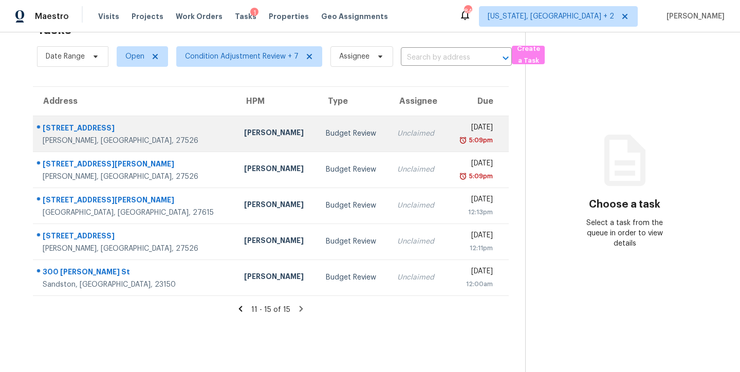
click at [137, 123] on div "2405 Heathland Farm Dr" at bounding box center [135, 129] width 185 height 13
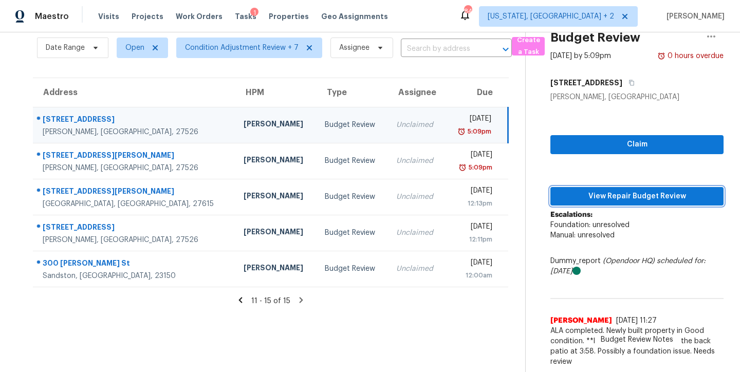
click at [680, 190] on span "View Repair Budget Review" at bounding box center [637, 196] width 157 height 13
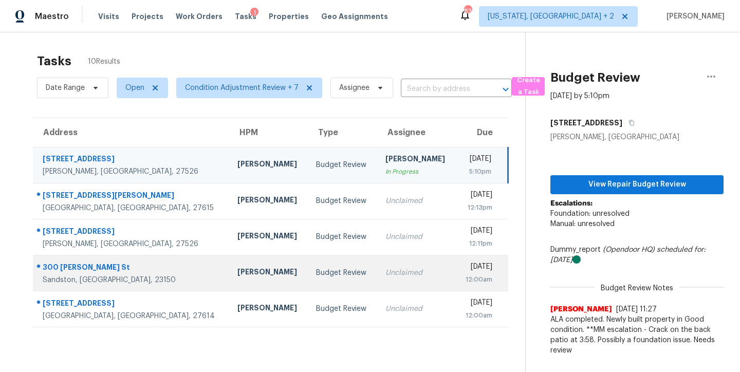
scroll to position [0, 0]
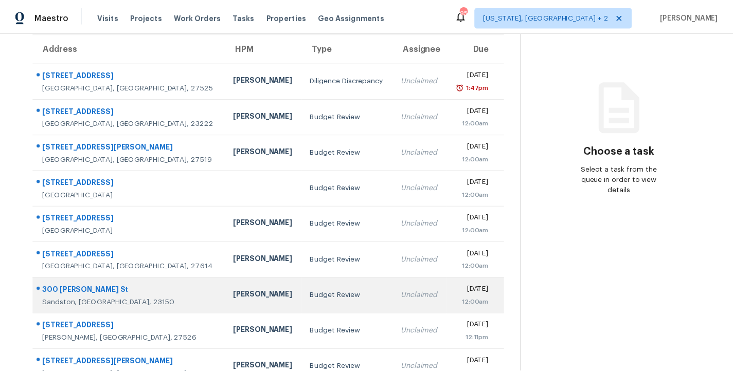
scroll to position [102, 0]
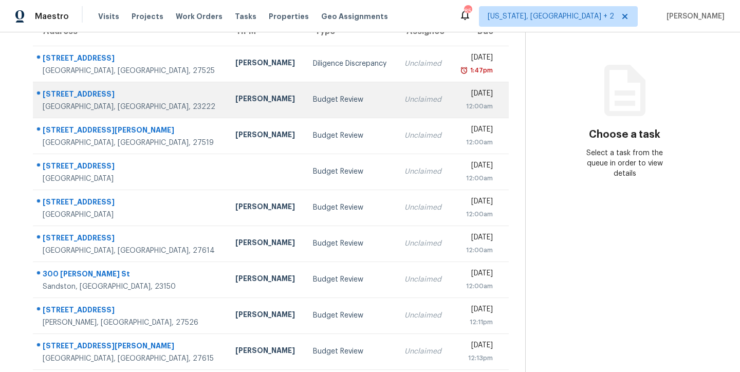
click at [459, 101] on div "12:00am" at bounding box center [476, 106] width 34 height 10
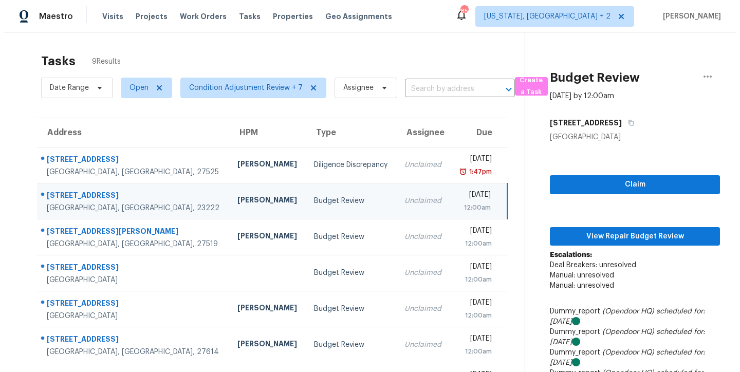
scroll to position [0, 0]
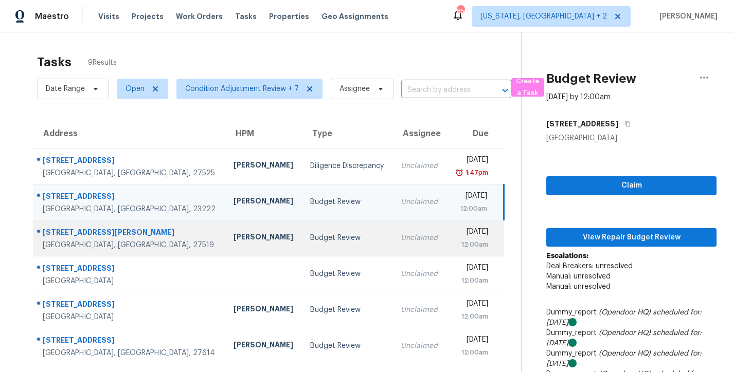
click at [225, 226] on td "[PERSON_NAME]" at bounding box center [263, 238] width 77 height 36
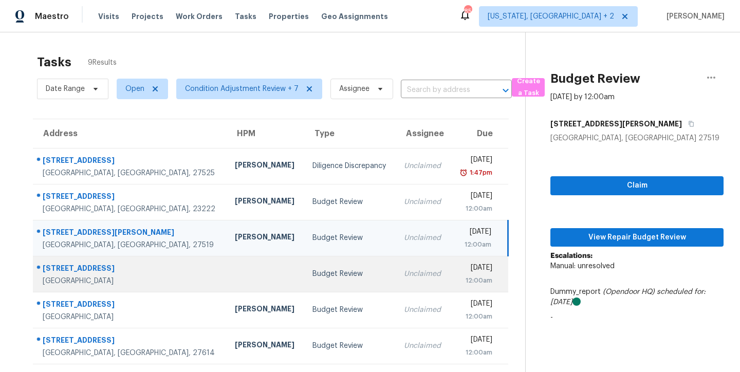
click at [139, 278] on div "[GEOGRAPHIC_DATA]" at bounding box center [131, 281] width 176 height 10
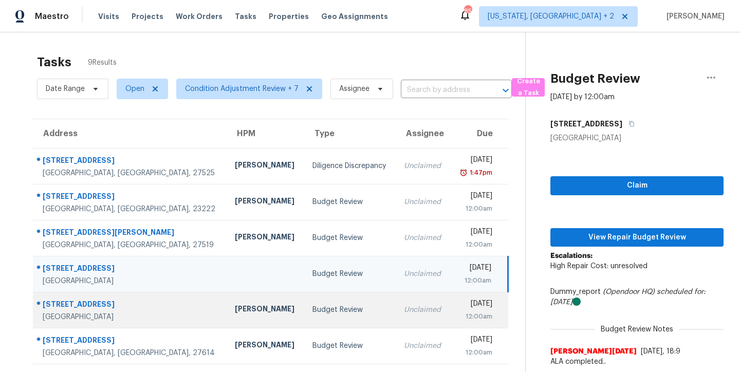
click at [240, 302] on td "[PERSON_NAME]" at bounding box center [266, 310] width 78 height 36
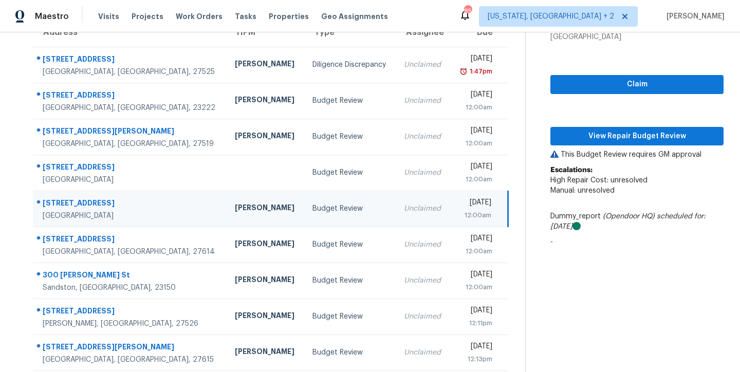
scroll to position [116, 0]
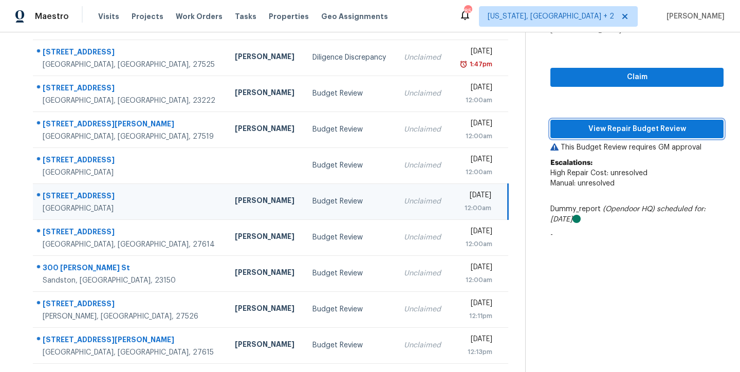
click at [634, 123] on span "View Repair Budget Review" at bounding box center [637, 129] width 157 height 13
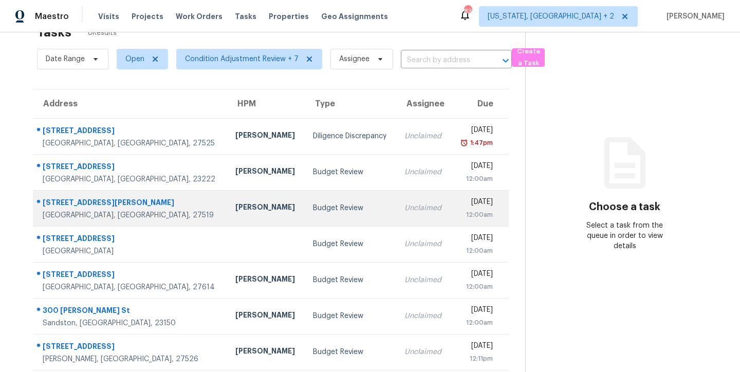
scroll to position [80, 0]
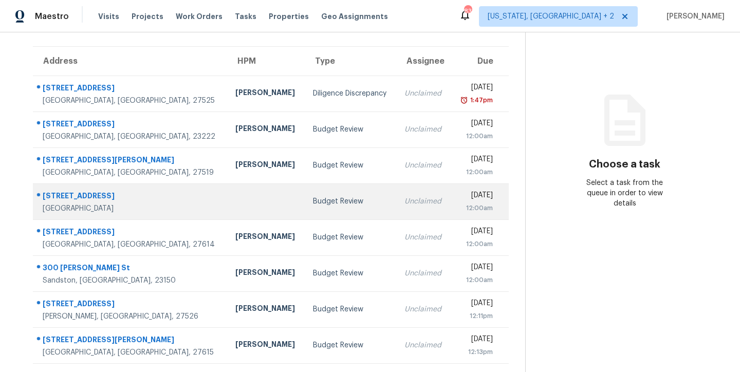
click at [227, 205] on td at bounding box center [266, 202] width 78 height 36
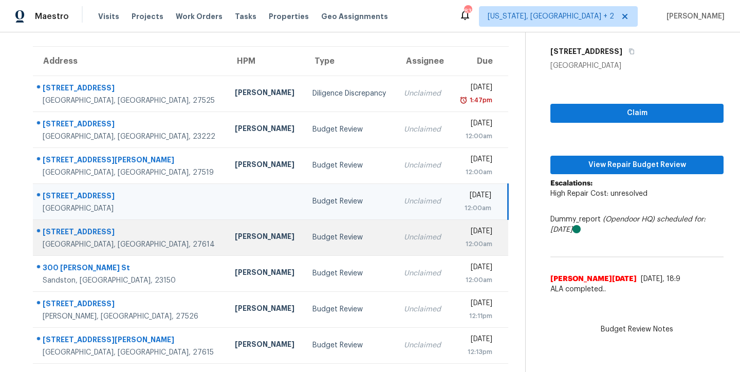
click at [227, 237] on td "[PERSON_NAME]" at bounding box center [266, 238] width 78 height 36
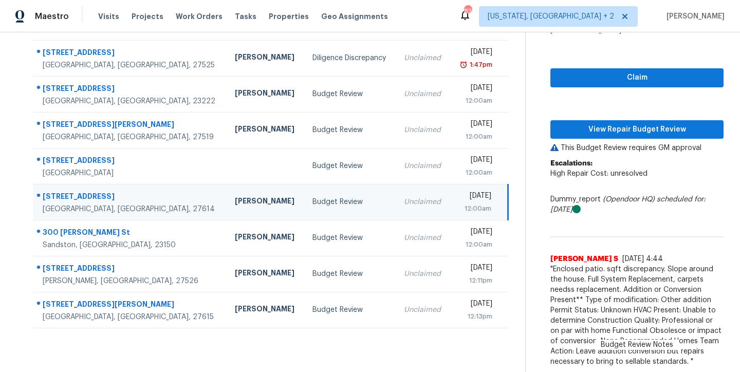
scroll to position [116, 0]
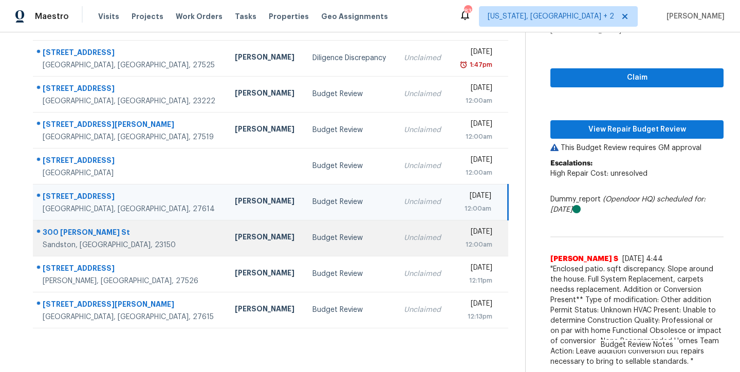
click at [227, 241] on td "[PERSON_NAME]" at bounding box center [266, 238] width 78 height 36
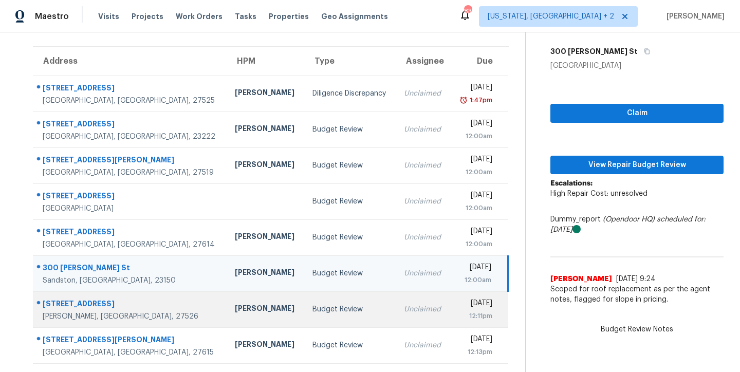
click at [229, 294] on td "[PERSON_NAME]" at bounding box center [266, 309] width 78 height 36
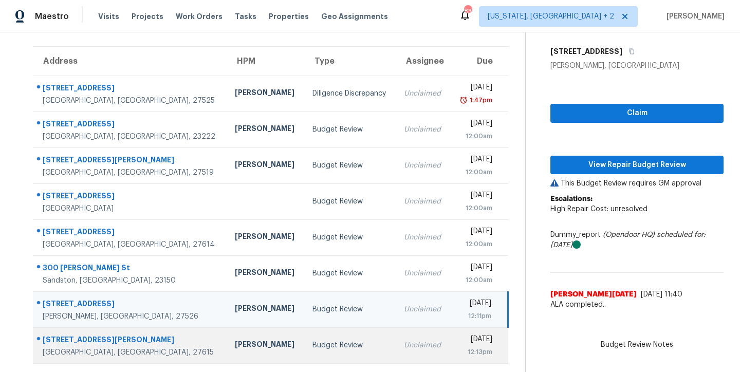
click at [227, 327] on td "[PERSON_NAME]" at bounding box center [266, 345] width 78 height 36
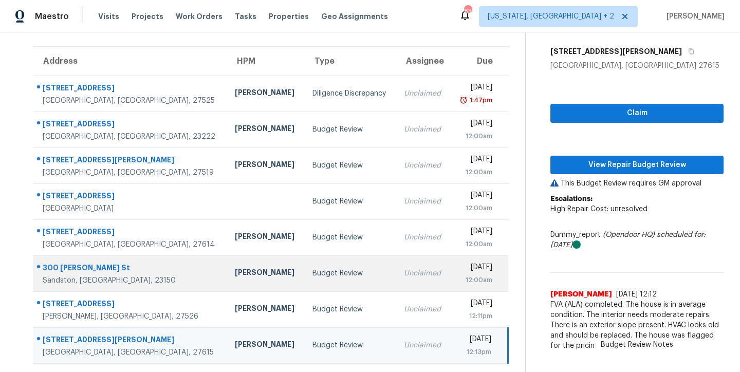
click at [227, 275] on td "[PERSON_NAME]" at bounding box center [266, 273] width 78 height 36
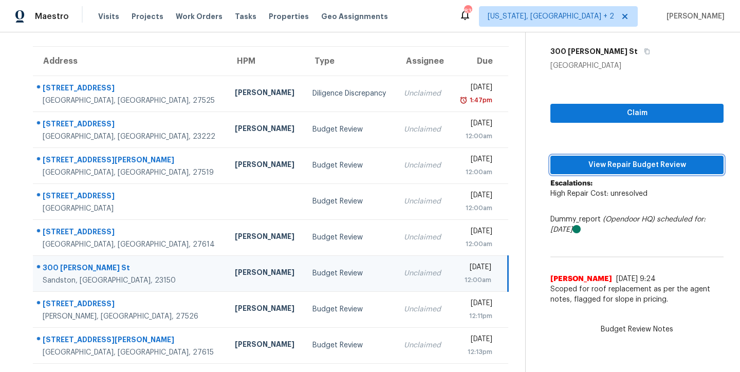
click at [634, 159] on span "View Repair Budget Review" at bounding box center [637, 165] width 157 height 13
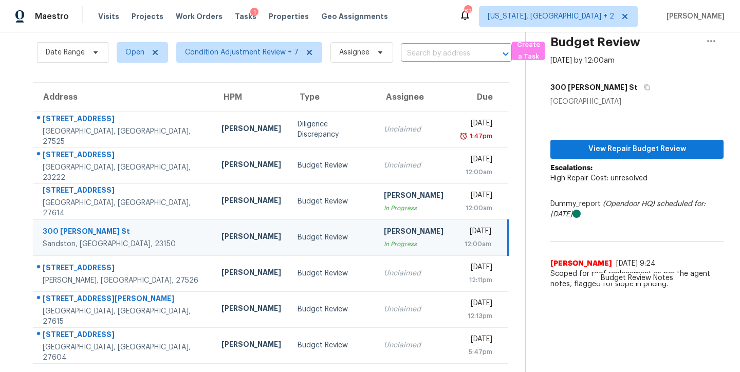
scroll to position [44, 0]
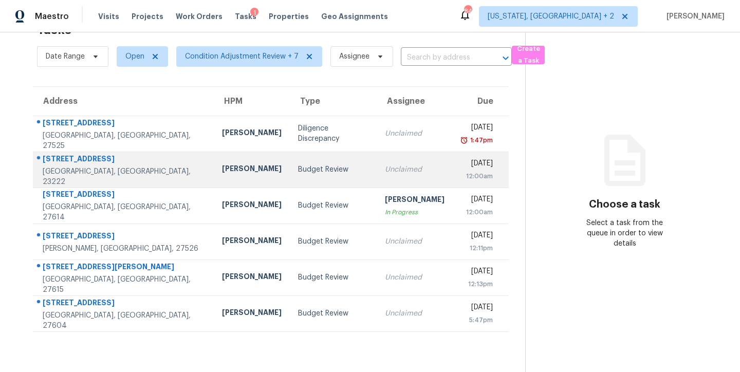
scroll to position [40, 0]
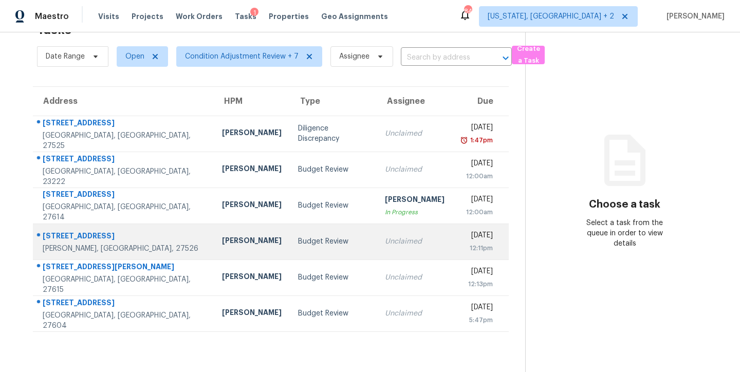
click at [298, 239] on div "Budget Review" at bounding box center [333, 241] width 70 height 10
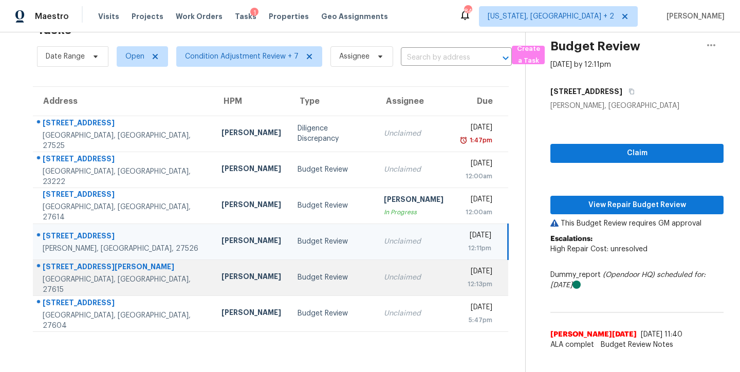
click at [296, 275] on td "Budget Review" at bounding box center [332, 278] width 86 height 36
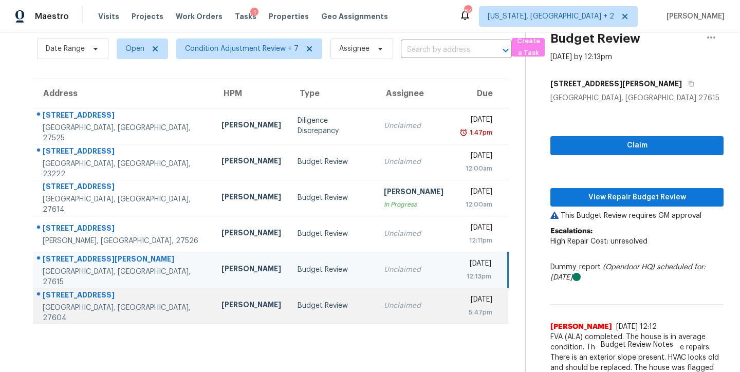
click at [303, 294] on td "Budget Review" at bounding box center [332, 306] width 86 height 36
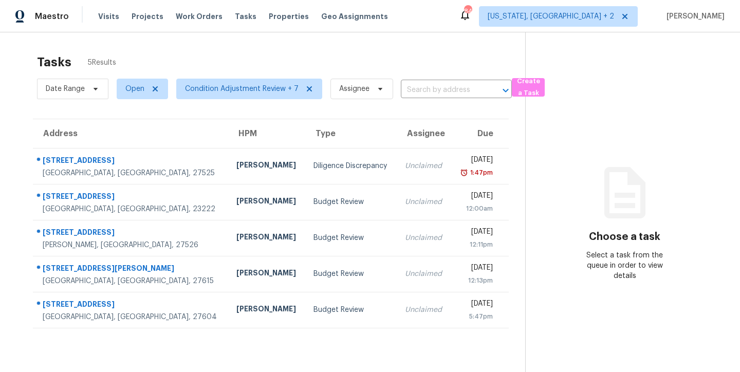
click at [445, 17] on div "Maestro Visits Projects Work Orders Tasks Properties Geo Assignments 84 [US_STA…" at bounding box center [370, 16] width 740 height 32
